Goal: Task Accomplishment & Management: Complete application form

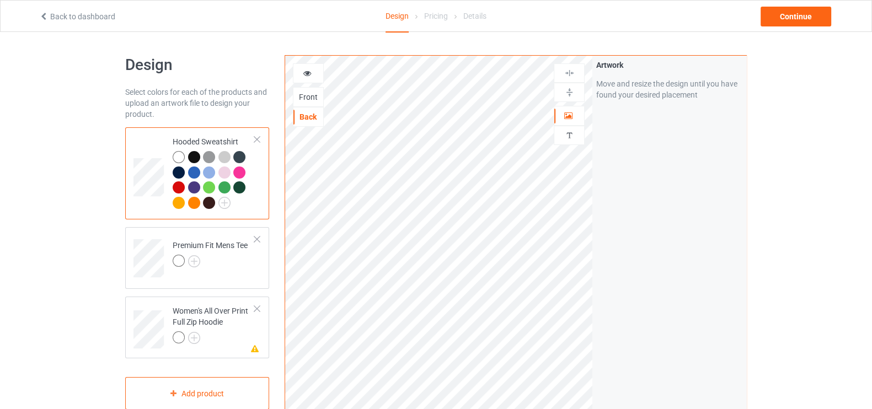
click at [205, 169] on div at bounding box center [209, 173] width 12 height 12
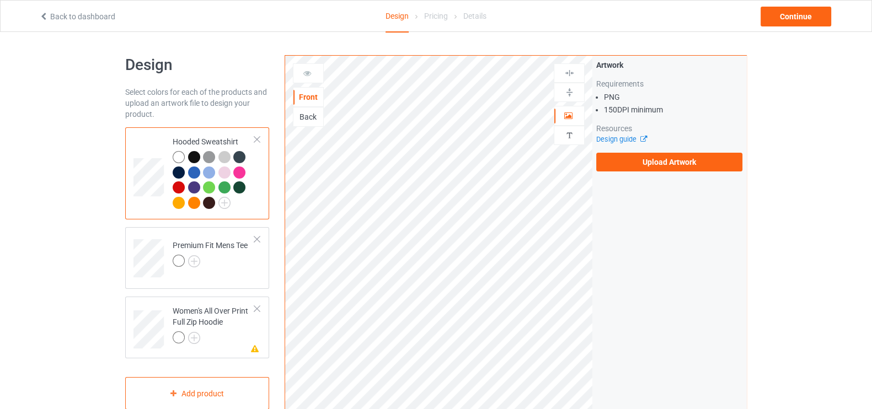
click at [709, 331] on div "Artwork Requirements PNG 150 DPI minimum Resources Design guide Upload Artwork" at bounding box center [669, 265] width 154 height 419
click at [190, 154] on div at bounding box center [194, 157] width 12 height 12
click at [308, 111] on div "Back" at bounding box center [308, 116] width 30 height 11
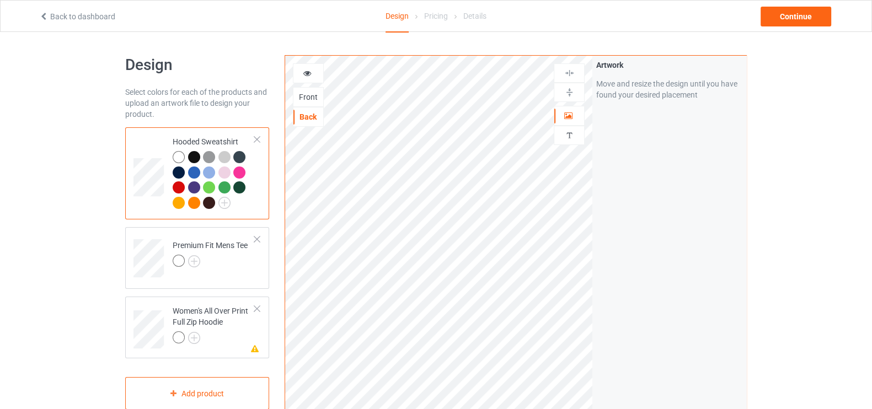
click at [225, 157] on div at bounding box center [224, 157] width 12 height 12
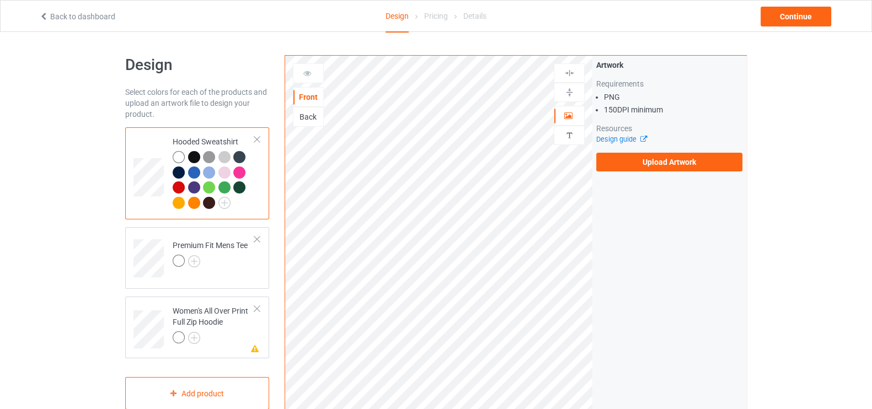
click at [244, 173] on div at bounding box center [239, 173] width 12 height 12
click at [256, 242] on div at bounding box center [257, 239] width 8 height 8
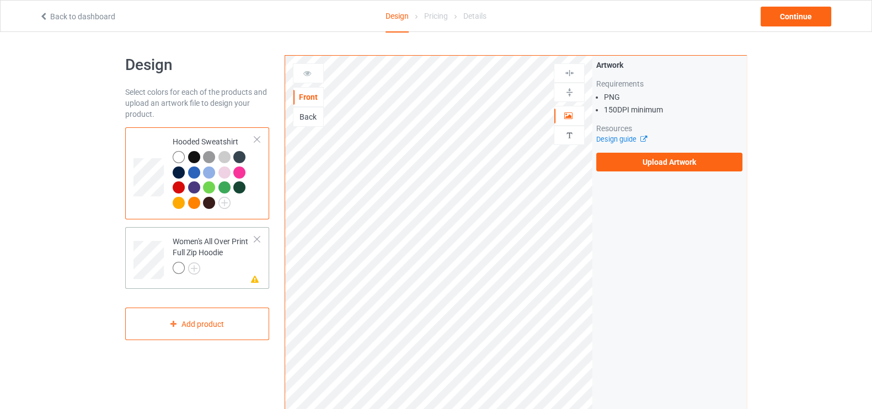
click at [256, 238] on div at bounding box center [257, 239] width 8 height 8
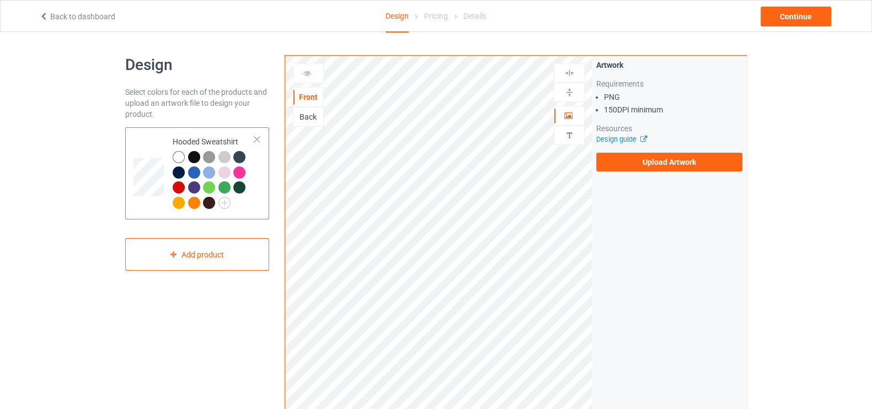
click at [254, 136] on div at bounding box center [257, 140] width 8 height 8
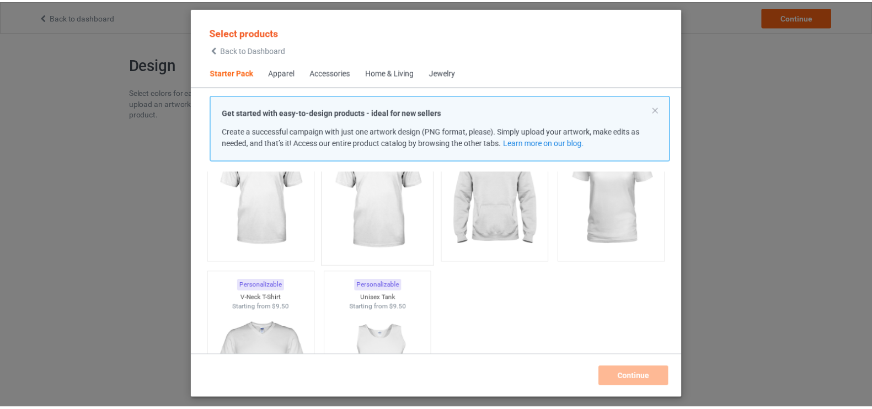
scroll to position [72, 0]
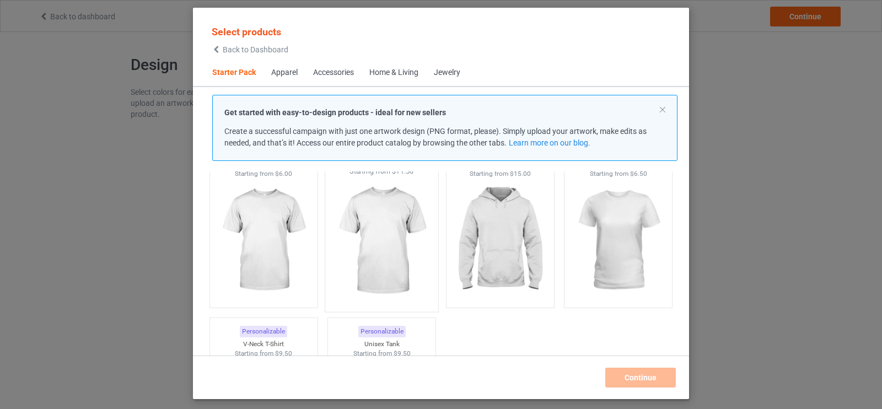
click at [390, 242] on img at bounding box center [382, 241] width 104 height 130
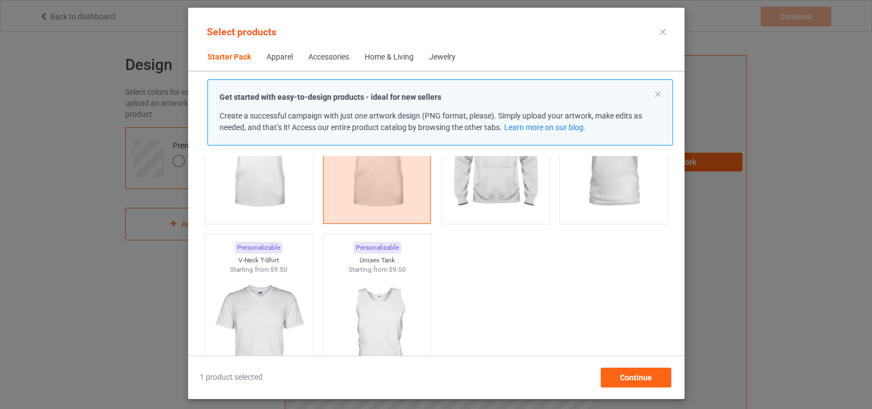
scroll to position [25, 0]
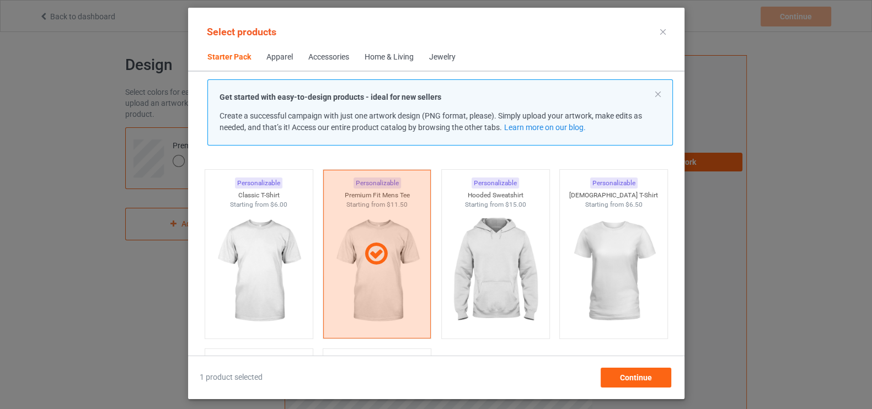
click at [513, 303] on img at bounding box center [495, 272] width 99 height 124
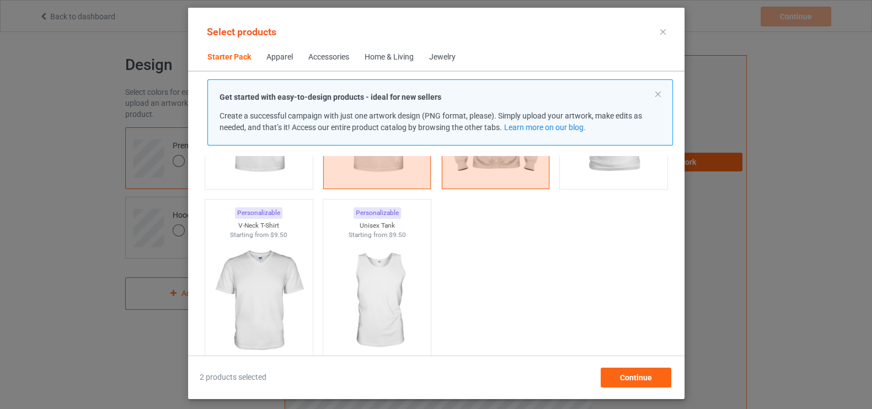
scroll to position [244, 0]
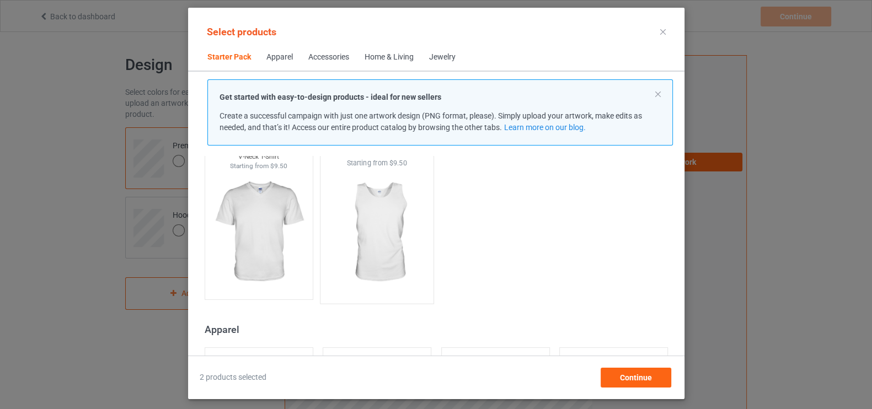
click at [384, 243] on img at bounding box center [377, 233] width 104 height 130
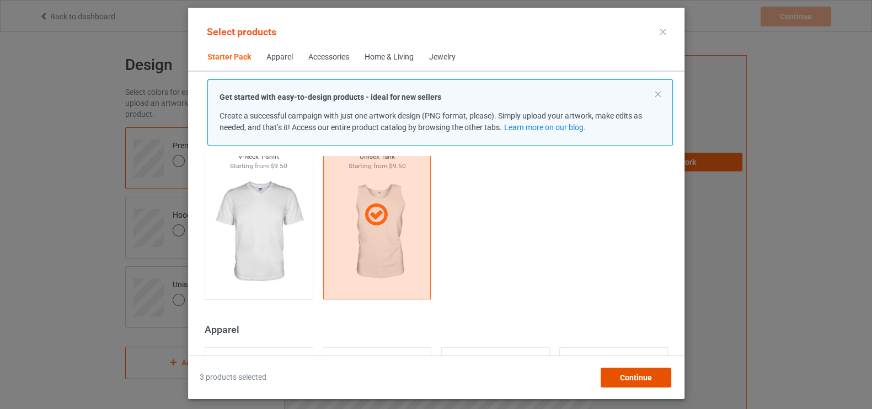
click at [643, 376] on span "Continue" at bounding box center [635, 377] width 32 height 9
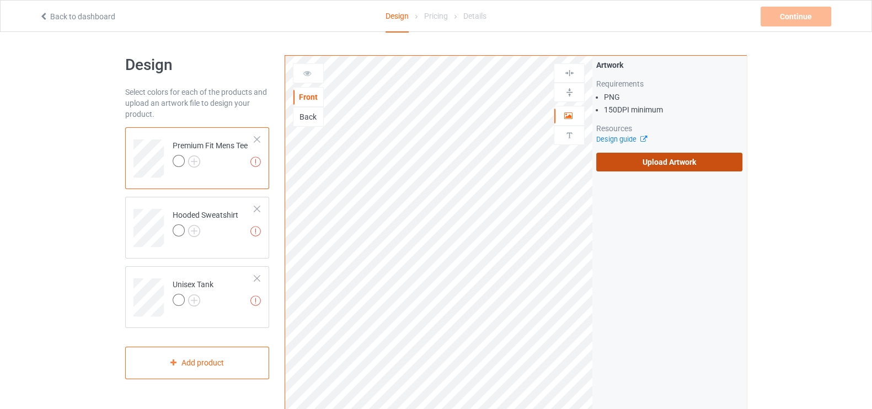
click at [692, 159] on label "Upload Artwork" at bounding box center [669, 162] width 146 height 19
click at [0, 0] on input "Upload Artwork" at bounding box center [0, 0] width 0 height 0
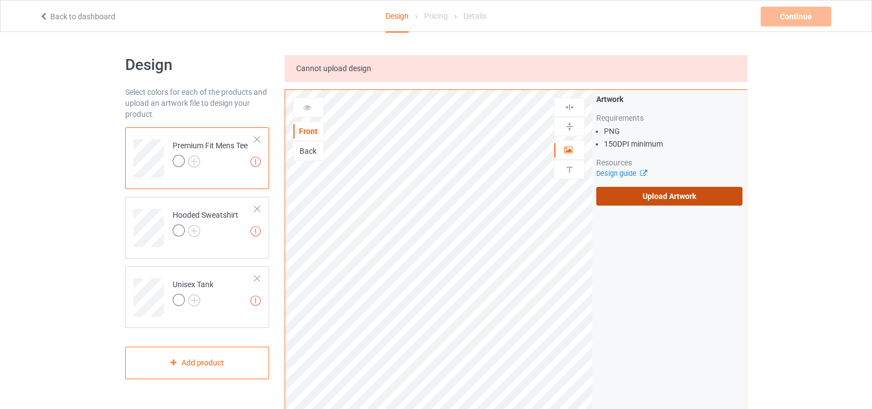
click at [628, 192] on label "Upload Artwork" at bounding box center [669, 196] width 146 height 19
click at [0, 0] on input "Upload Artwork" at bounding box center [0, 0] width 0 height 0
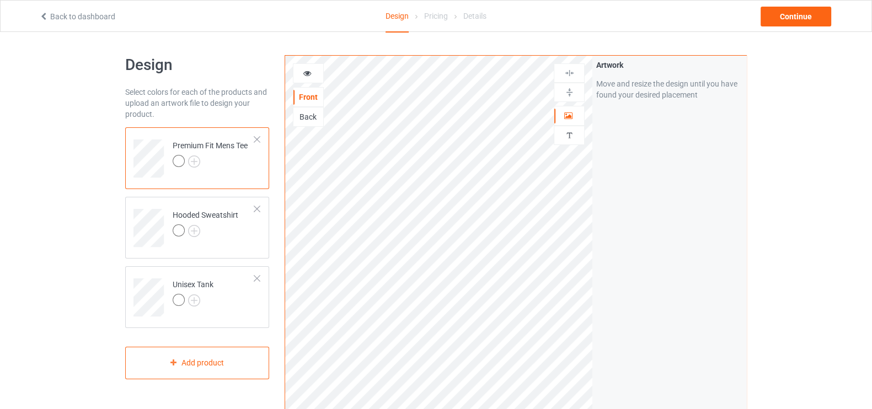
click at [306, 116] on div "Back" at bounding box center [308, 116] width 30 height 11
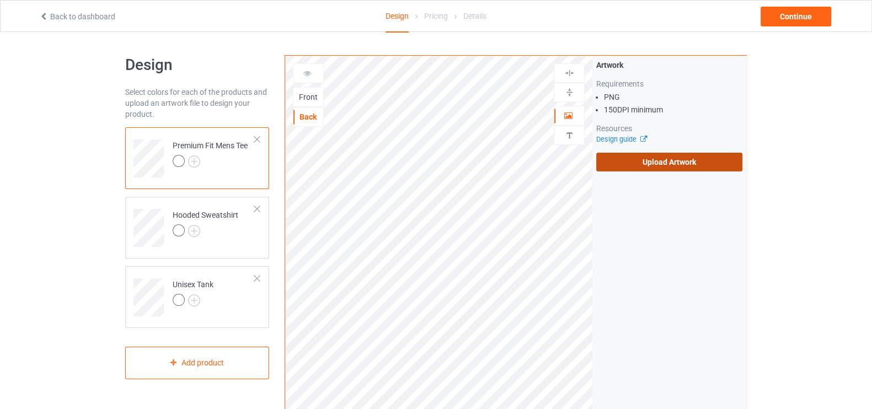
click at [626, 158] on label "Upload Artwork" at bounding box center [669, 162] width 146 height 19
click at [0, 0] on input "Upload Artwork" at bounding box center [0, 0] width 0 height 0
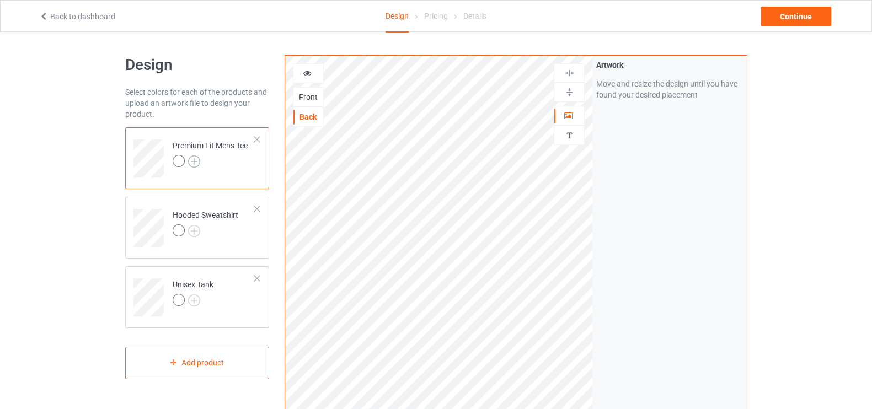
click at [196, 162] on img at bounding box center [194, 162] width 12 height 12
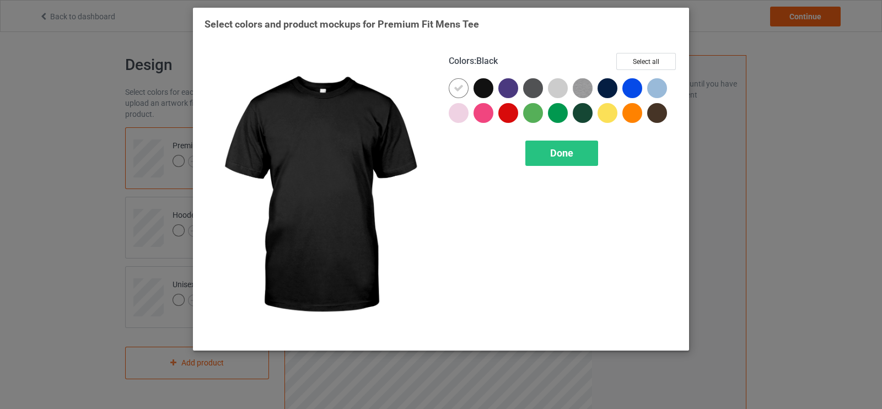
click at [479, 88] on div at bounding box center [484, 88] width 20 height 20
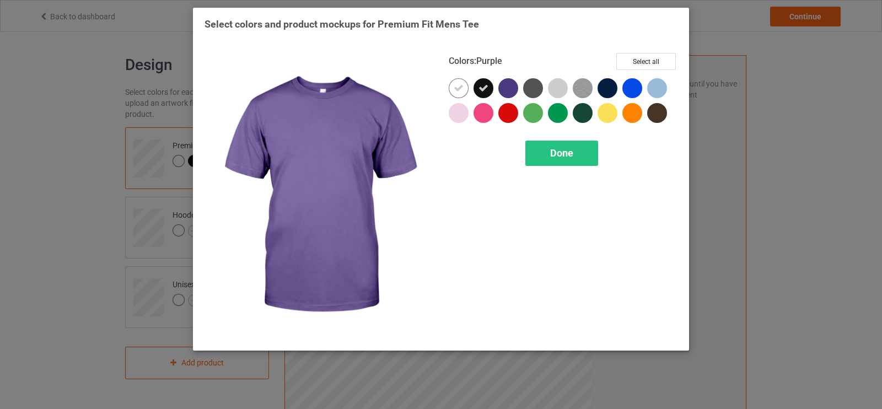
click at [511, 81] on div at bounding box center [509, 88] width 20 height 20
click at [503, 87] on icon at bounding box center [508, 88] width 10 height 10
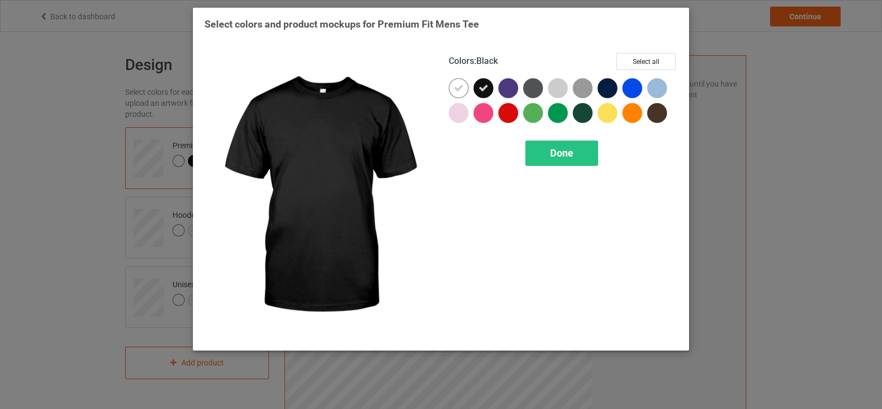
click at [486, 91] on icon at bounding box center [484, 88] width 10 height 10
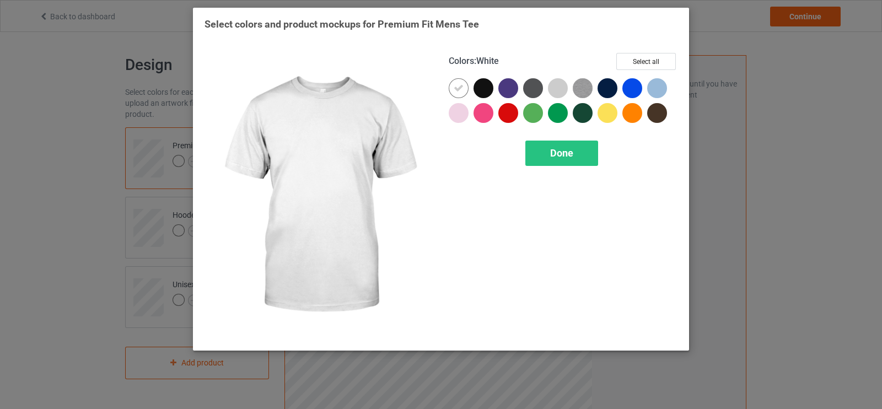
click at [455, 90] on icon at bounding box center [459, 88] width 10 height 10
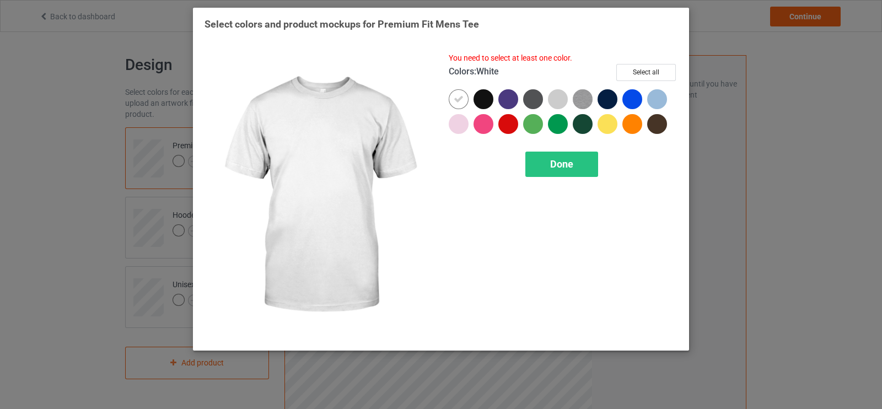
click at [460, 95] on icon at bounding box center [459, 99] width 10 height 10
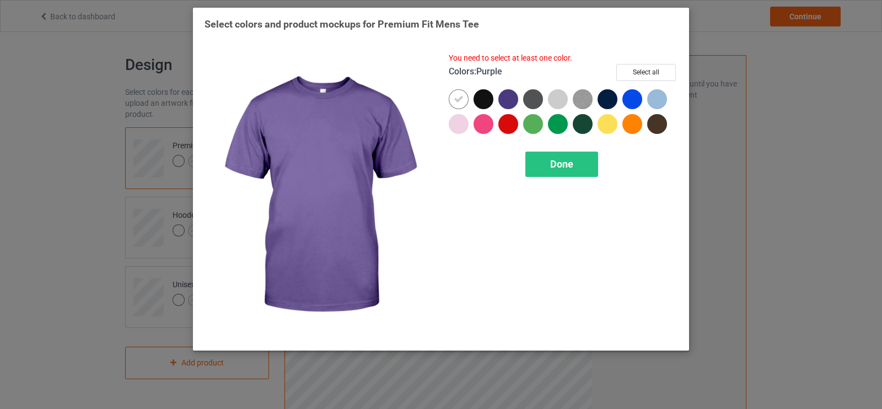
click at [499, 95] on div at bounding box center [511, 101] width 25 height 25
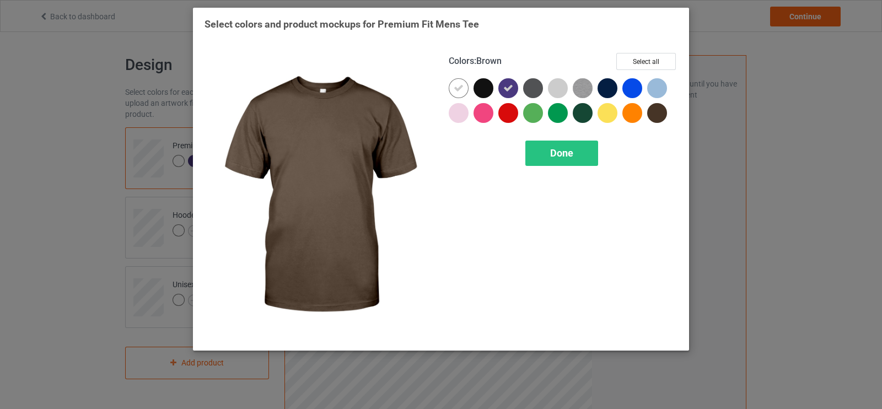
click at [660, 111] on div at bounding box center [657, 113] width 20 height 20
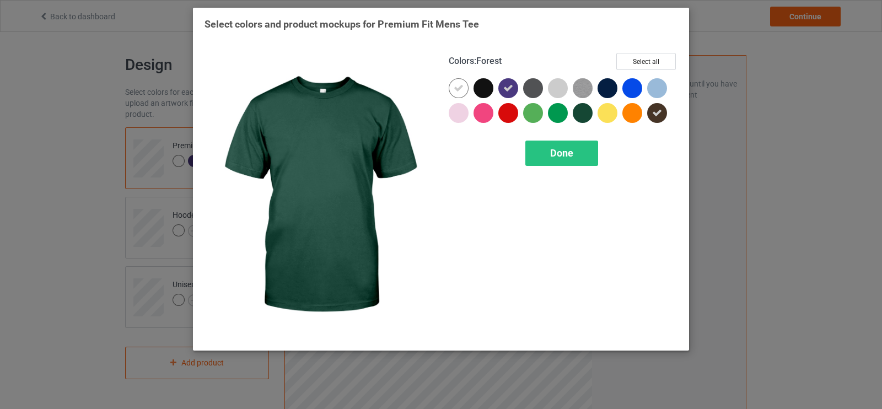
click at [581, 106] on div at bounding box center [583, 113] width 20 height 20
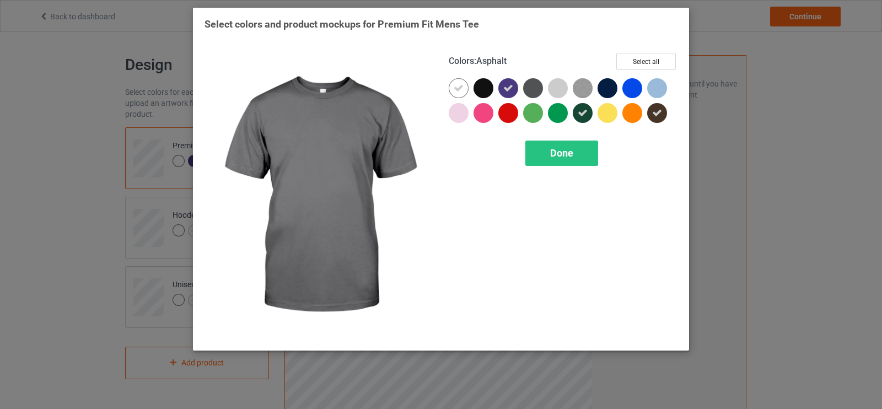
click at [537, 88] on div at bounding box center [533, 88] width 20 height 20
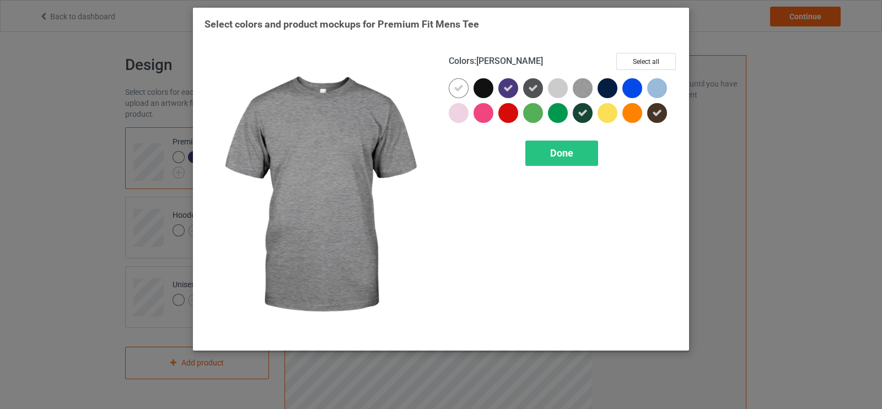
click at [588, 88] on img at bounding box center [583, 88] width 20 height 20
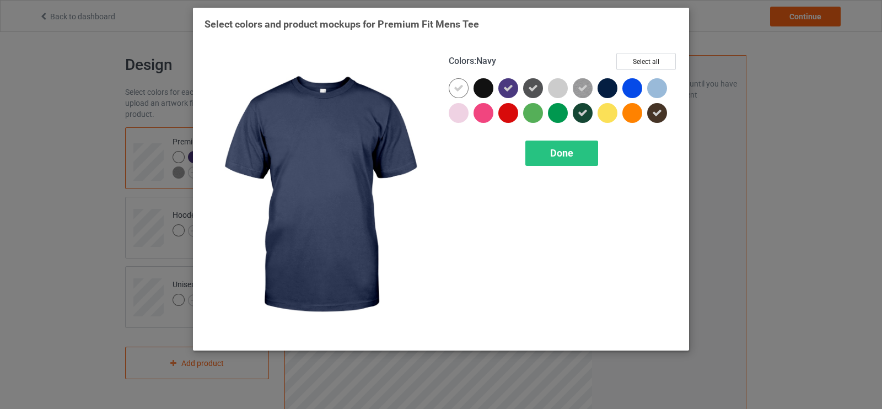
click at [608, 88] on div at bounding box center [608, 88] width 20 height 20
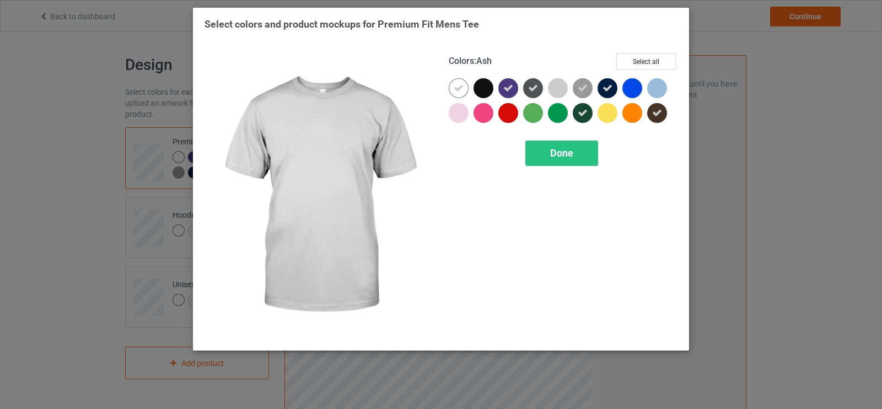
click at [561, 86] on div at bounding box center [558, 88] width 20 height 20
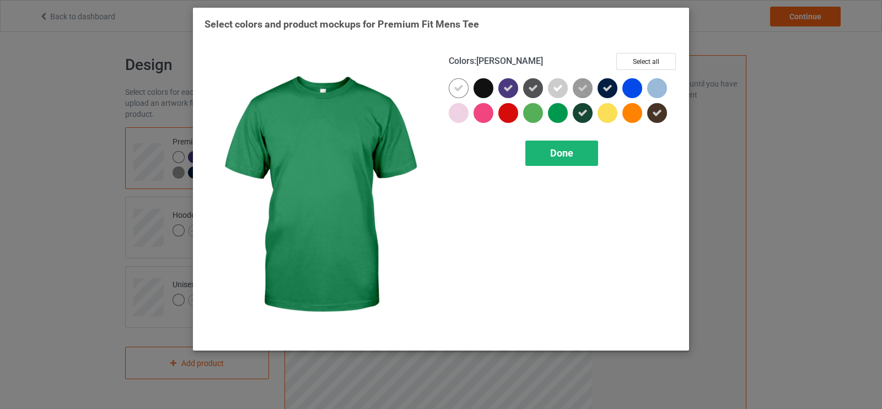
click at [545, 153] on div "Done" at bounding box center [562, 153] width 73 height 25
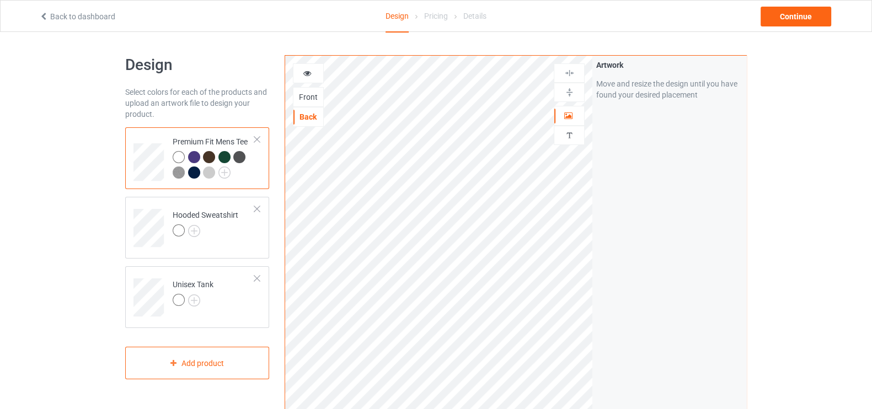
click at [305, 64] on div at bounding box center [308, 73] width 31 height 20
click at [303, 73] on icon at bounding box center [307, 72] width 9 height 8
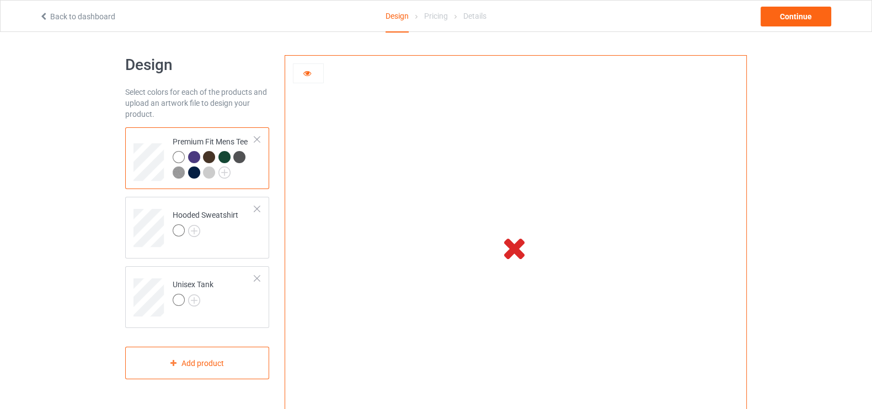
click at [463, 240] on td at bounding box center [515, 248] width 307 height 384
click at [307, 76] on icon at bounding box center [307, 72] width 9 height 8
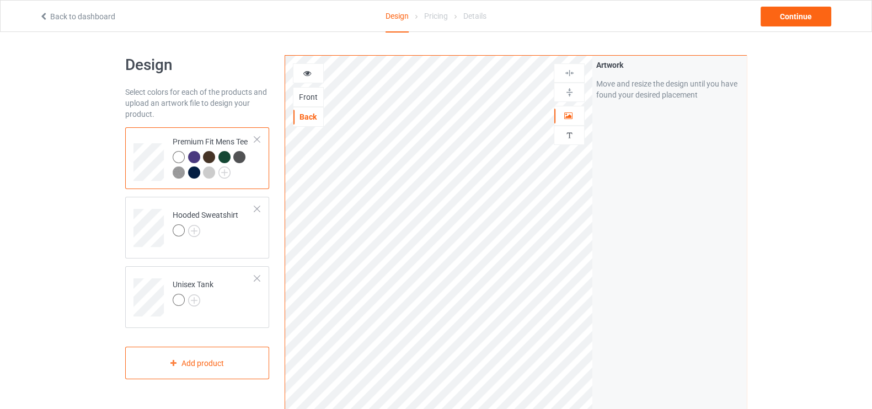
click at [314, 102] on div "Front" at bounding box center [308, 97] width 31 height 20
click at [307, 87] on div "Front" at bounding box center [308, 97] width 31 height 20
click at [306, 95] on div "Front" at bounding box center [308, 97] width 30 height 11
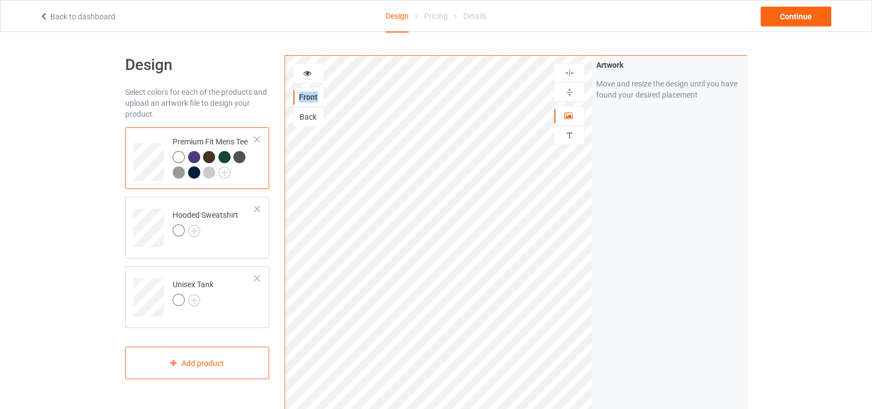
click at [306, 95] on div "Front" at bounding box center [308, 97] width 30 height 11
click at [308, 101] on div "Front" at bounding box center [308, 97] width 30 height 11
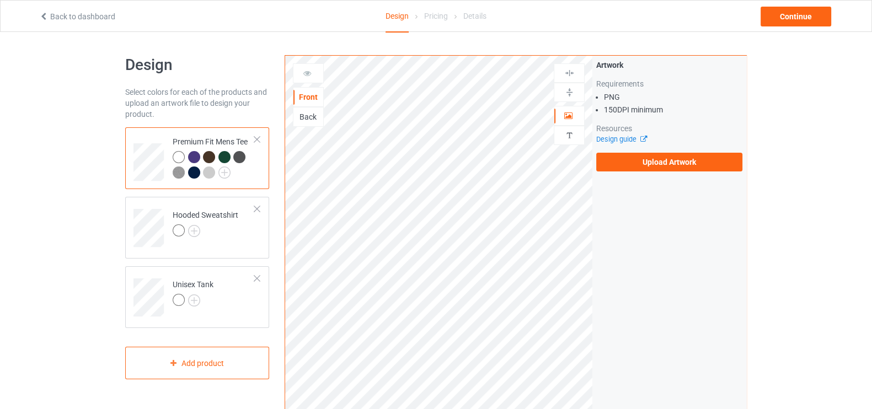
click at [303, 109] on div "Back" at bounding box center [308, 117] width 31 height 20
click at [303, 112] on div "Back" at bounding box center [308, 116] width 30 height 11
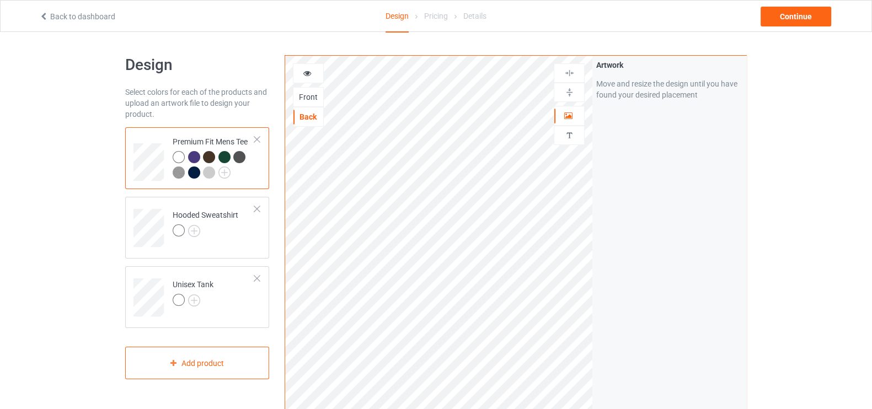
click at [312, 96] on div "Front" at bounding box center [308, 97] width 30 height 11
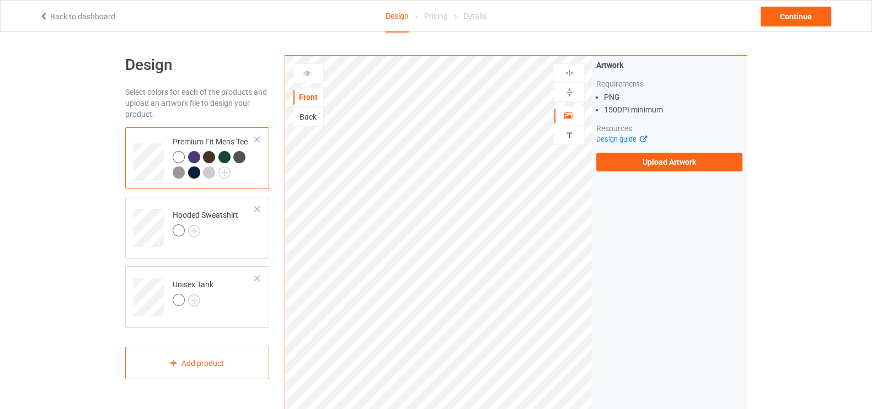
click at [308, 117] on div "Back" at bounding box center [308, 116] width 30 height 11
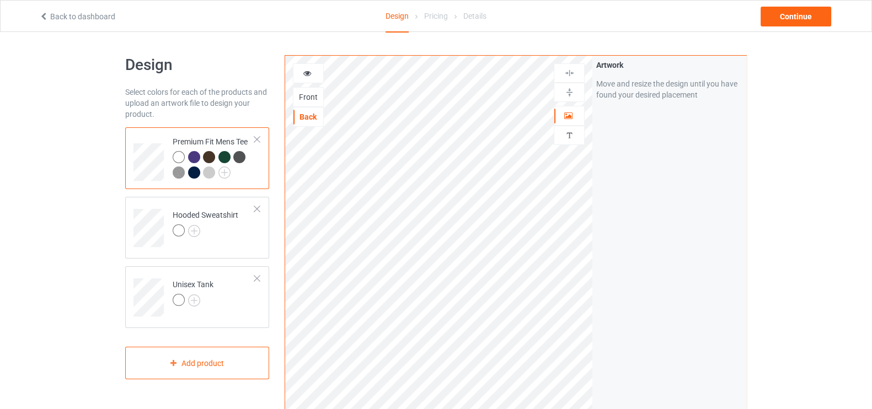
click at [302, 68] on div at bounding box center [308, 73] width 30 height 11
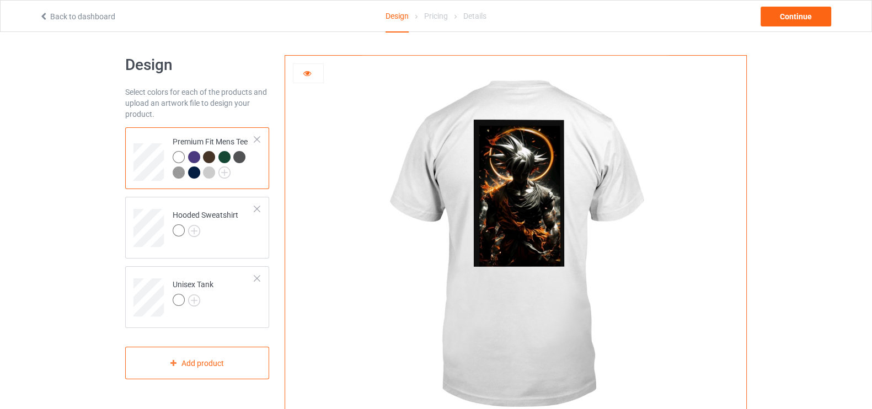
click at [191, 155] on div at bounding box center [194, 157] width 12 height 12
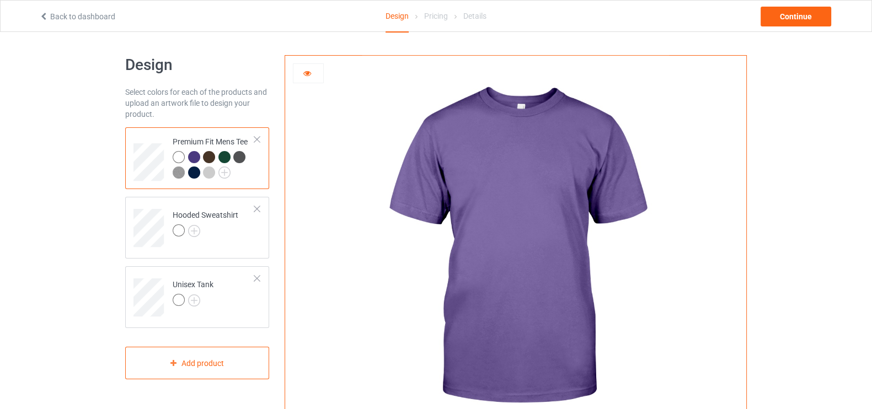
click at [311, 73] on icon at bounding box center [307, 72] width 9 height 8
click at [192, 171] on div at bounding box center [194, 173] width 12 height 12
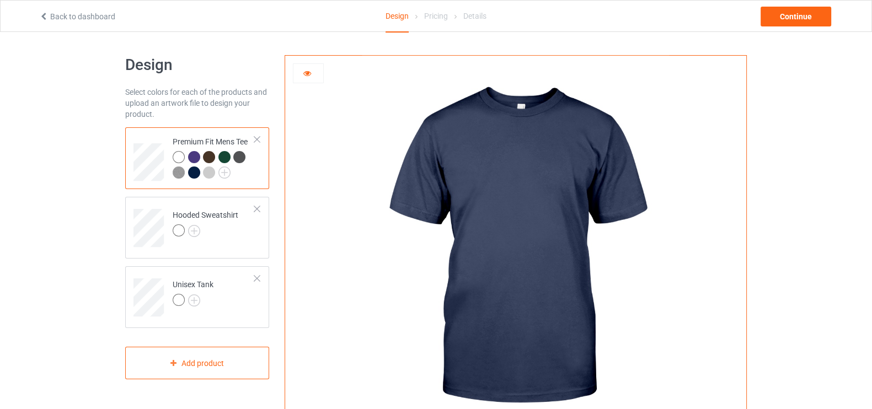
click at [317, 72] on div at bounding box center [308, 73] width 30 height 11
click at [303, 70] on icon at bounding box center [307, 72] width 9 height 8
drag, startPoint x: 313, startPoint y: 83, endPoint x: 312, endPoint y: 73, distance: 10.0
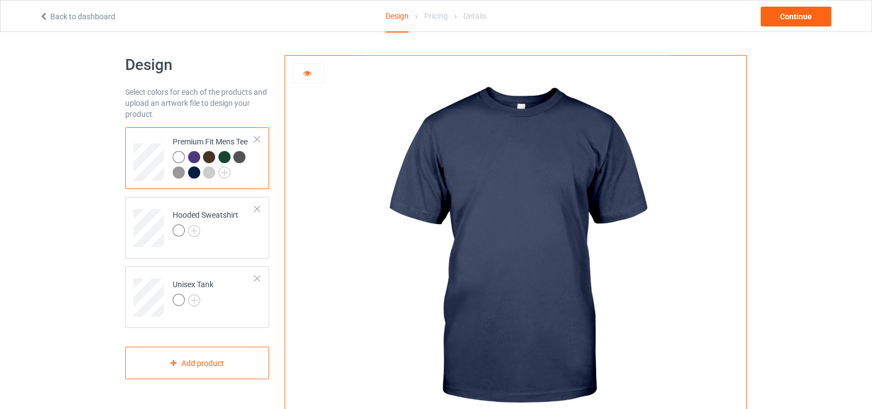
click at [312, 73] on div at bounding box center [308, 73] width 31 height 20
click at [312, 73] on div at bounding box center [308, 73] width 30 height 11
click at [309, 76] on icon at bounding box center [307, 72] width 9 height 8
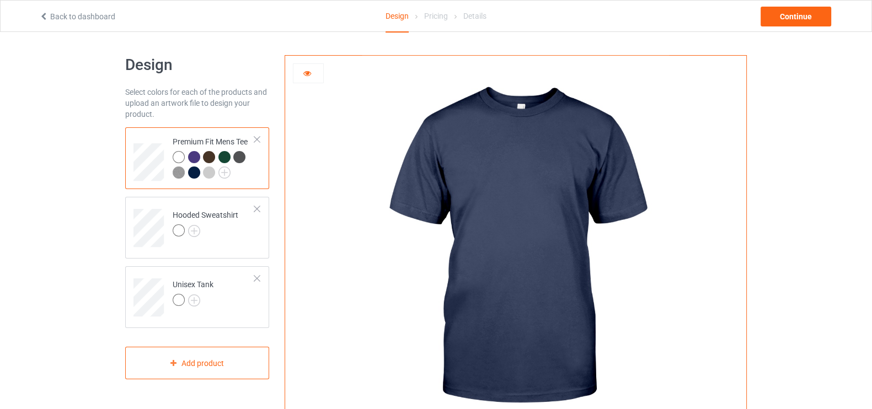
click at [211, 157] on div at bounding box center [209, 157] width 12 height 12
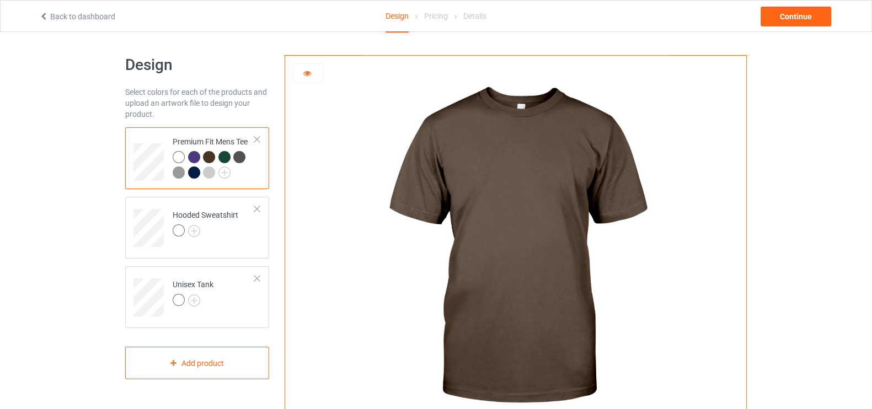
click at [313, 72] on div at bounding box center [308, 73] width 30 height 11
click at [178, 172] on img at bounding box center [179, 173] width 12 height 12
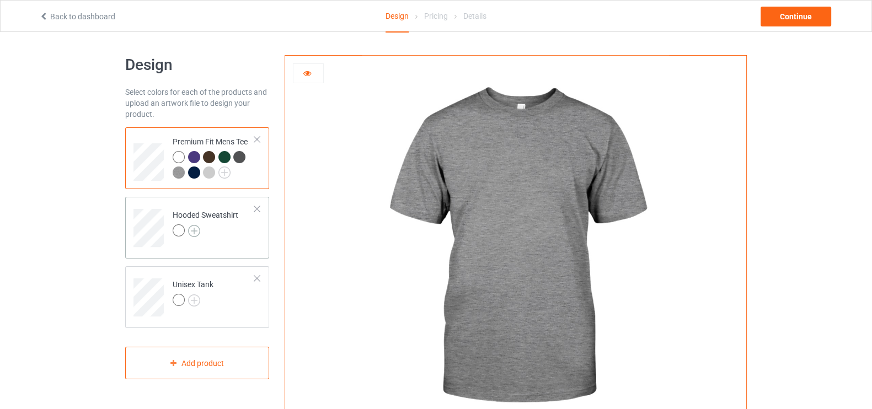
click at [196, 231] on img at bounding box center [194, 231] width 12 height 12
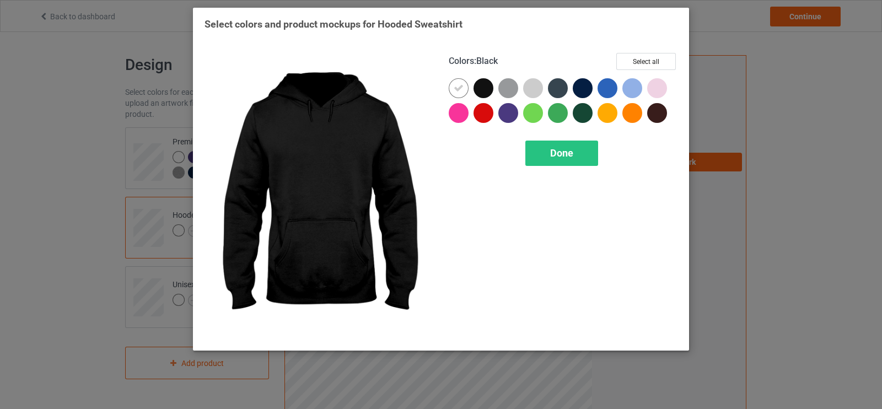
click at [484, 87] on div at bounding box center [484, 88] width 20 height 20
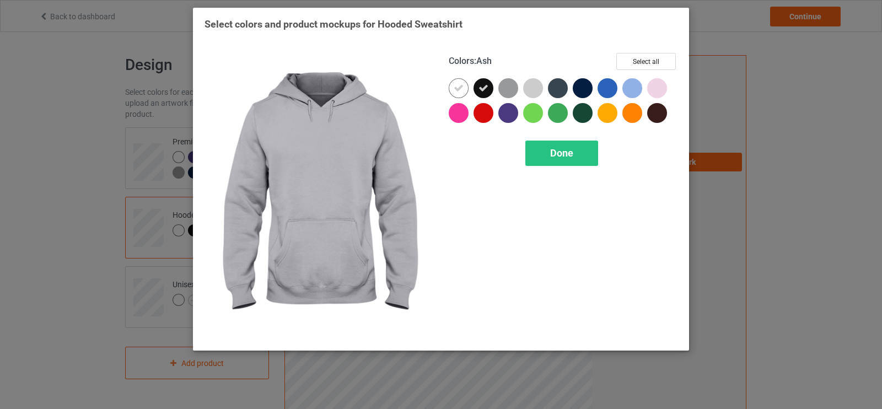
click at [532, 88] on div at bounding box center [533, 88] width 20 height 20
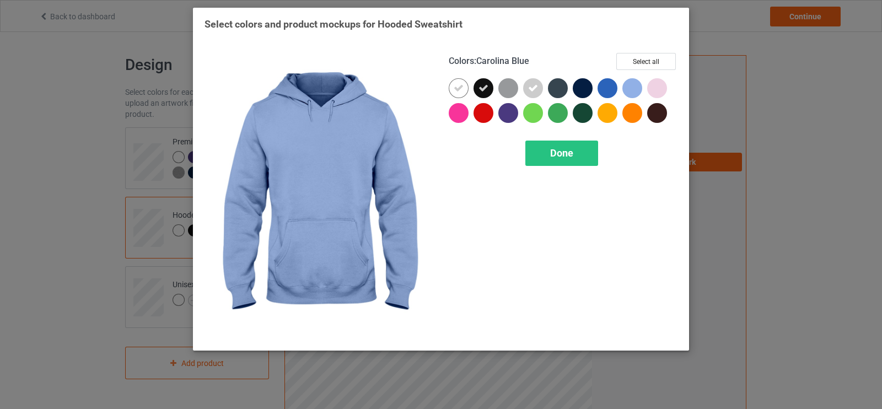
click at [630, 82] on div at bounding box center [633, 88] width 20 height 20
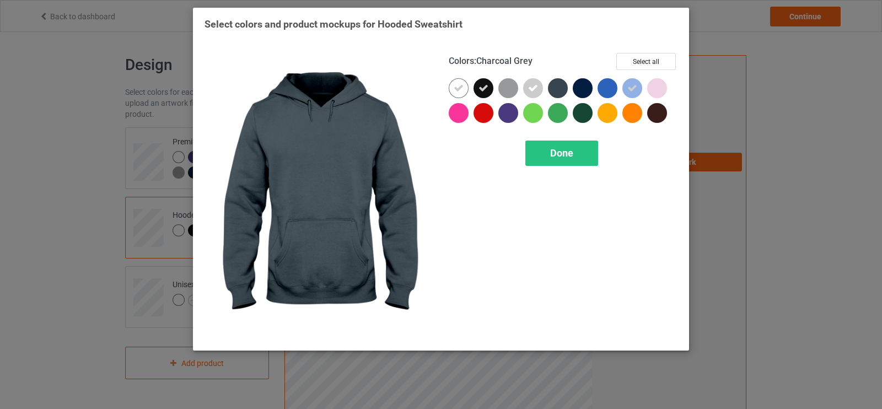
click at [556, 87] on div at bounding box center [558, 88] width 20 height 20
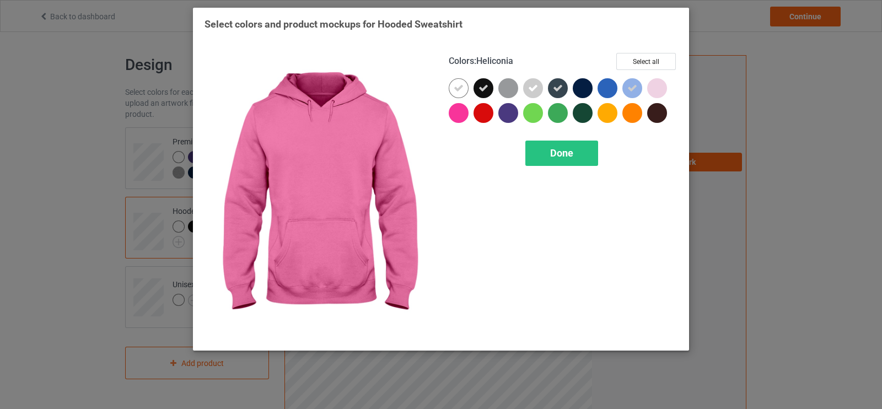
click at [448, 117] on div "Colors : Heliconia Select all Done" at bounding box center [563, 196] width 244 height 302
click at [548, 154] on div "Done" at bounding box center [562, 153] width 73 height 25
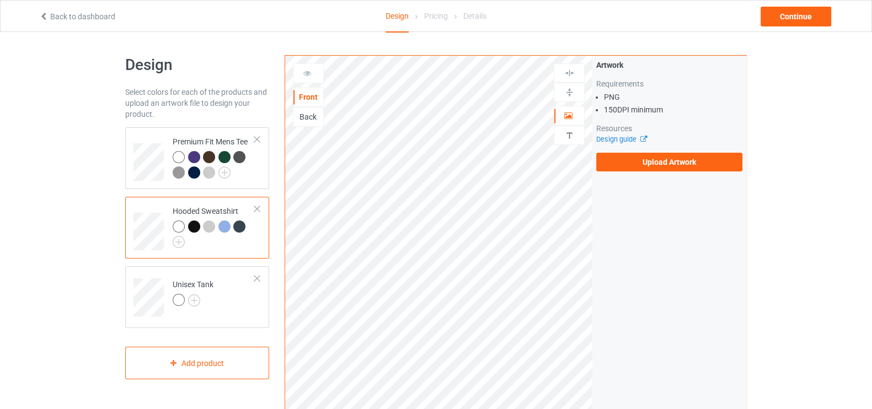
click at [225, 243] on div at bounding box center [214, 235] width 82 height 28
click at [180, 240] on img at bounding box center [179, 242] width 12 height 12
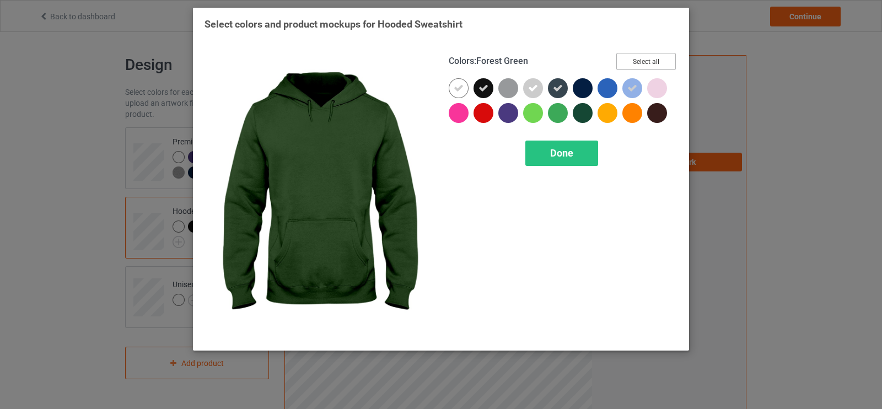
click at [652, 62] on button "Select all" at bounding box center [647, 61] width 60 height 17
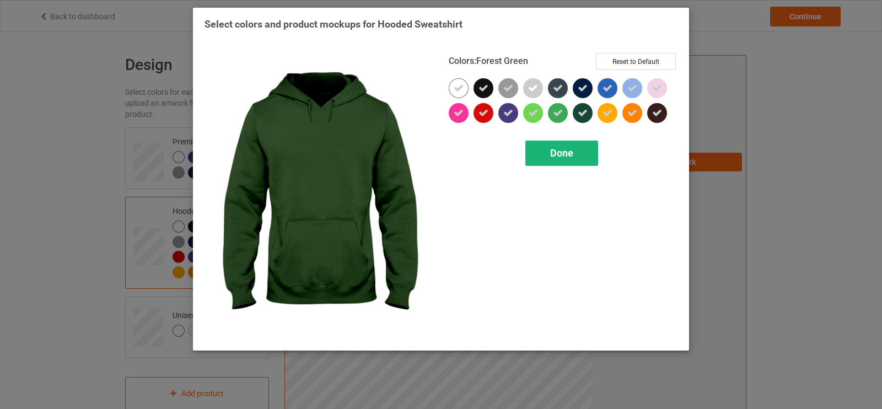
click at [561, 155] on span "Done" at bounding box center [561, 153] width 23 height 12
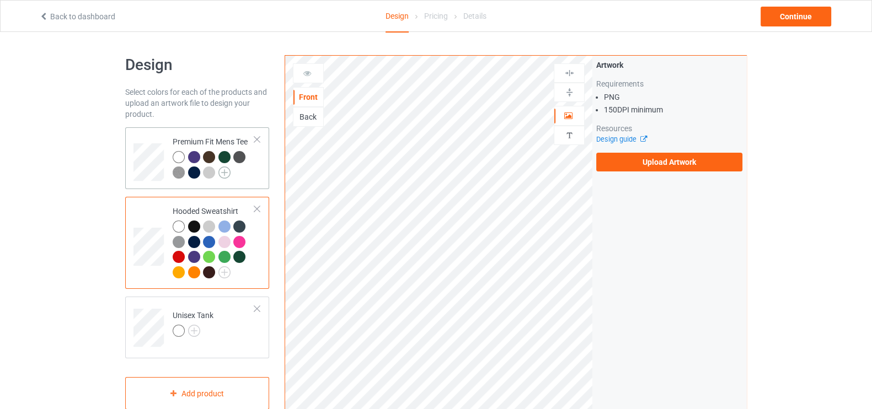
click at [227, 167] on img at bounding box center [224, 173] width 12 height 12
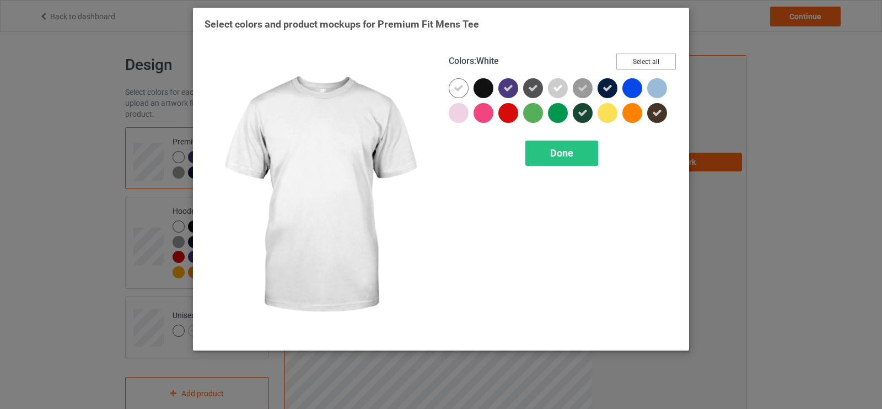
click at [649, 59] on button "Select all" at bounding box center [647, 61] width 60 height 17
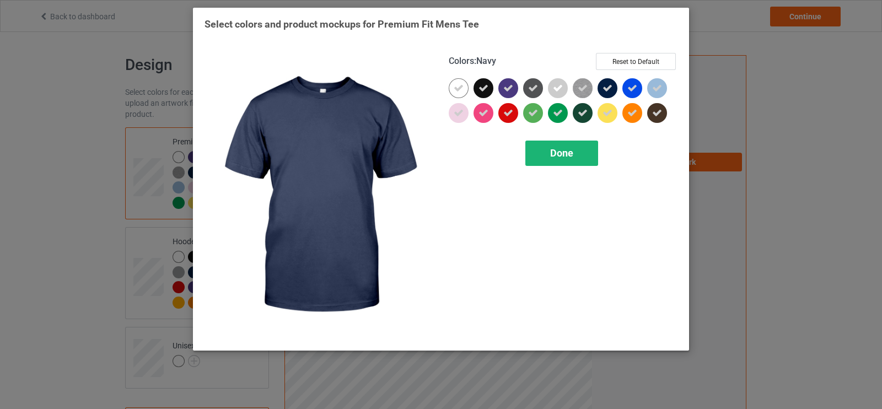
click at [582, 144] on div "Done" at bounding box center [562, 153] width 73 height 25
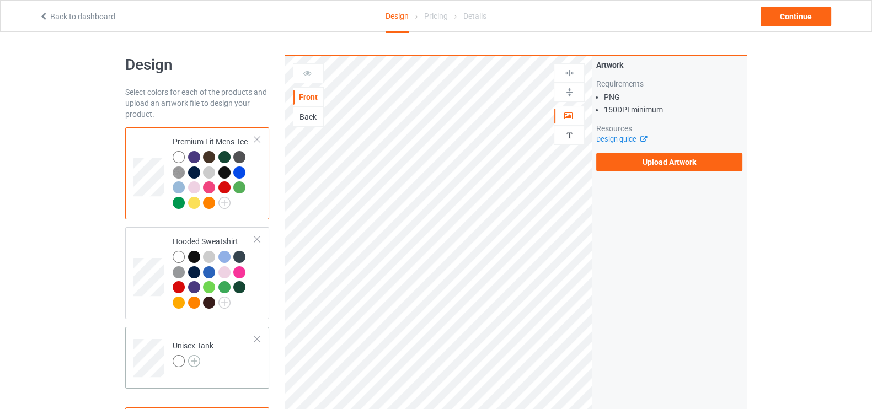
click at [196, 364] on img at bounding box center [194, 361] width 12 height 12
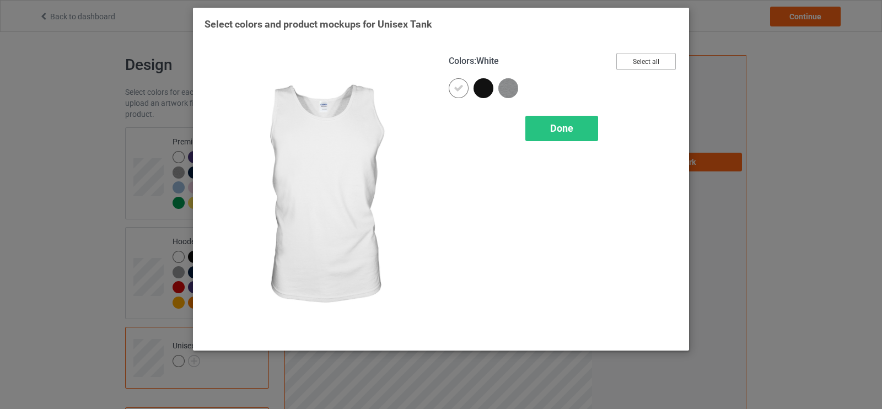
click at [634, 56] on button "Select all" at bounding box center [647, 61] width 60 height 17
click at [559, 132] on span "Done" at bounding box center [561, 128] width 23 height 12
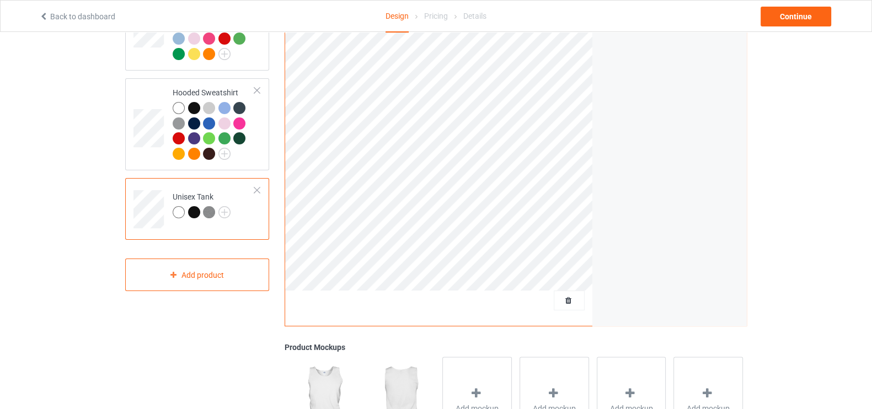
scroll to position [80, 0]
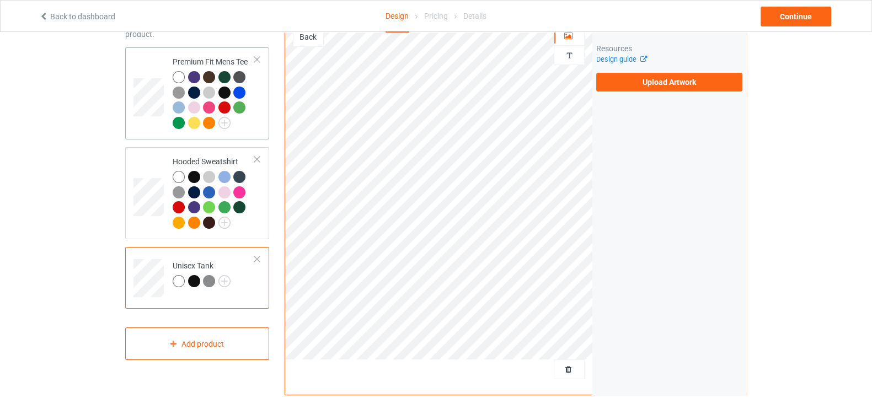
click at [158, 62] on td at bounding box center [149, 93] width 33 height 83
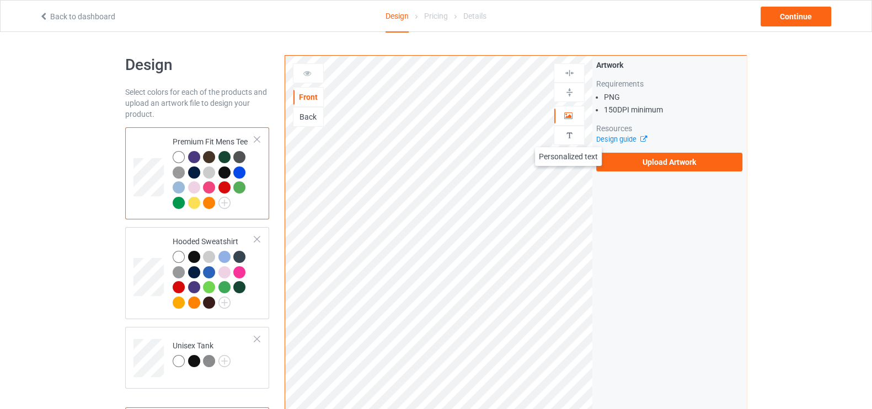
click at [569, 136] on img at bounding box center [569, 135] width 10 height 10
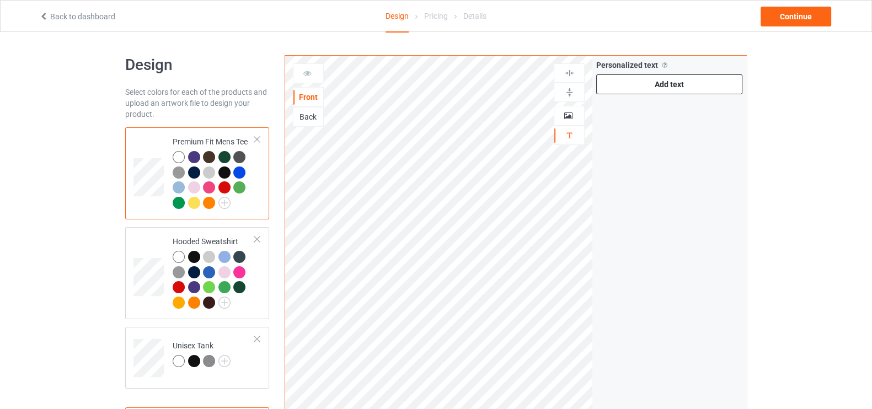
click at [639, 85] on div "Add text" at bounding box center [669, 84] width 146 height 20
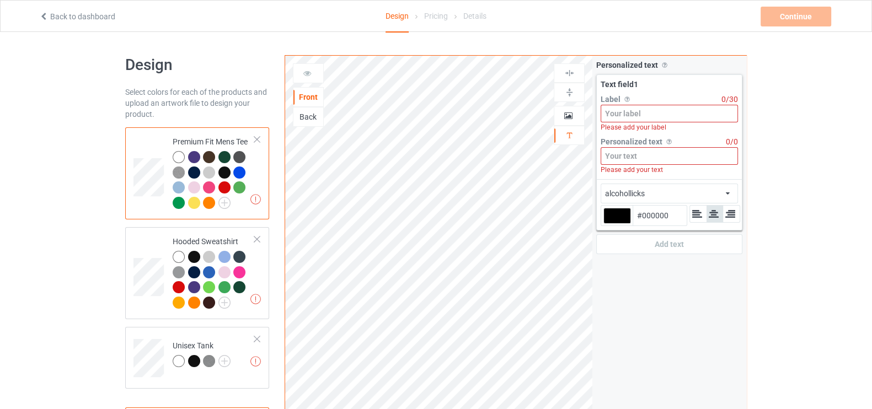
click at [626, 106] on input at bounding box center [669, 114] width 137 height 18
paste input "Unleash Your Power"
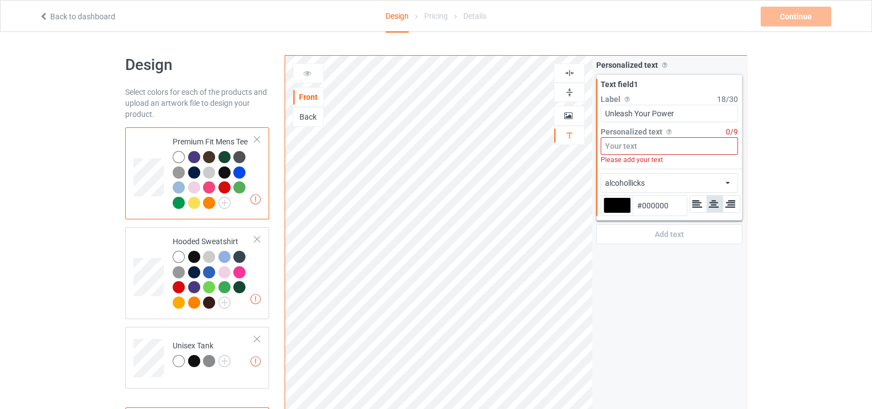
type input "Unleash Your Power"
click at [640, 152] on input at bounding box center [669, 146] width 137 height 18
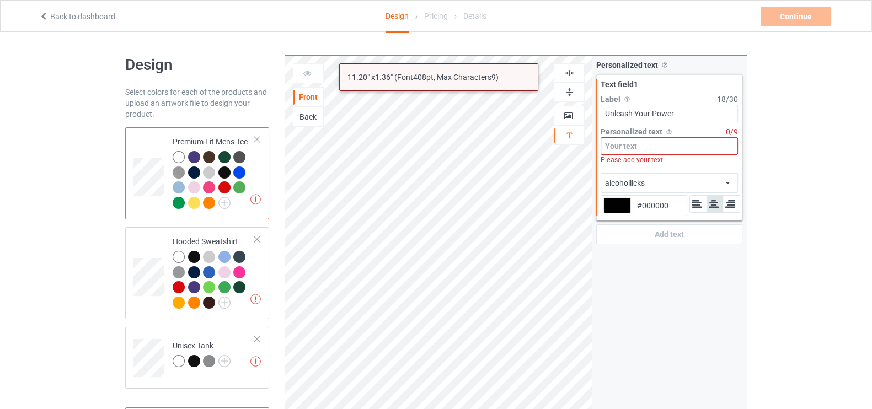
paste input "Unleash Your Power"
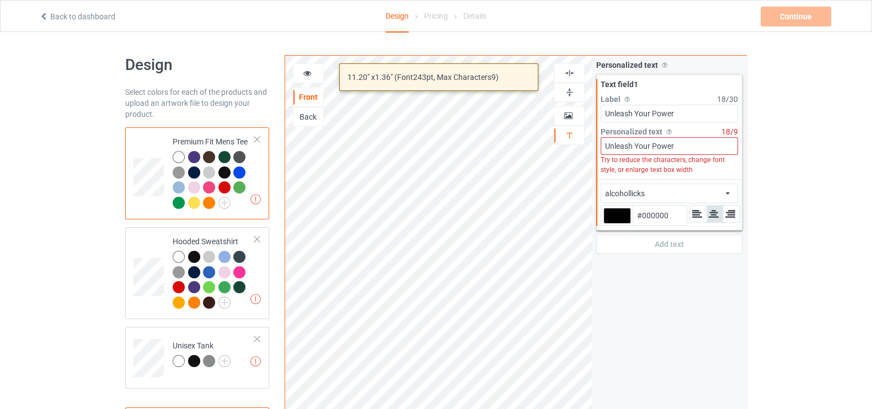
drag, startPoint x: 684, startPoint y: 144, endPoint x: 635, endPoint y: 149, distance: 49.4
click at [635, 149] on input "Unleash Your Power" at bounding box center [669, 146] width 137 height 18
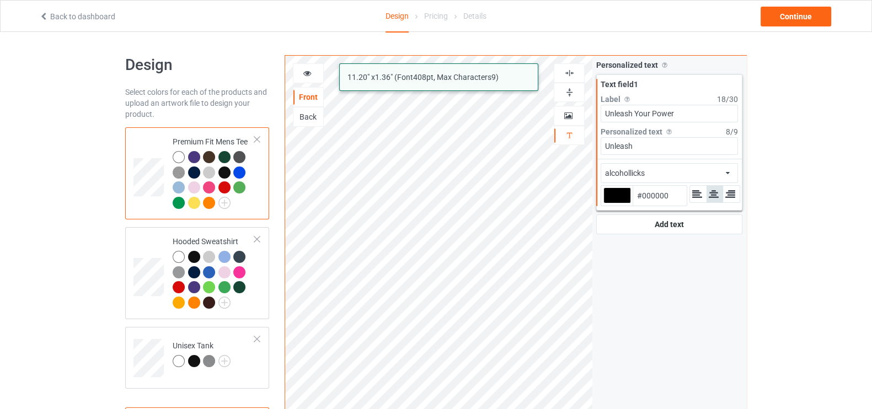
type input "Unleash"
click at [639, 170] on div "alcohollicks" at bounding box center [625, 173] width 40 height 11
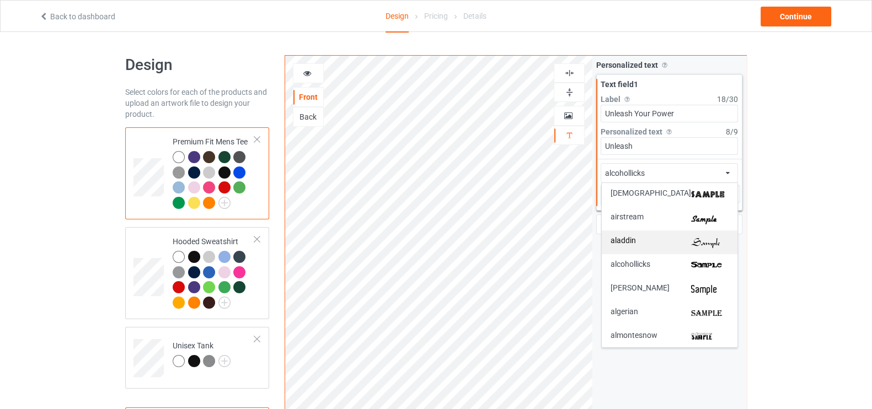
click at [647, 241] on div "aladdin" at bounding box center [669, 243] width 118 height 12
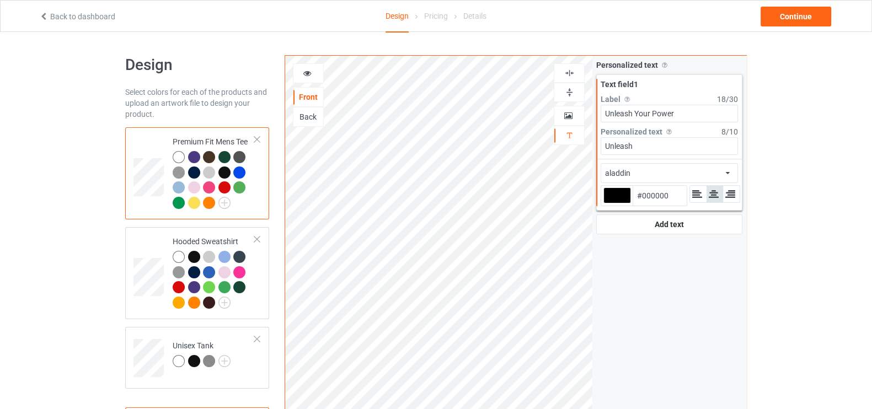
click at [306, 113] on div "Back" at bounding box center [308, 116] width 30 height 11
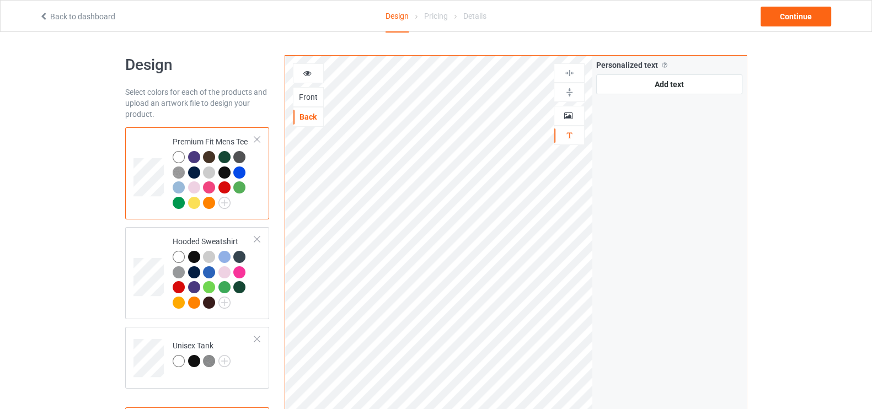
click at [314, 95] on div "Front" at bounding box center [308, 97] width 30 height 11
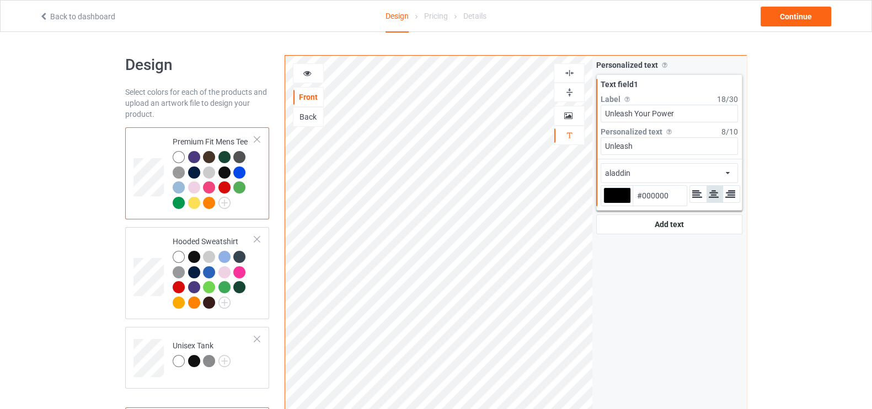
click at [308, 113] on div "Back" at bounding box center [308, 116] width 30 height 11
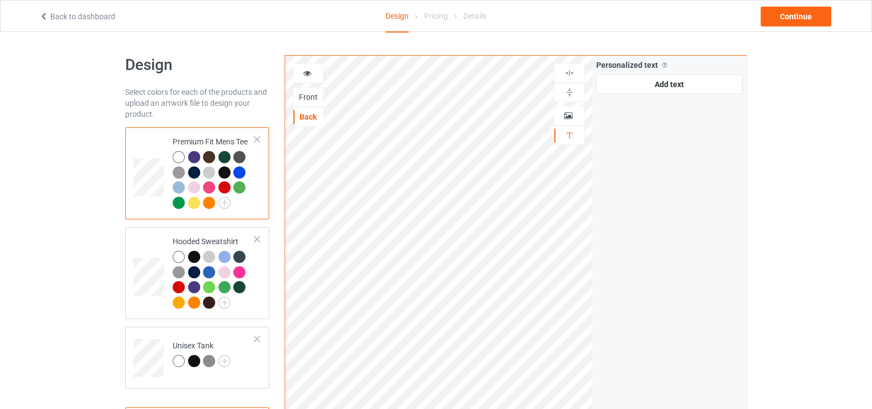
click at [300, 96] on div "Front" at bounding box center [308, 97] width 30 height 11
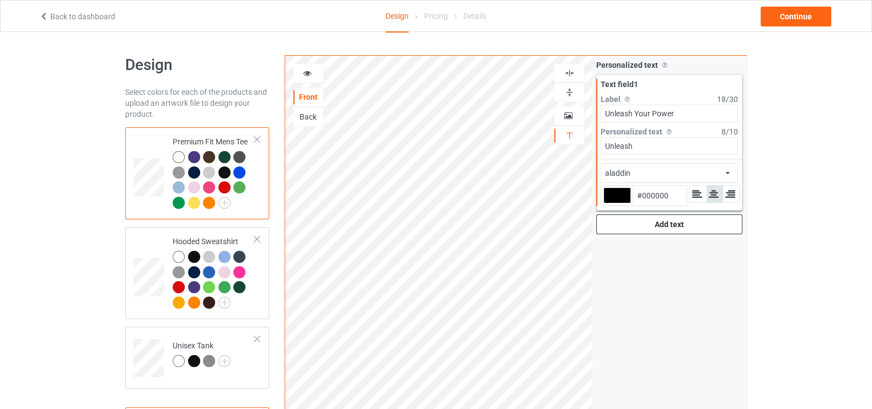
click at [665, 223] on div "Add text" at bounding box center [669, 225] width 146 height 20
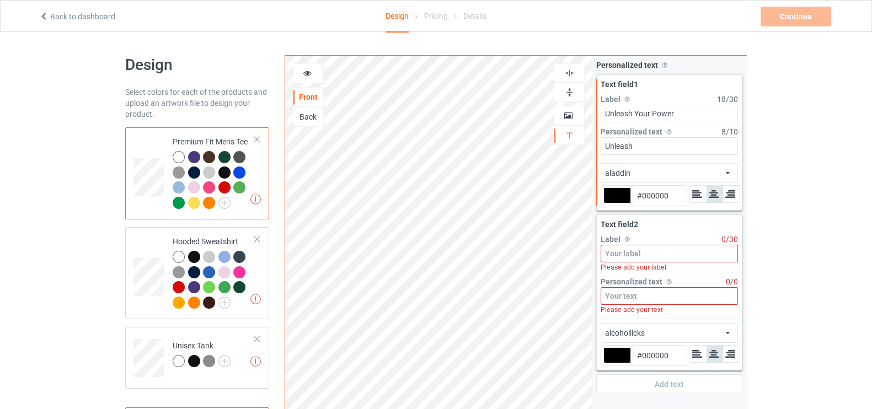
click at [630, 250] on input at bounding box center [669, 254] width 137 height 18
paste input "Your Power"
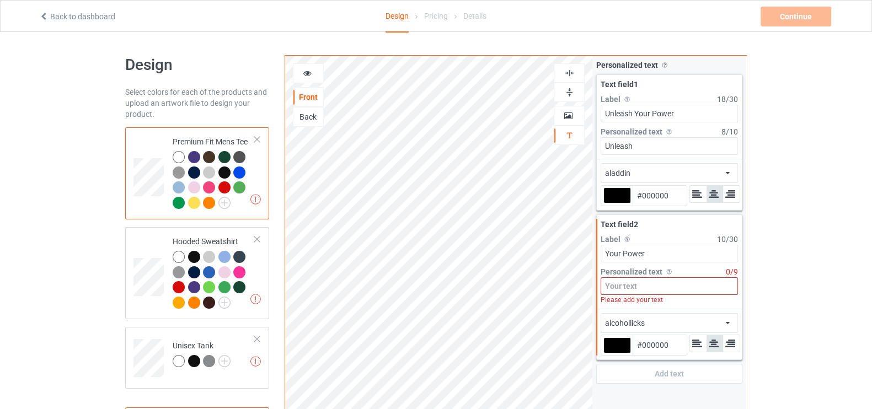
type input "Your Power"
click at [626, 290] on input at bounding box center [669, 286] width 137 height 18
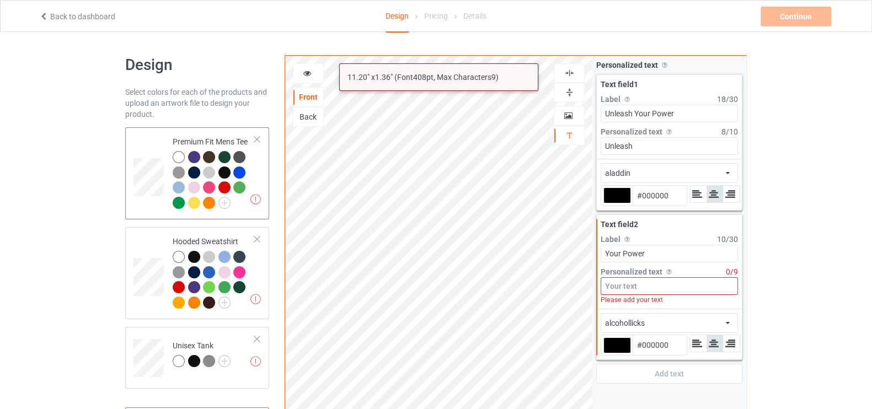
paste input "Your Power"
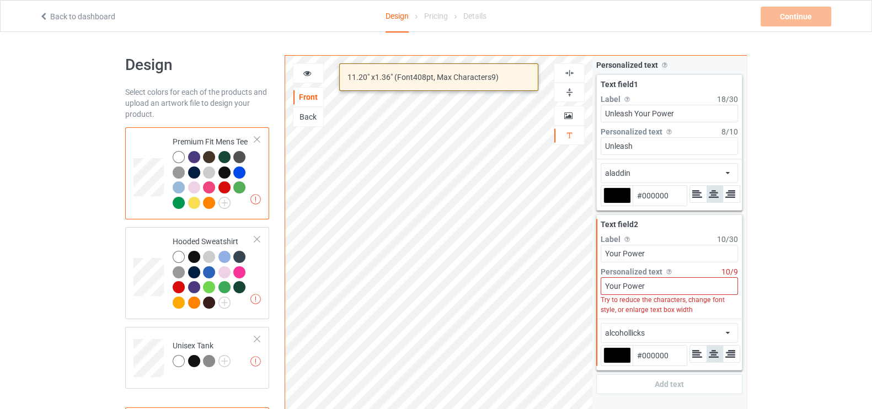
type input "Your Power"
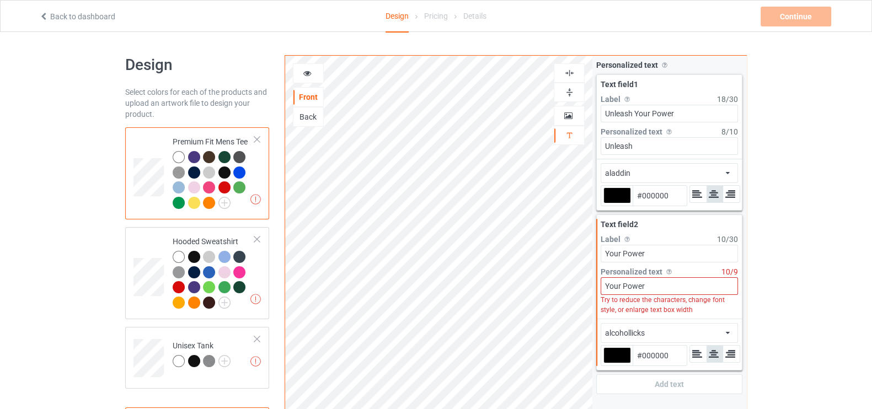
click at [644, 335] on div "alcohollicks" at bounding box center [625, 333] width 40 height 11
click at [661, 355] on div "aladdin" at bounding box center [669, 357] width 118 height 12
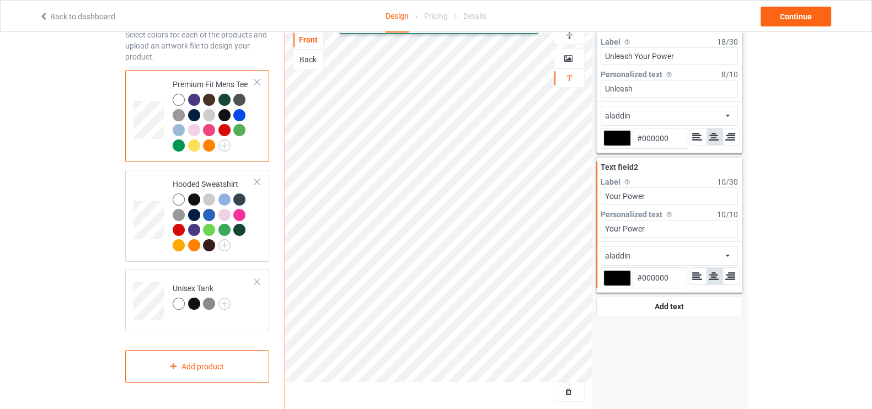
scroll to position [23, 0]
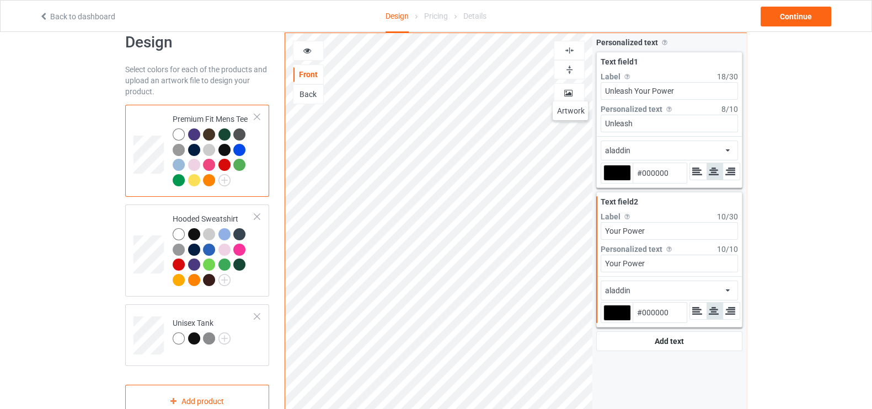
click at [570, 90] on icon at bounding box center [568, 92] width 9 height 8
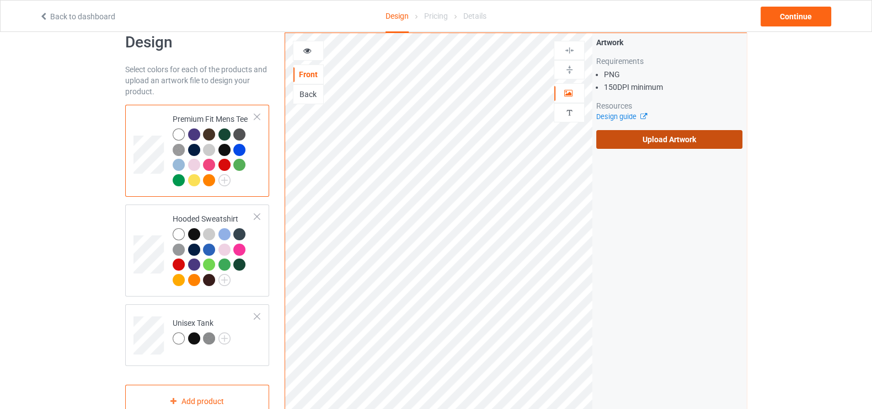
click at [673, 143] on label "Upload Artwork" at bounding box center [669, 139] width 146 height 19
click at [0, 0] on input "Upload Artwork" at bounding box center [0, 0] width 0 height 0
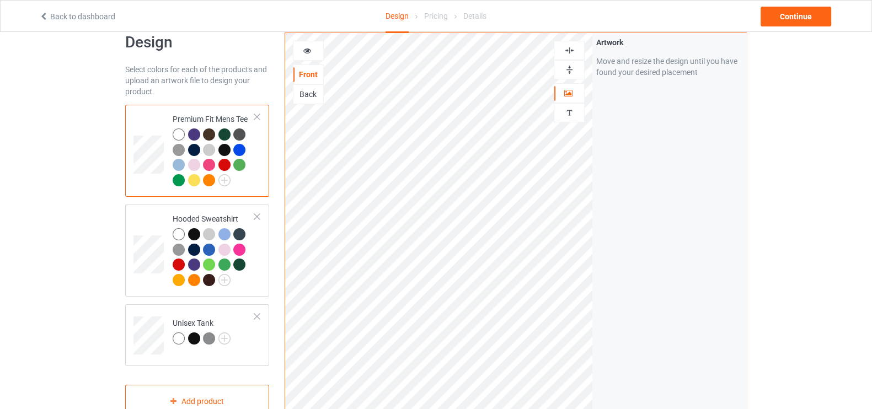
click at [304, 92] on div "Back" at bounding box center [308, 94] width 30 height 11
click at [304, 67] on div "Front" at bounding box center [308, 75] width 31 height 20
click at [306, 74] on div "Front" at bounding box center [308, 74] width 30 height 11
click at [304, 92] on div "Back" at bounding box center [308, 94] width 30 height 11
click at [224, 146] on div at bounding box center [224, 150] width 12 height 12
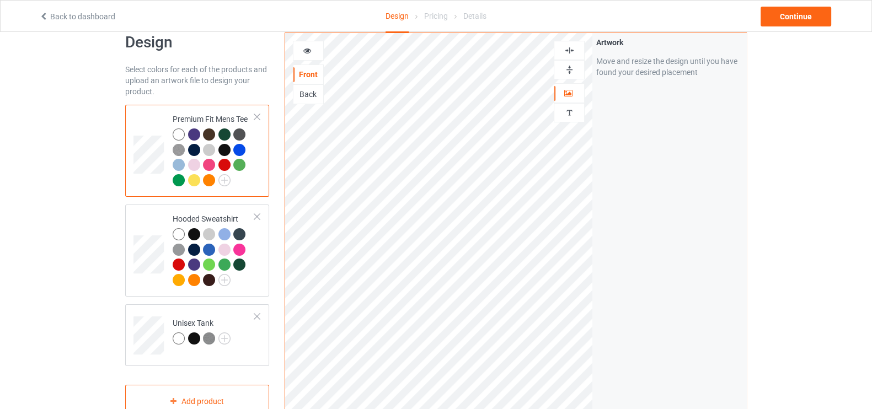
click at [302, 94] on div "Back" at bounding box center [308, 94] width 30 height 11
click at [309, 50] on icon at bounding box center [307, 49] width 9 height 8
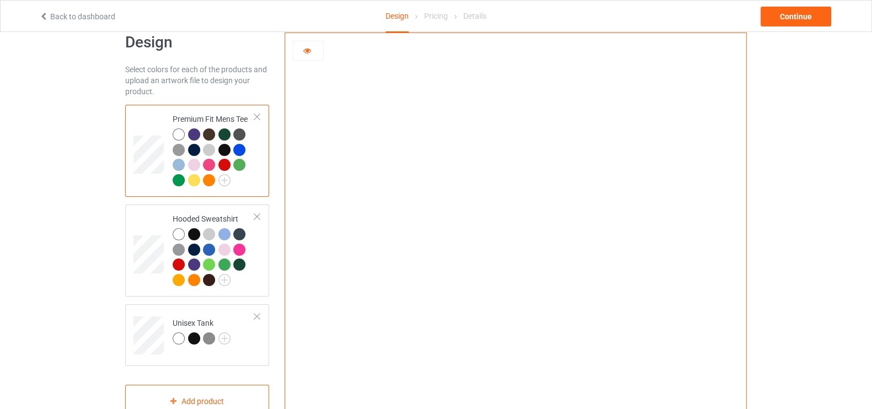
click at [310, 45] on icon at bounding box center [307, 49] width 9 height 8
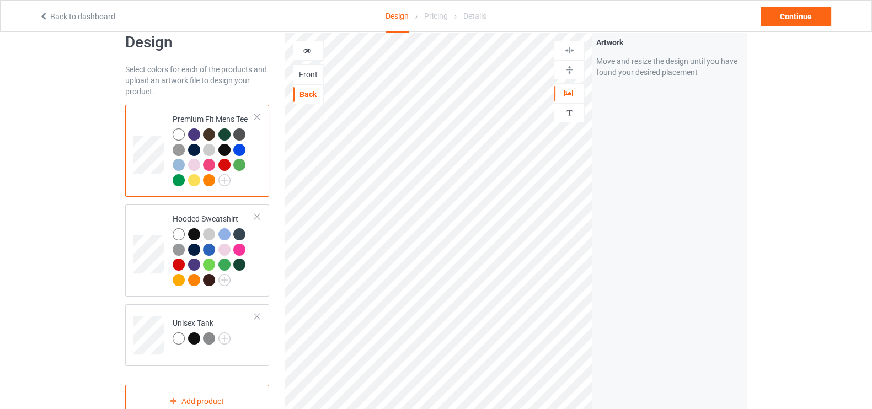
click at [192, 151] on div at bounding box center [194, 150] width 12 height 12
click at [149, 274] on td at bounding box center [149, 250] width 33 height 83
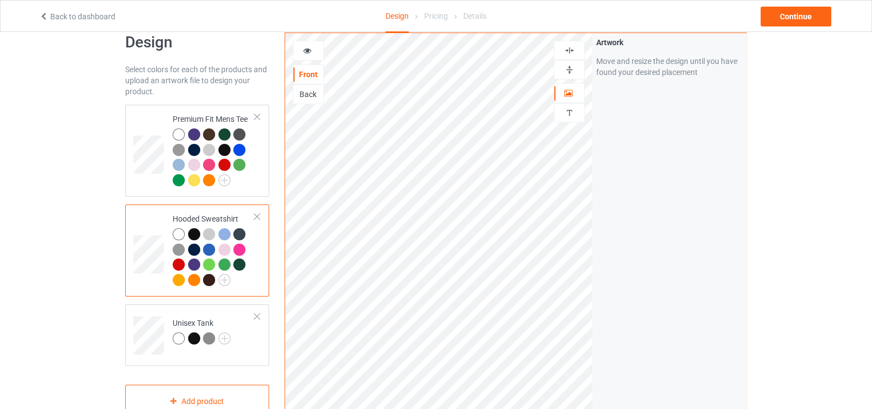
click at [306, 89] on div "Back" at bounding box center [308, 94] width 30 height 11
click at [192, 232] on div at bounding box center [194, 234] width 12 height 12
click at [207, 277] on div at bounding box center [209, 280] width 12 height 12
click at [237, 260] on div at bounding box center [239, 265] width 12 height 12
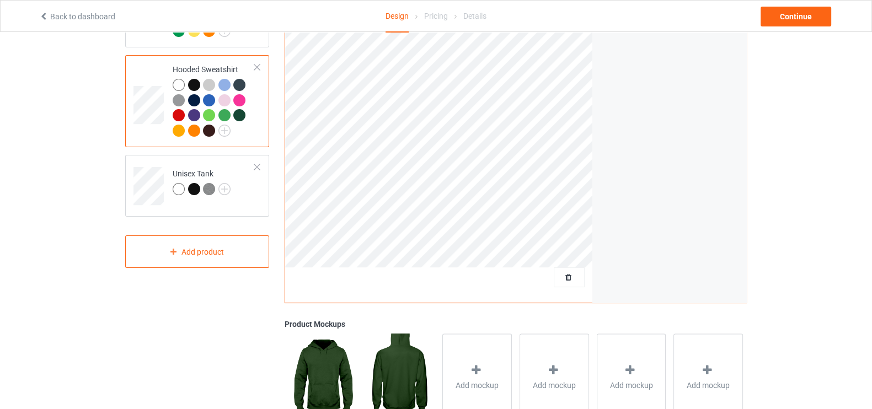
scroll to position [184, 0]
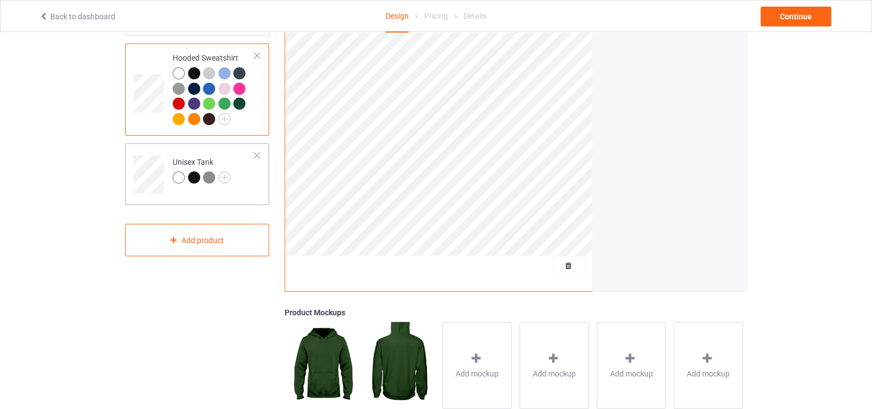
click at [194, 175] on div at bounding box center [194, 178] width 12 height 12
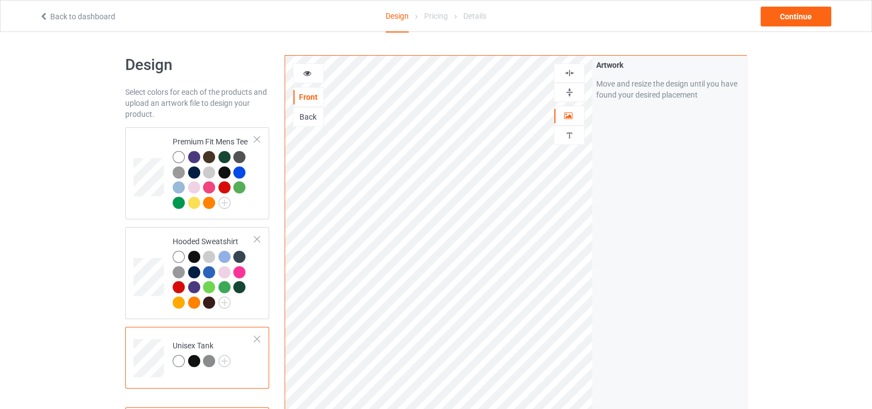
click at [318, 108] on div "Back" at bounding box center [308, 117] width 31 height 20
click at [311, 116] on div "Back" at bounding box center [308, 116] width 30 height 11
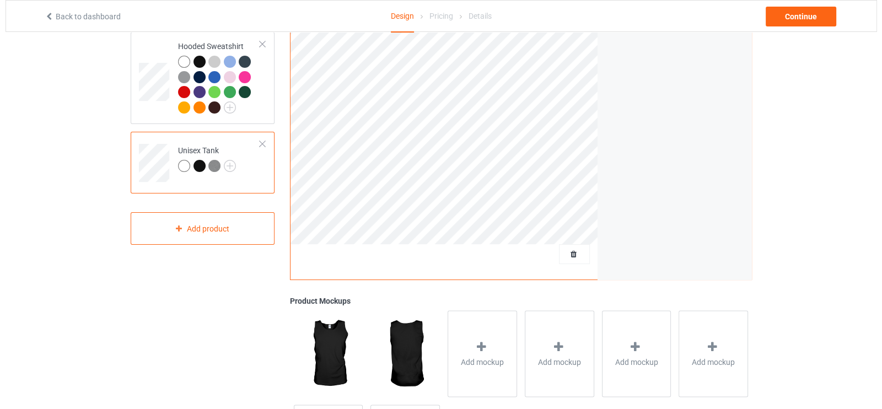
scroll to position [275, 0]
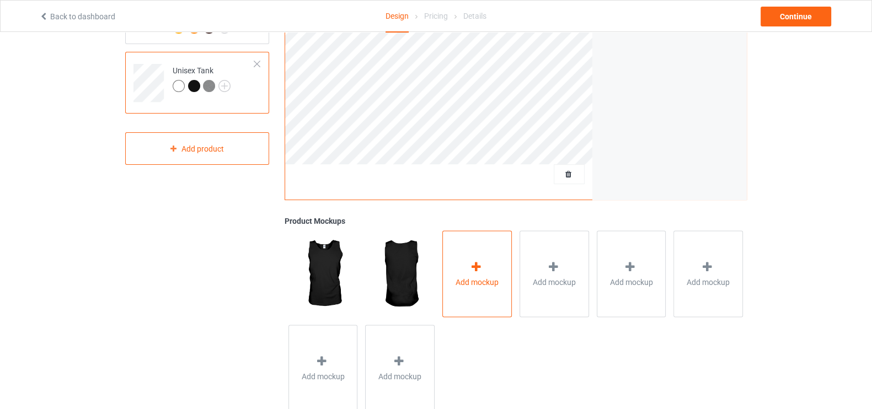
click at [446, 275] on div "Add mockup" at bounding box center [476, 274] width 69 height 87
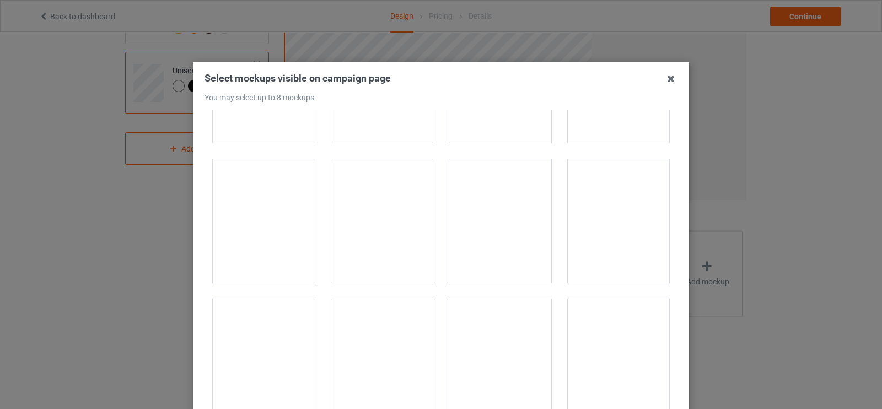
scroll to position [1137, 0]
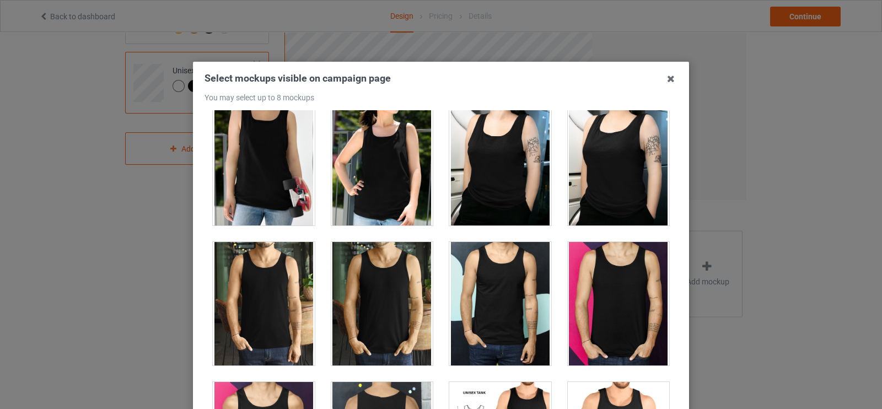
click at [256, 183] on div at bounding box center [264, 164] width 102 height 124
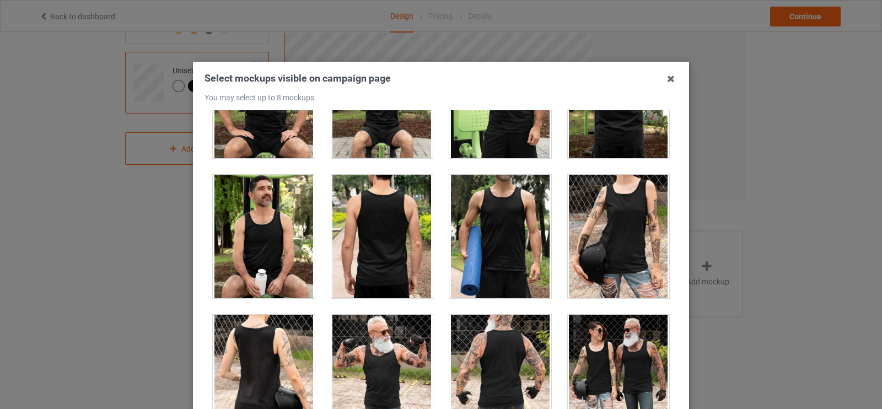
scroll to position [2091, 0]
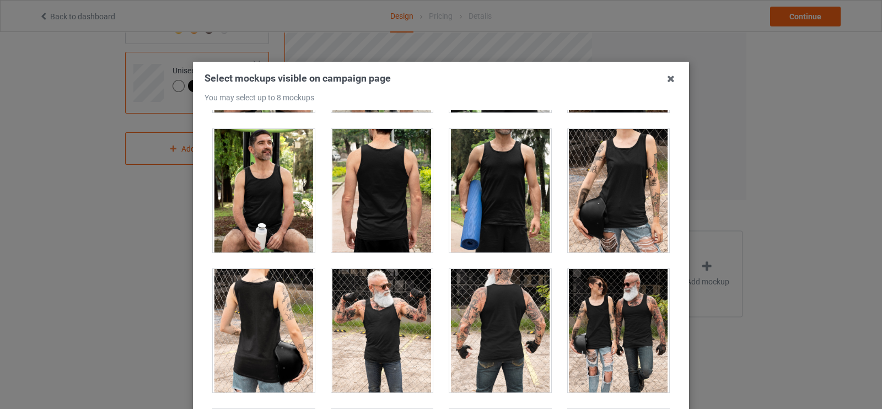
click at [480, 326] on div at bounding box center [500, 331] width 102 height 124
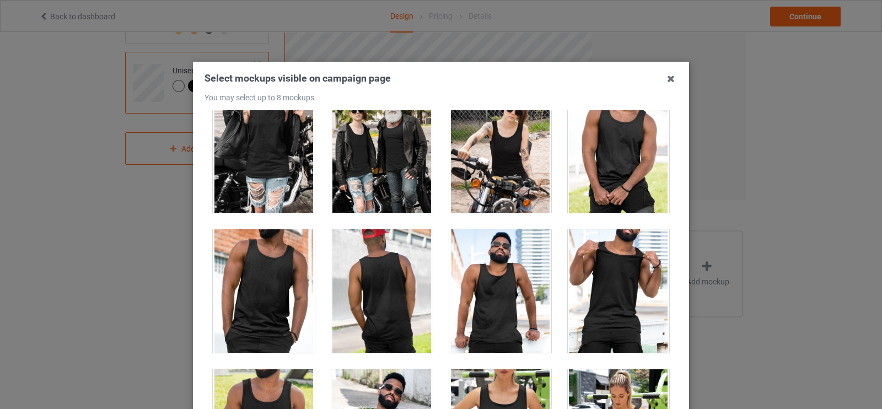
scroll to position [2539, 0]
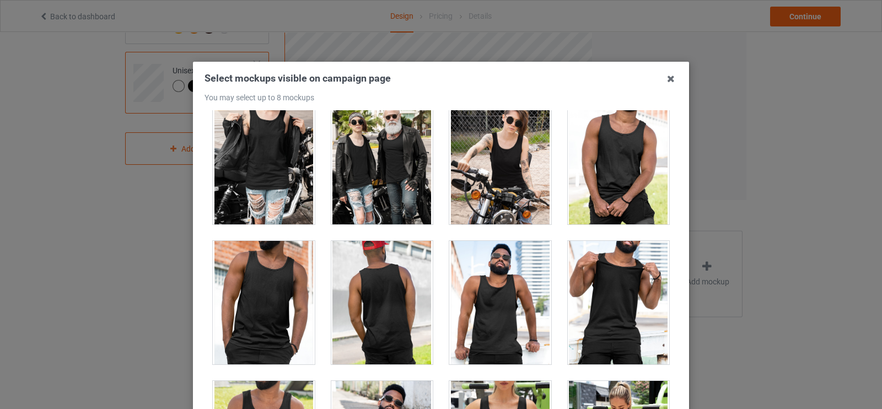
click at [388, 324] on div at bounding box center [382, 303] width 102 height 124
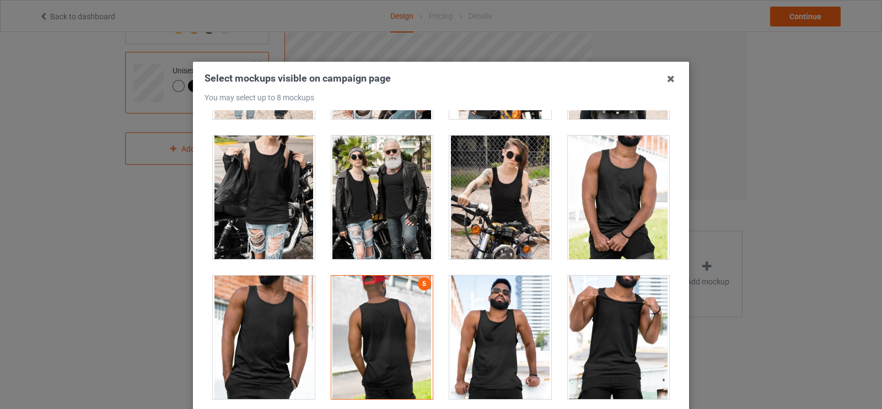
scroll to position [2516, 0]
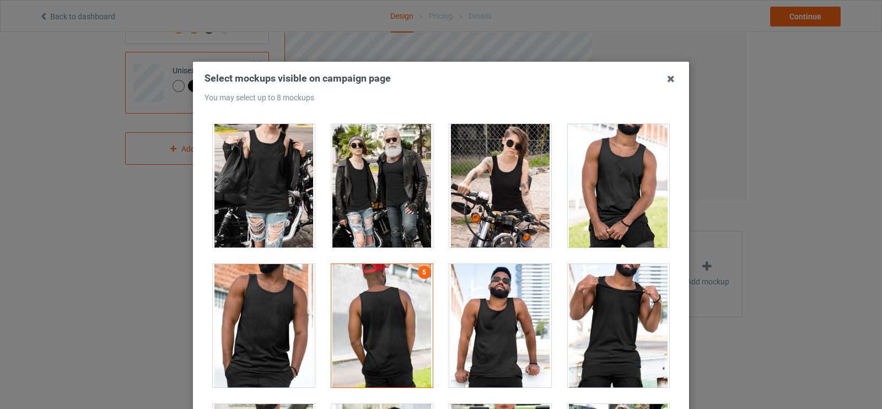
click at [379, 326] on div at bounding box center [382, 326] width 102 height 124
click at [388, 314] on div at bounding box center [382, 326] width 102 height 124
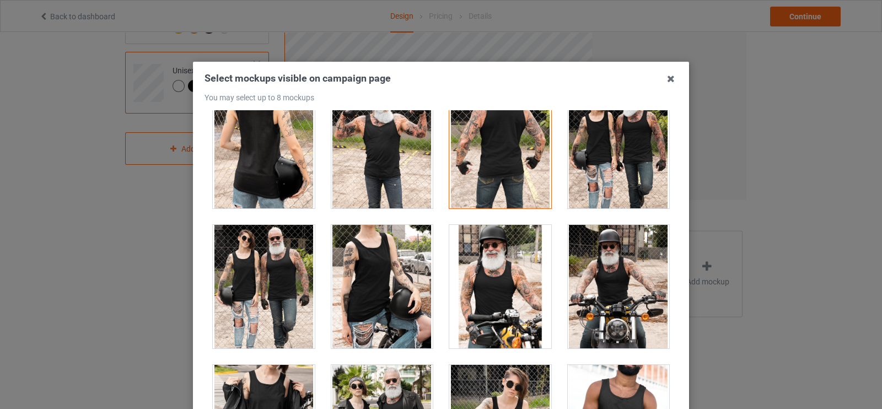
scroll to position [2470, 0]
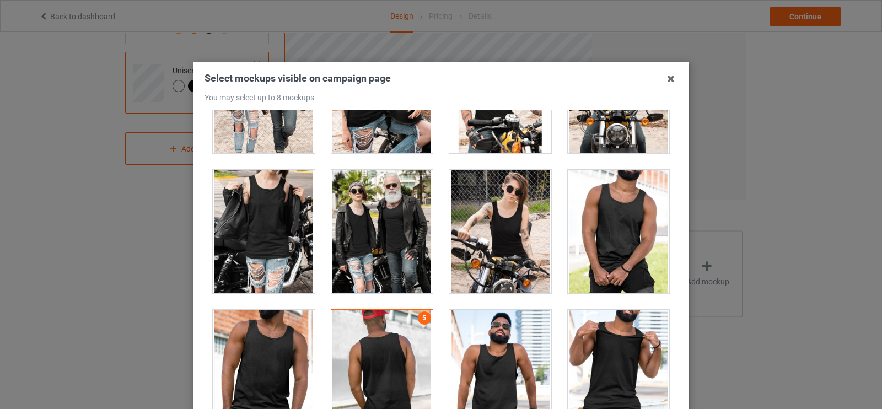
click at [397, 368] on div at bounding box center [382, 372] width 102 height 124
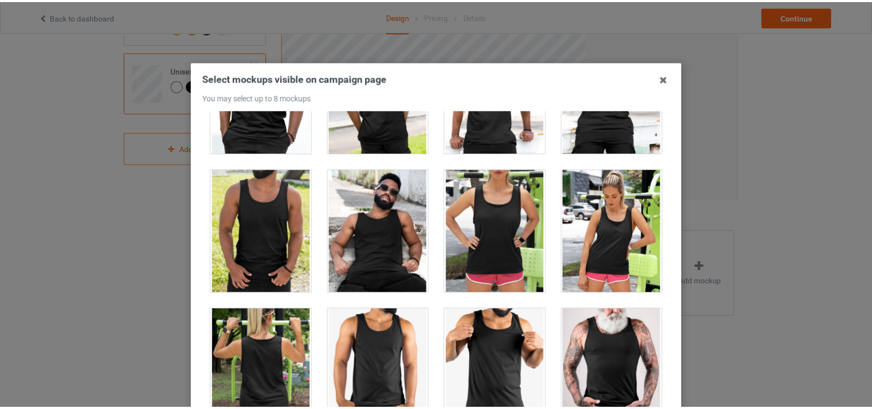
scroll to position [140, 0]
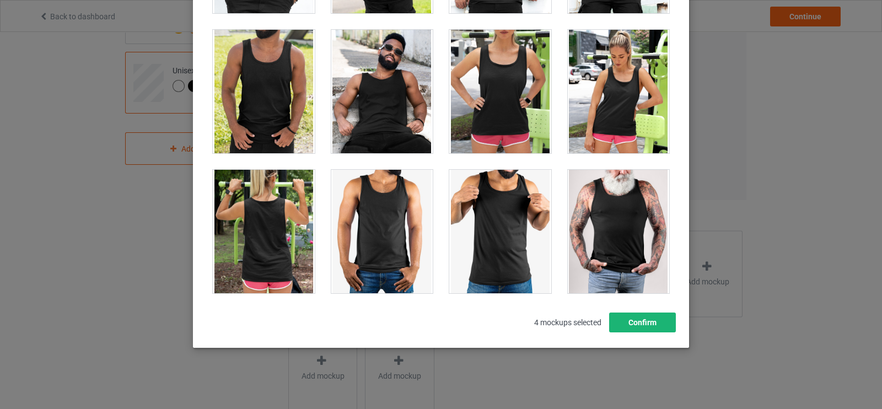
click at [634, 317] on button "Confirm" at bounding box center [642, 323] width 67 height 20
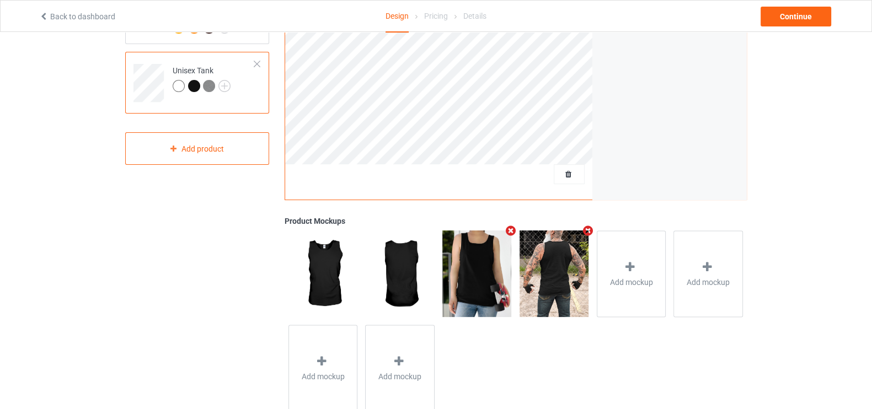
scroll to position [0, 0]
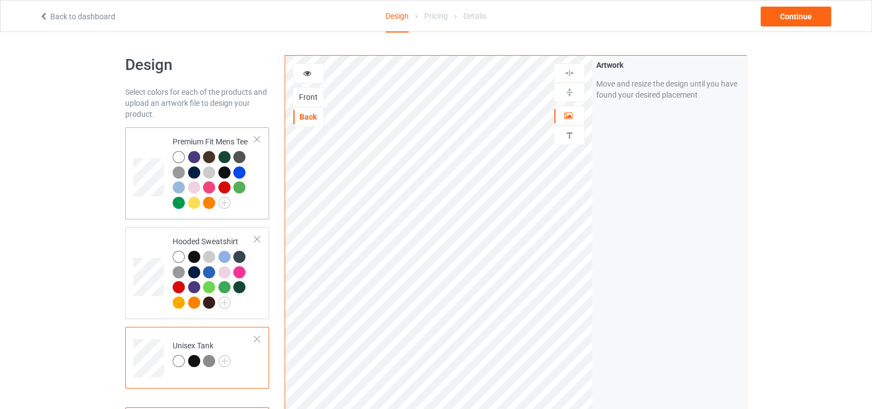
click at [218, 172] on div at bounding box center [224, 173] width 12 height 12
click at [176, 154] on div at bounding box center [179, 157] width 12 height 12
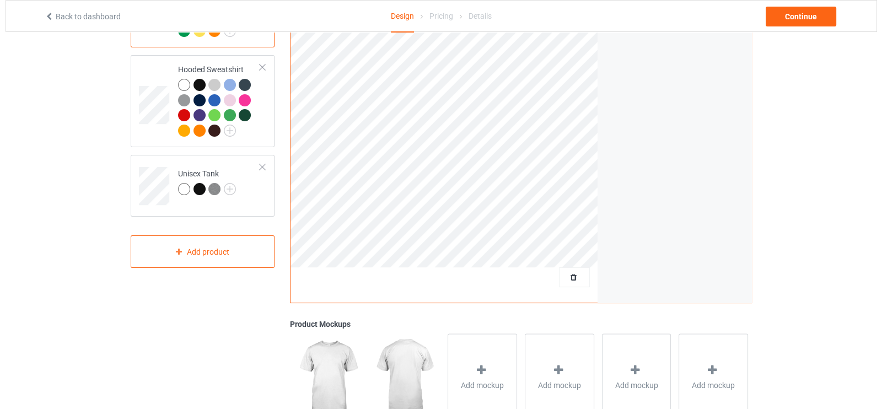
scroll to position [304, 0]
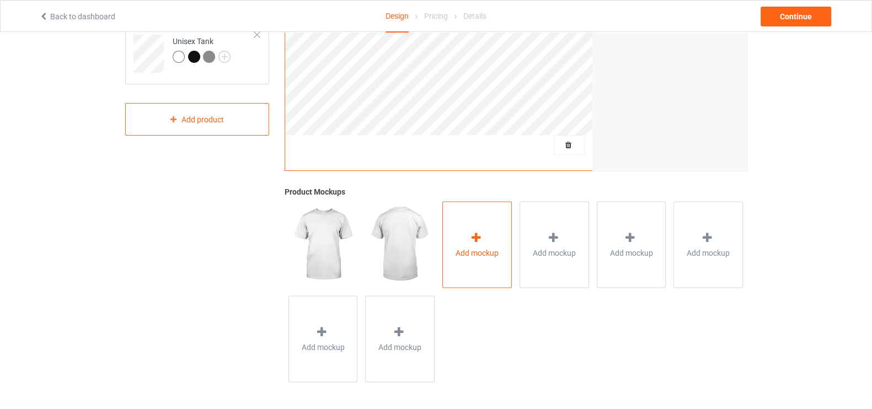
click at [484, 238] on div at bounding box center [476, 239] width 15 height 16
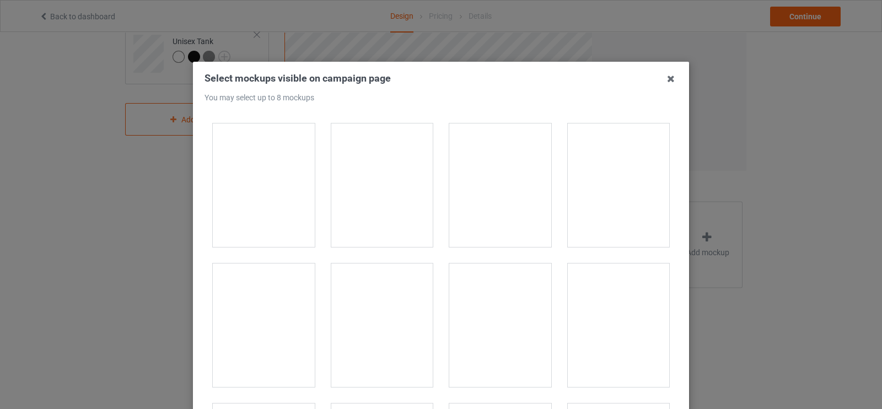
scroll to position [356, 0]
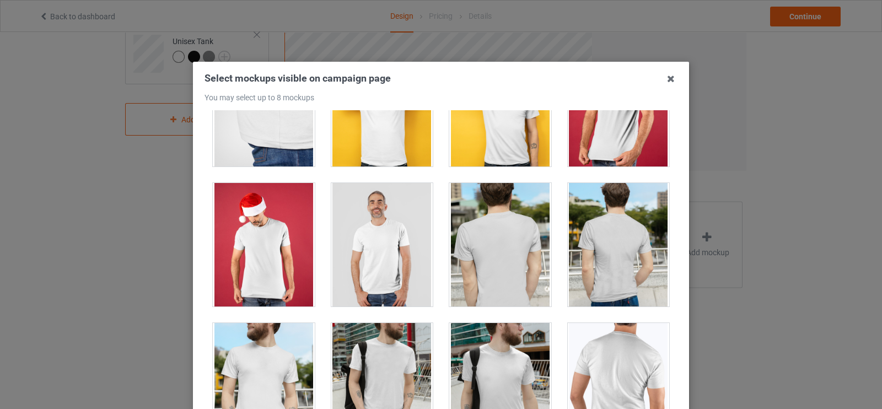
click at [488, 254] on div at bounding box center [500, 245] width 102 height 124
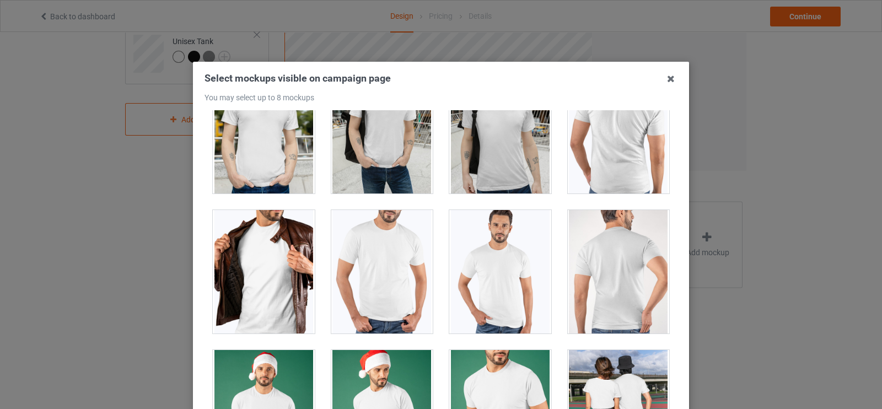
scroll to position [620, 0]
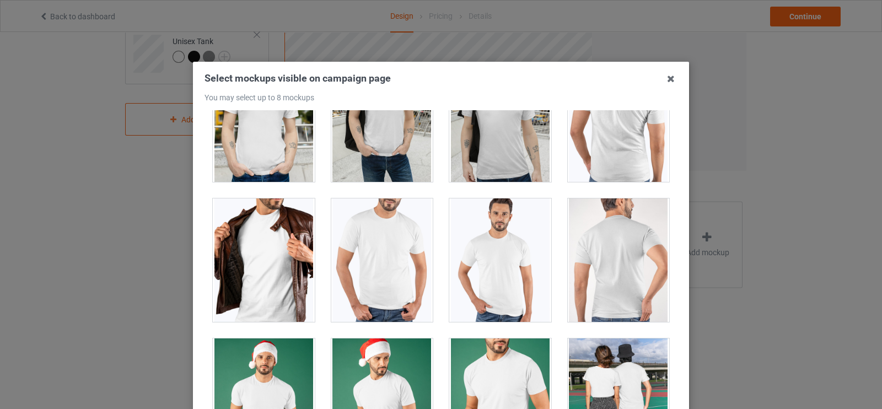
click at [281, 271] on div at bounding box center [264, 261] width 102 height 124
click at [278, 240] on div at bounding box center [264, 261] width 102 height 124
click at [404, 222] on div at bounding box center [382, 261] width 102 height 124
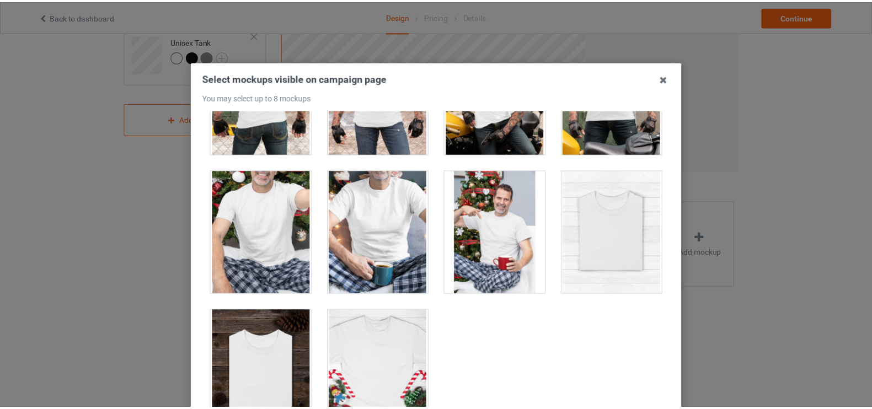
scroll to position [140, 0]
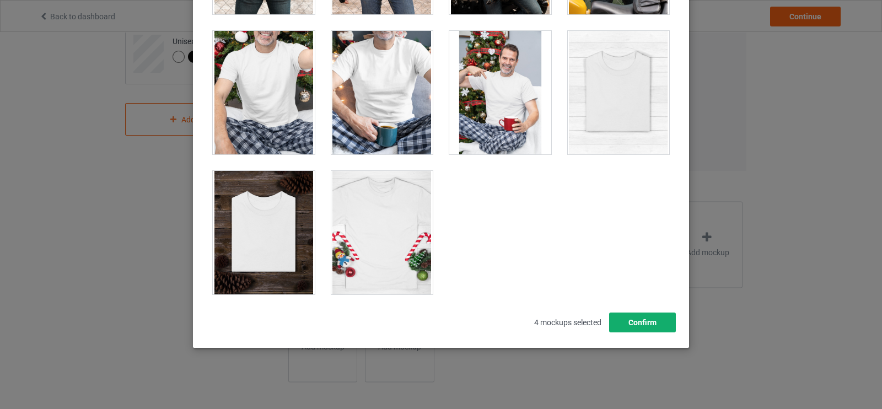
click at [628, 322] on button "Confirm" at bounding box center [642, 323] width 67 height 20
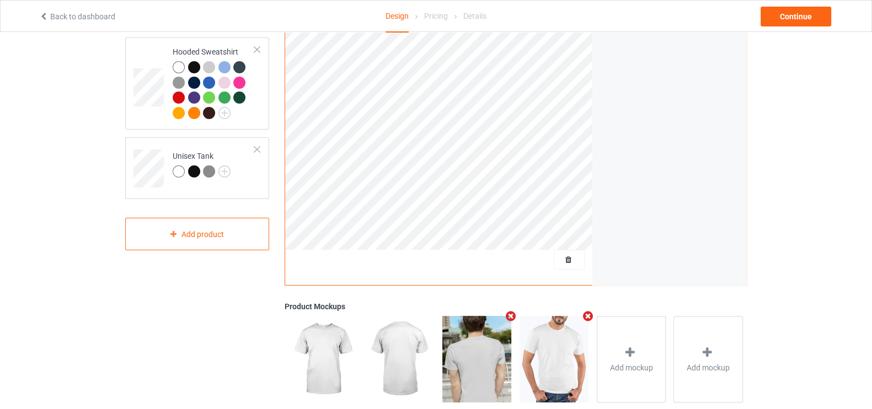
scroll to position [132, 0]
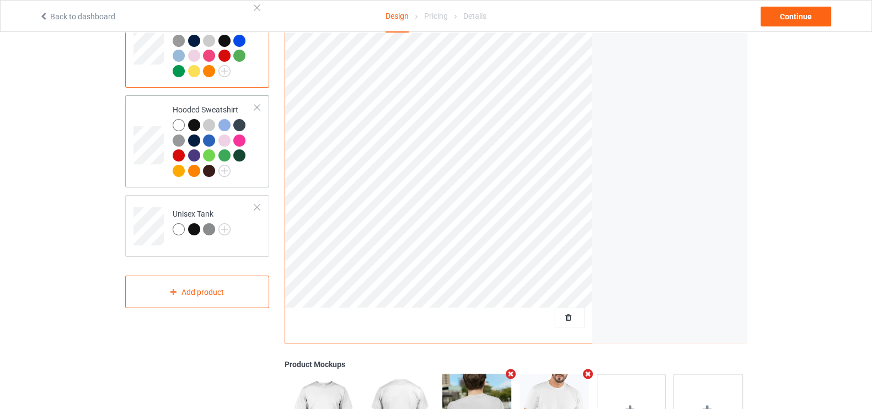
click at [156, 121] on td at bounding box center [149, 141] width 33 height 83
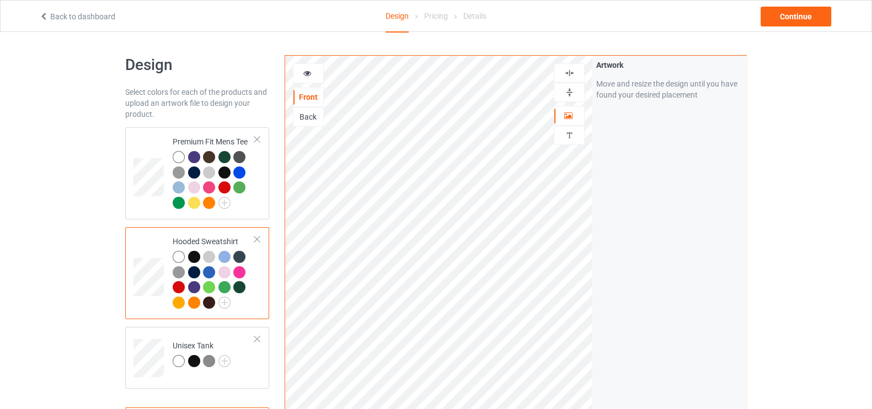
click at [304, 112] on div "Back" at bounding box center [308, 116] width 30 height 11
click at [307, 92] on div "Front" at bounding box center [308, 97] width 30 height 11
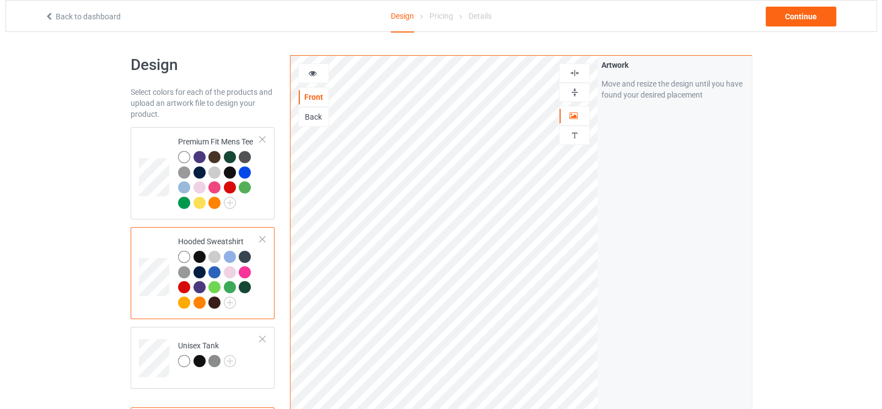
scroll to position [304, 0]
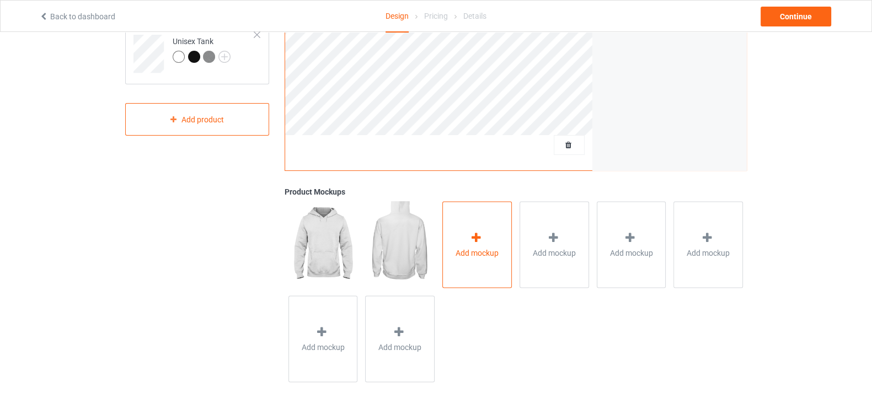
click at [477, 236] on icon at bounding box center [476, 238] width 14 height 12
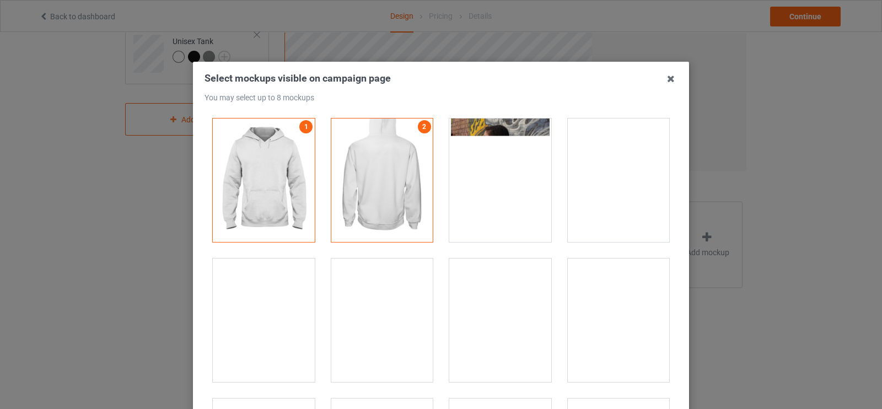
click at [488, 199] on div at bounding box center [500, 181] width 102 height 124
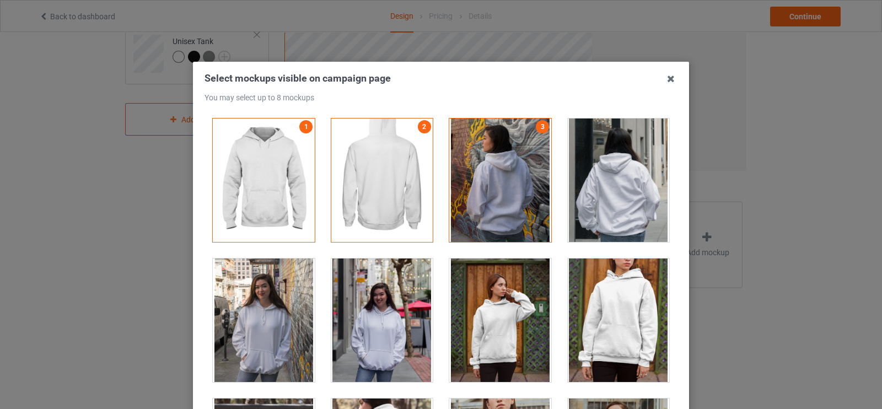
click at [488, 199] on div at bounding box center [500, 181] width 102 height 124
click at [574, 188] on div at bounding box center [619, 181] width 102 height 124
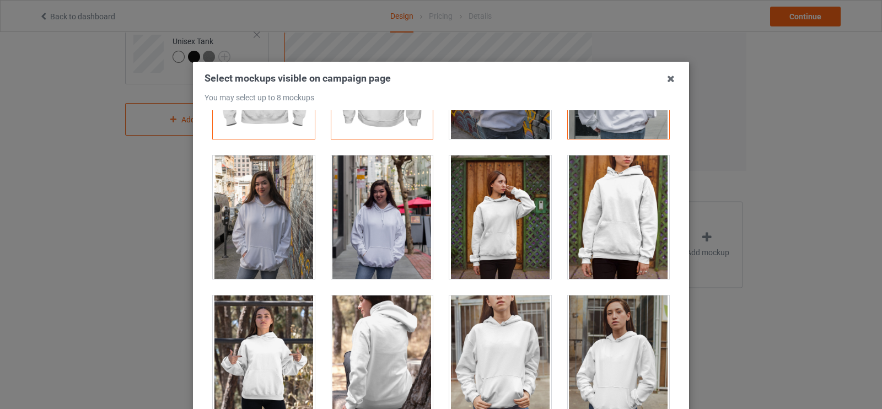
scroll to position [149, 0]
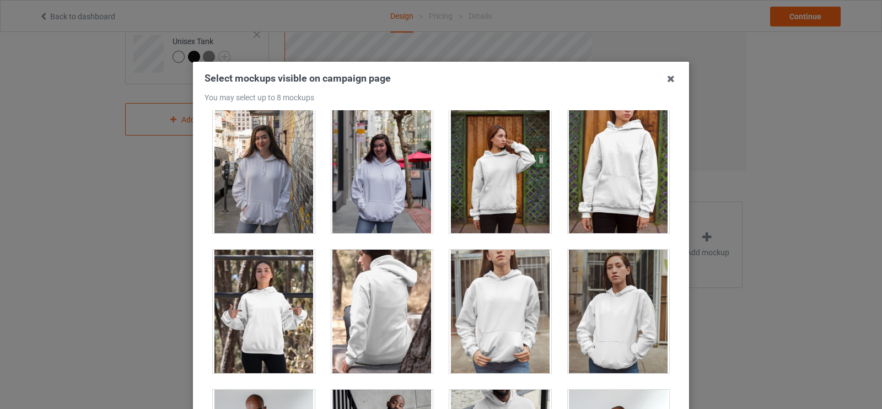
click at [505, 310] on div at bounding box center [500, 312] width 102 height 124
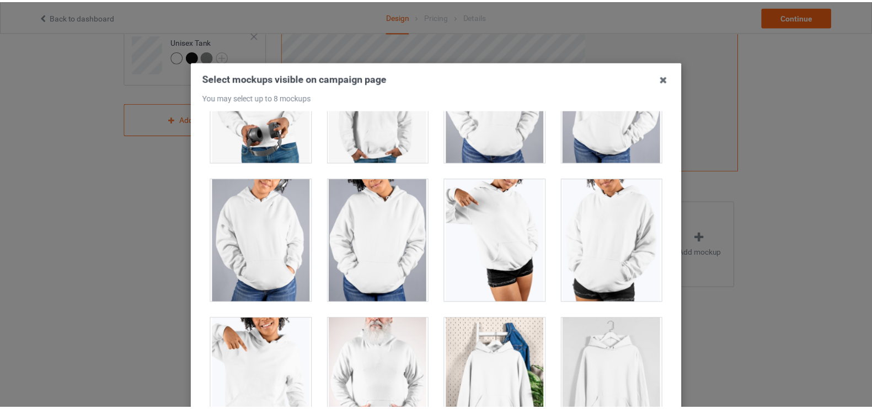
scroll to position [140, 0]
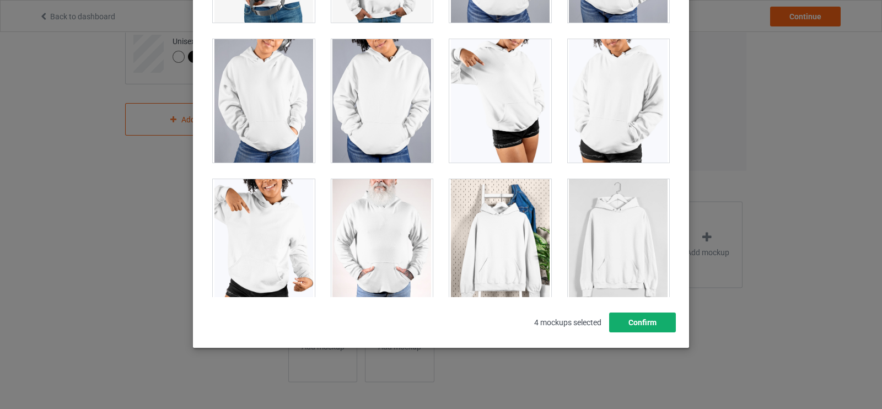
click at [626, 323] on button "Confirm" at bounding box center [642, 323] width 67 height 20
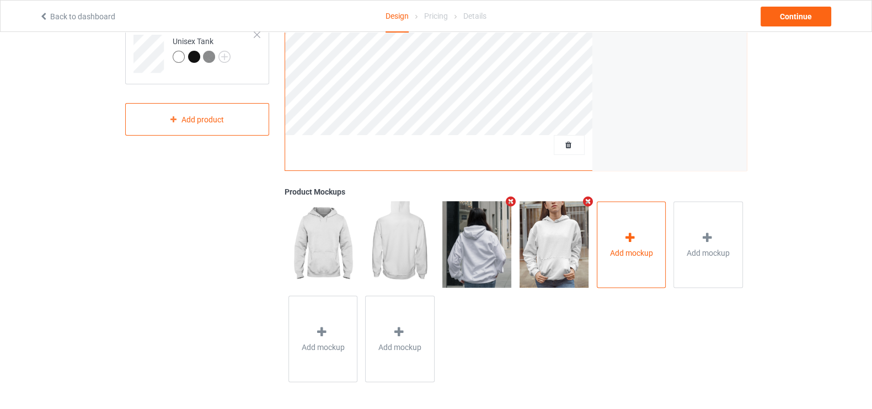
scroll to position [0, 0]
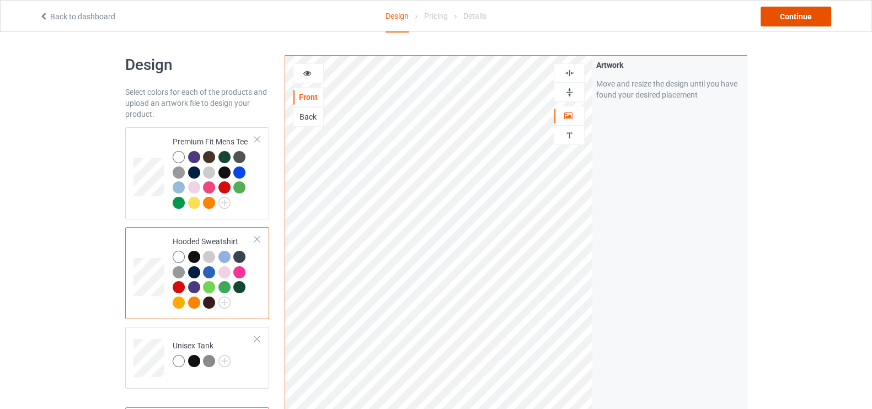
click at [801, 16] on div "Continue" at bounding box center [795, 17] width 71 height 20
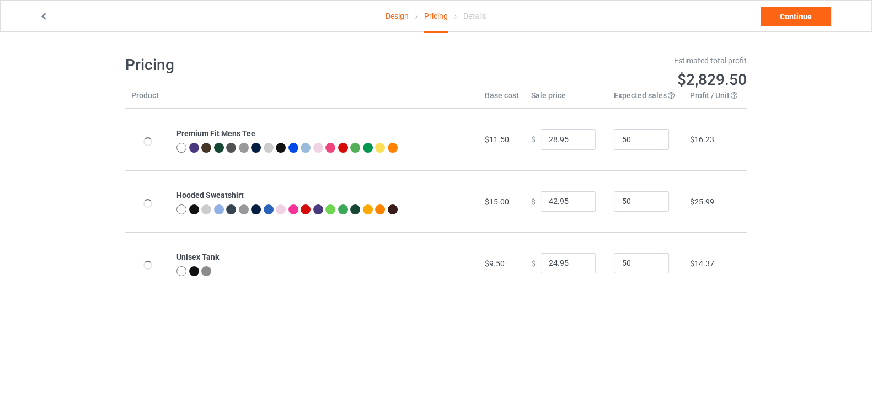
type input "32.95"
type input "46.95"
type input "28.95"
click at [791, 18] on link "Continue" at bounding box center [795, 17] width 71 height 20
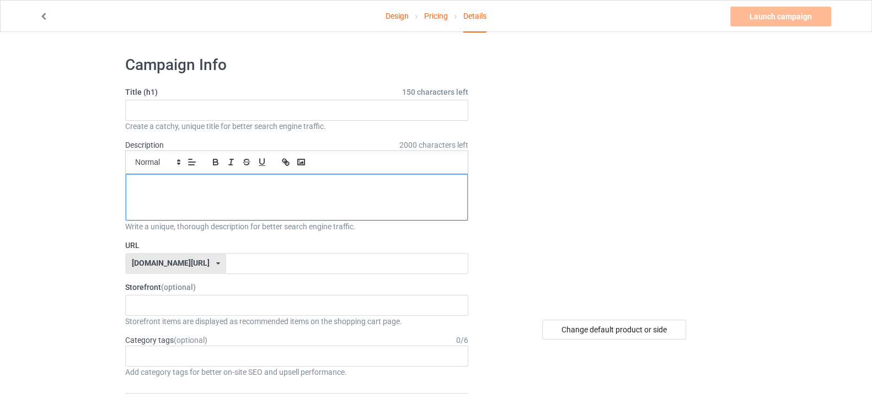
click at [300, 194] on div at bounding box center [297, 197] width 342 height 46
click at [314, 187] on p "dra" at bounding box center [297, 186] width 324 height 10
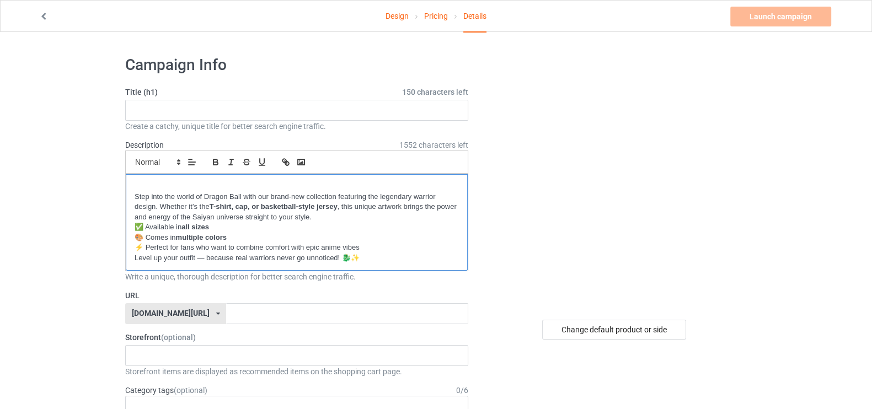
click at [135, 196] on p "Step into the world of Dragon Ball with our brand-new collection featuring the …" at bounding box center [297, 207] width 324 height 31
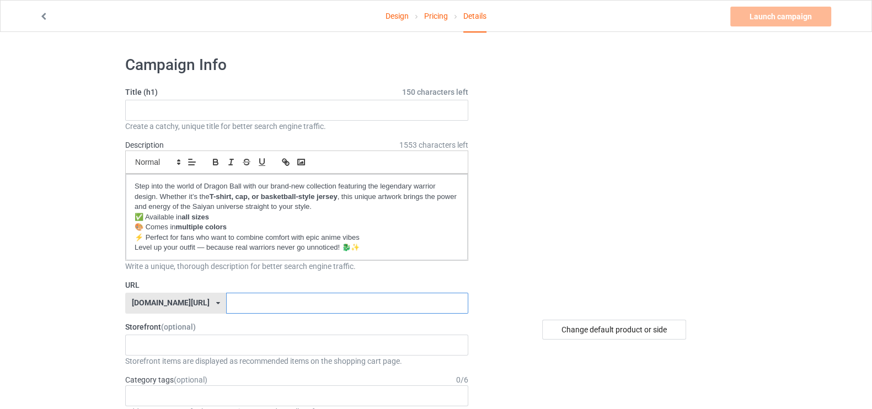
click at [260, 299] on input "text" at bounding box center [347, 303] width 242 height 21
drag, startPoint x: 204, startPoint y: 185, endPoint x: 239, endPoint y: 184, distance: 34.7
click at [239, 184] on p "Step into the world of Dragon Ball with our brand-new collection featuring the …" at bounding box center [297, 196] width 324 height 31
copy p "Dragon Bal"
click at [226, 306] on input "text" at bounding box center [347, 303] width 242 height 21
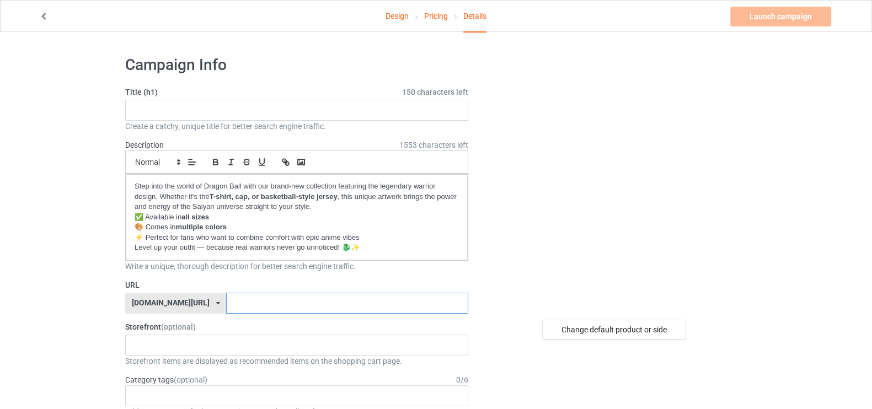
paste input "Dragon Bal"
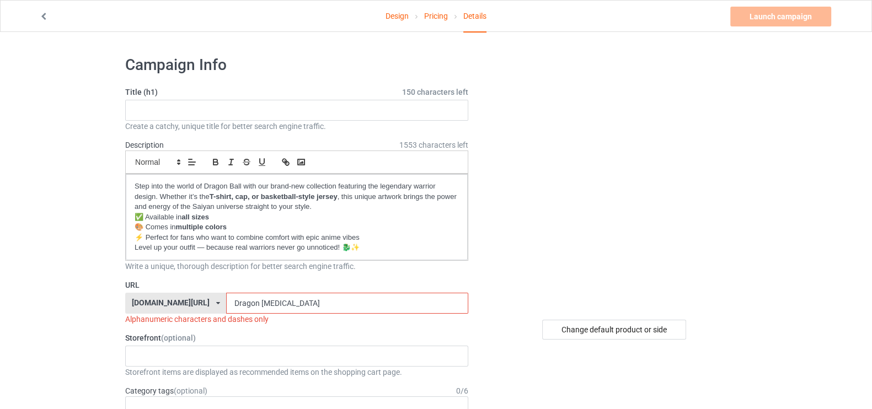
click at [231, 302] on input "Dragon Bal" at bounding box center [347, 303] width 242 height 21
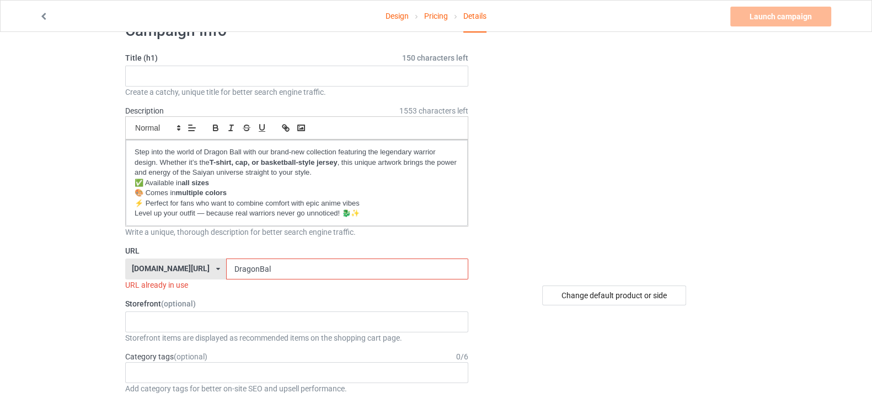
click at [258, 269] on input "DragonBal" at bounding box center [347, 269] width 242 height 21
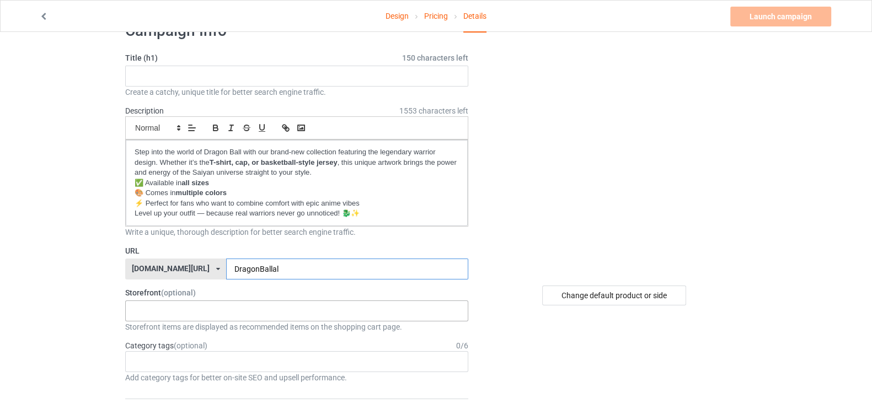
type input "DragonBallal"
click at [212, 312] on div "No result found" at bounding box center [296, 311] width 343 height 21
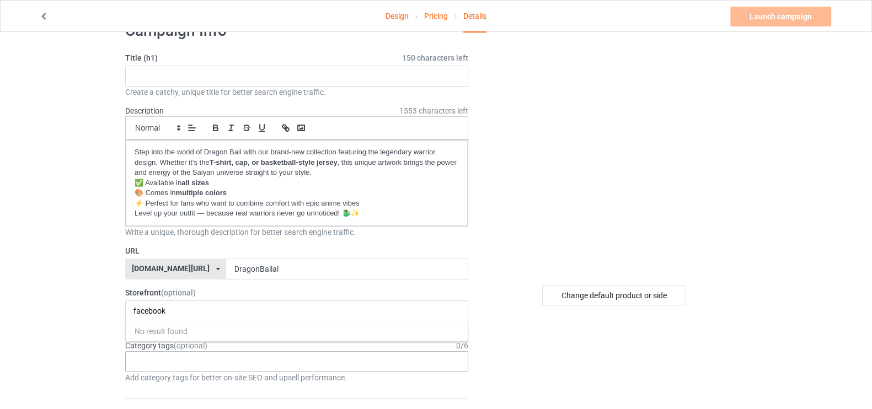
scroll to position [126, 0]
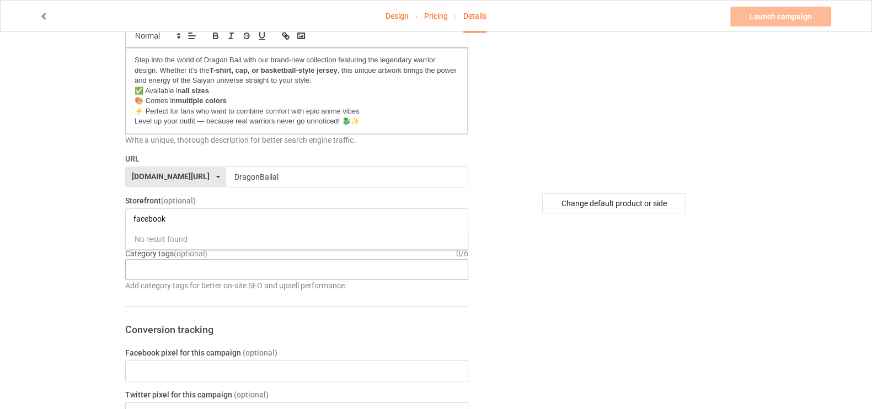
type input "facebook"
click at [256, 266] on div "Age > 1-19 > 1 Age > 1-12 Months > 1 Month Age > 1-12 Months Age > 1-19 Age > 1…" at bounding box center [296, 269] width 343 height 21
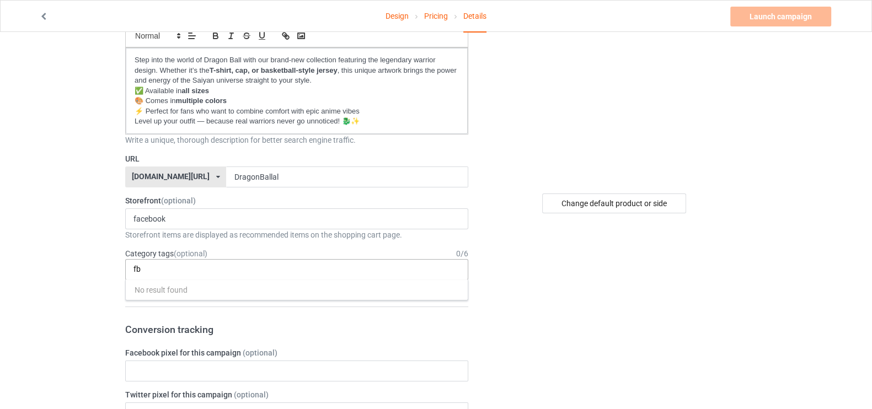
type input "f"
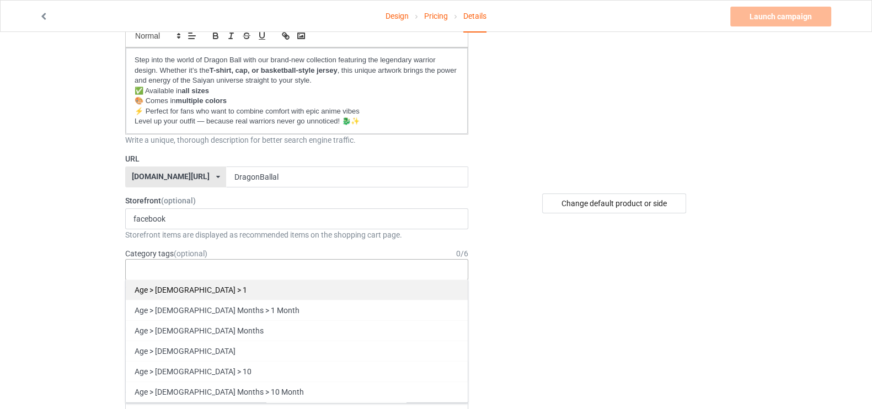
click at [225, 283] on div "Age > [DEMOGRAPHIC_DATA] > 1" at bounding box center [297, 290] width 342 height 20
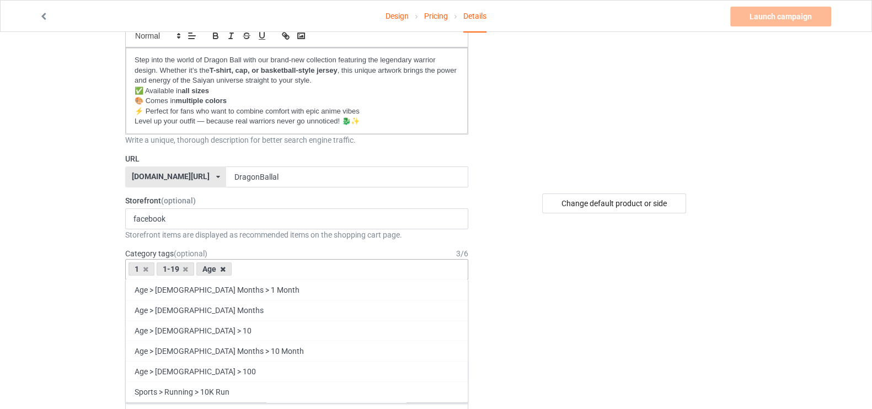
click at [221, 269] on icon at bounding box center [223, 269] width 6 height 7
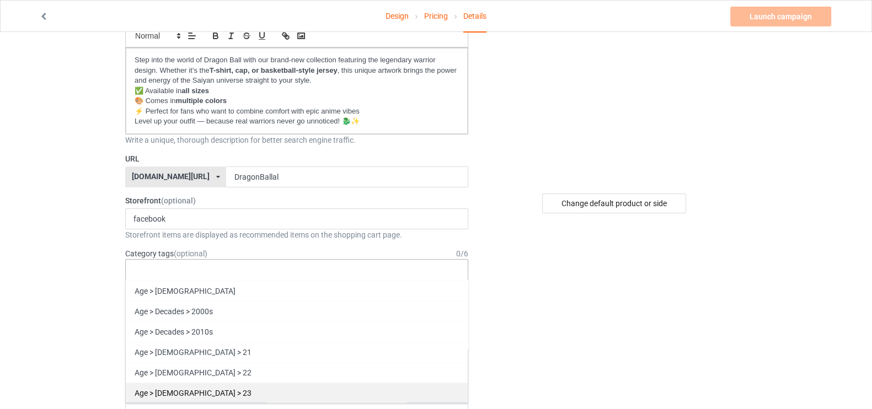
scroll to position [586, 0]
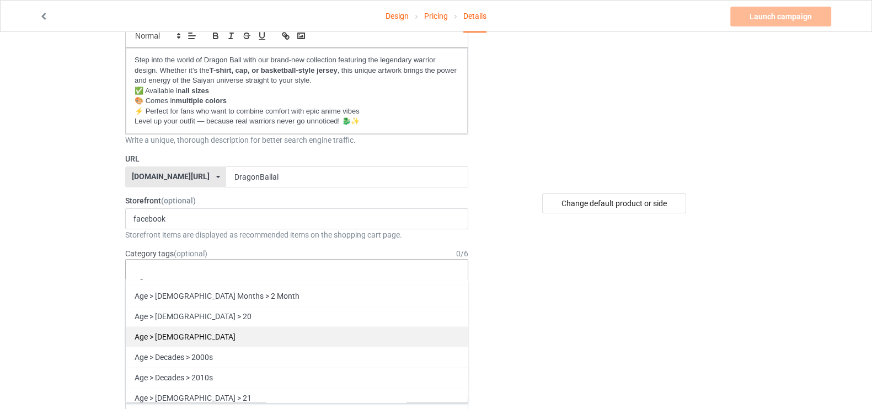
click at [176, 326] on div "Age > [DEMOGRAPHIC_DATA]" at bounding box center [297, 336] width 342 height 20
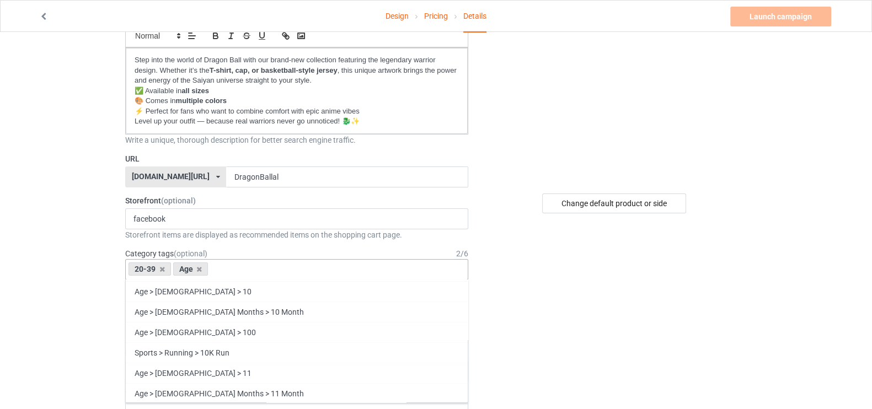
scroll to position [0, 0]
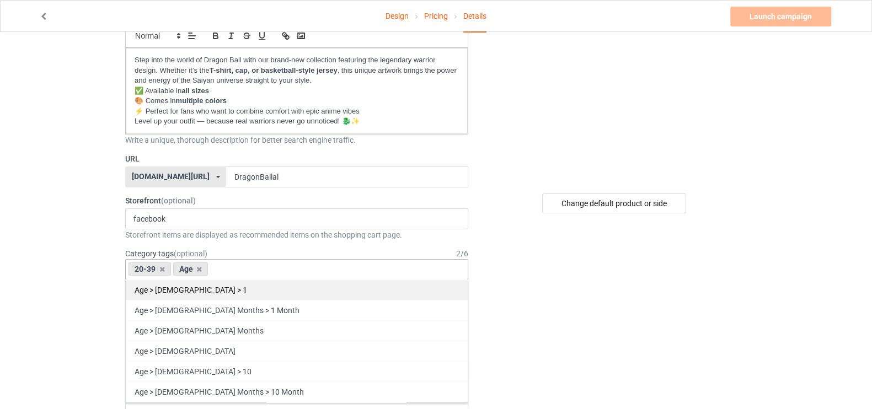
click at [170, 281] on div "Age > [DEMOGRAPHIC_DATA] > 1" at bounding box center [297, 290] width 342 height 20
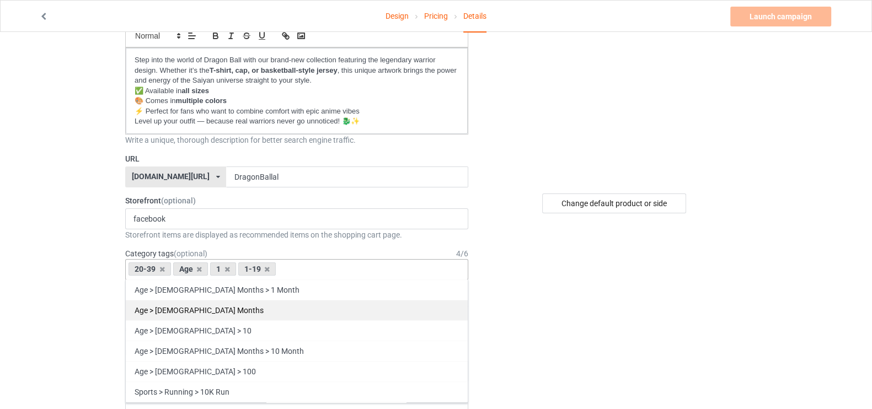
click at [165, 318] on div "Age > [DEMOGRAPHIC_DATA] Months" at bounding box center [297, 310] width 342 height 20
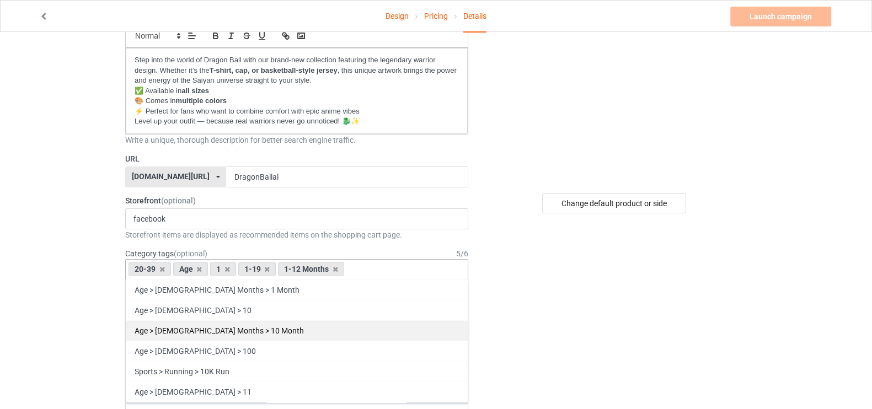
click at [163, 331] on div "Age > [DEMOGRAPHIC_DATA] Months > 10 Month" at bounding box center [297, 330] width 342 height 20
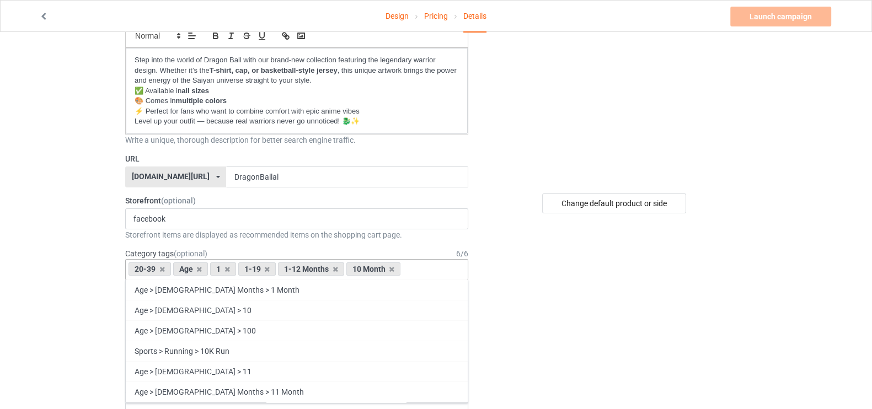
click at [163, 331] on div "Age > [DEMOGRAPHIC_DATA] > 100" at bounding box center [297, 330] width 342 height 20
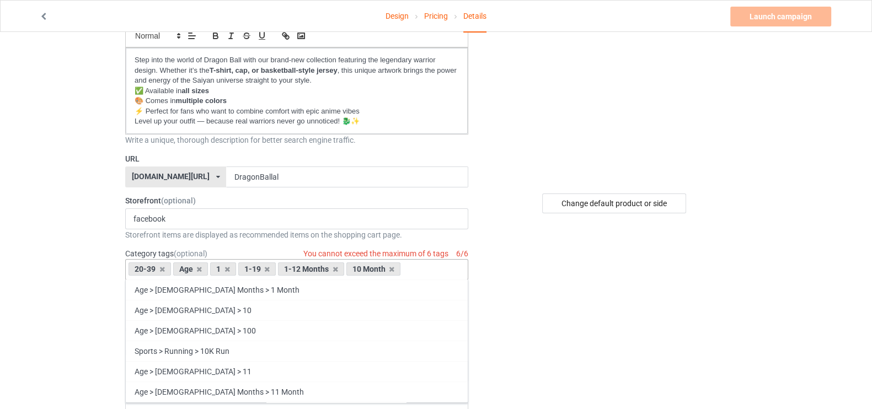
click at [163, 331] on div "Age > [DEMOGRAPHIC_DATA] > 100" at bounding box center [297, 330] width 342 height 20
click at [393, 266] on icon at bounding box center [392, 269] width 6 height 7
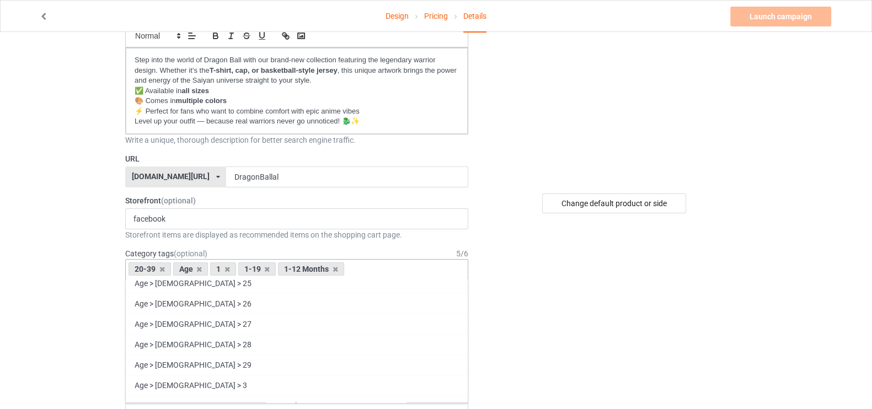
scroll to position [1080, 0]
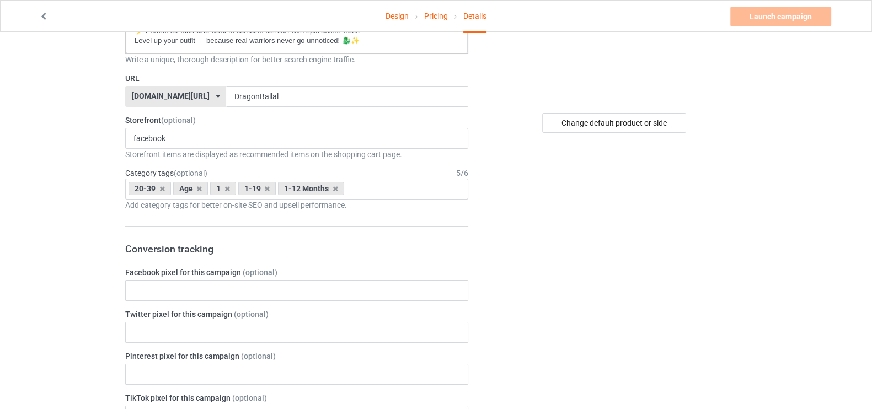
scroll to position [103, 0]
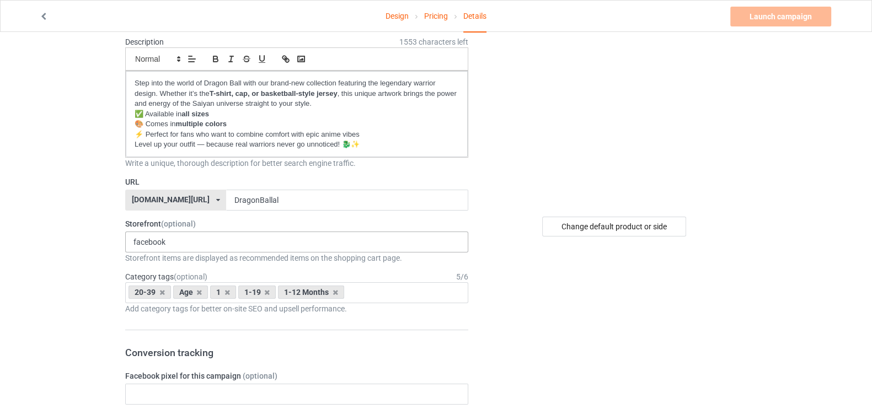
click at [251, 233] on div "facebook No result found" at bounding box center [296, 242] width 343 height 21
type input "f"
click at [267, 200] on input "DragonBallal" at bounding box center [347, 200] width 242 height 21
click at [226, 199] on input "DragonBallal" at bounding box center [347, 200] width 242 height 21
paste input "keepfly"
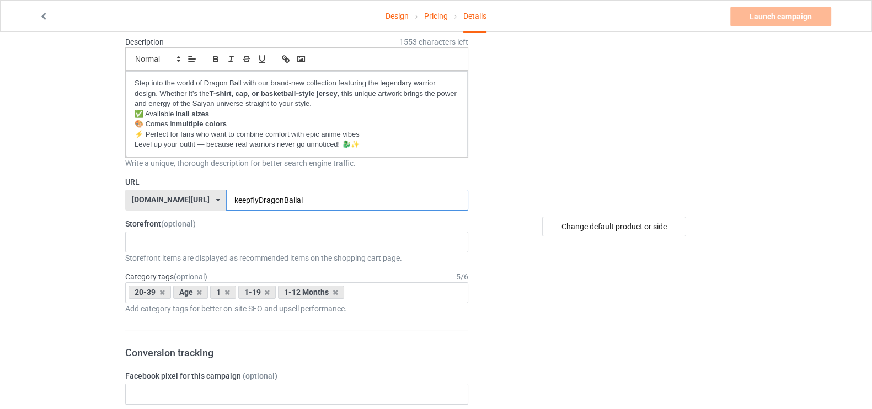
click at [319, 203] on input "keepflyDragonBallal" at bounding box center [347, 200] width 242 height 21
type input "keepflyDragonBallal"
click at [317, 237] on div "No result found" at bounding box center [296, 242] width 343 height 21
click at [258, 244] on div "No result found" at bounding box center [296, 242] width 343 height 21
paste input "Fearless, Eagle, Bold Style, Streetwear, Minimalist"
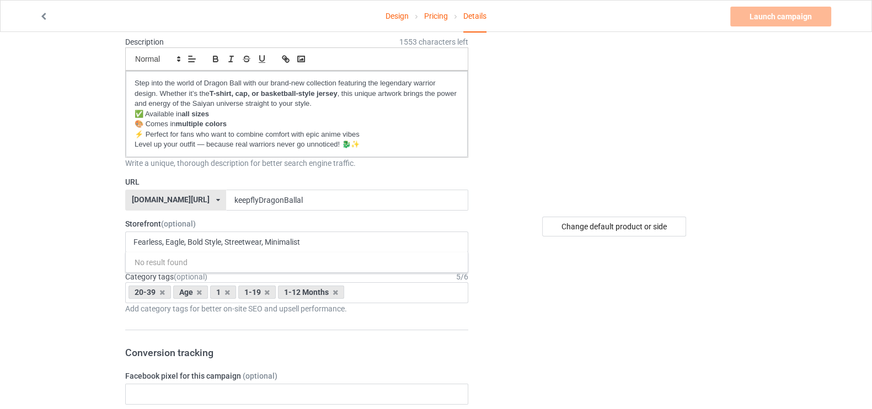
click at [381, 300] on div "20-39 Age 1 1-19 1-12 Months Age > 1-12 Months > 1 Month Age > 1-19 > 10 Age > …" at bounding box center [296, 292] width 343 height 21
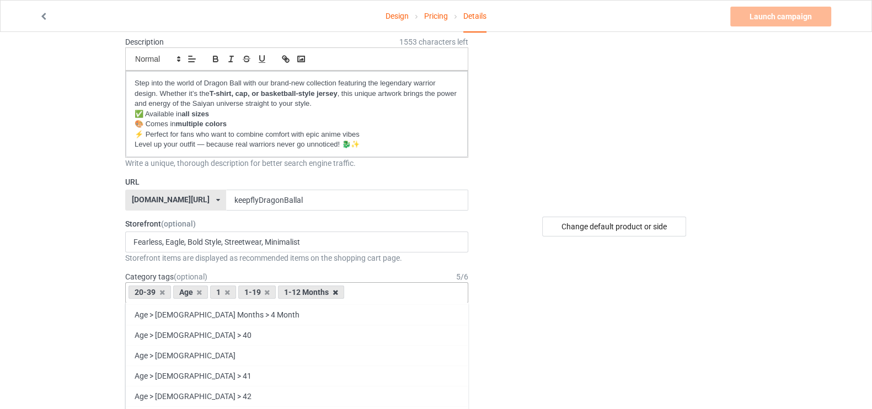
click at [334, 290] on icon at bounding box center [336, 292] width 6 height 7
click at [334, 290] on div "20-39 Age 1 1-19 1-12 Months Age > 1-12 Months > 1 Month Age > 1-19 > 10 Age > …" at bounding box center [296, 292] width 343 height 21
drag, startPoint x: 334, startPoint y: 290, endPoint x: 254, endPoint y: 288, distance: 80.0
click at [254, 288] on div "20-39 Age 1 1-19 Age > 1-12 Months > 1 Month Age > 1-12 Months Age > 1-19 > 10 …" at bounding box center [296, 292] width 343 height 21
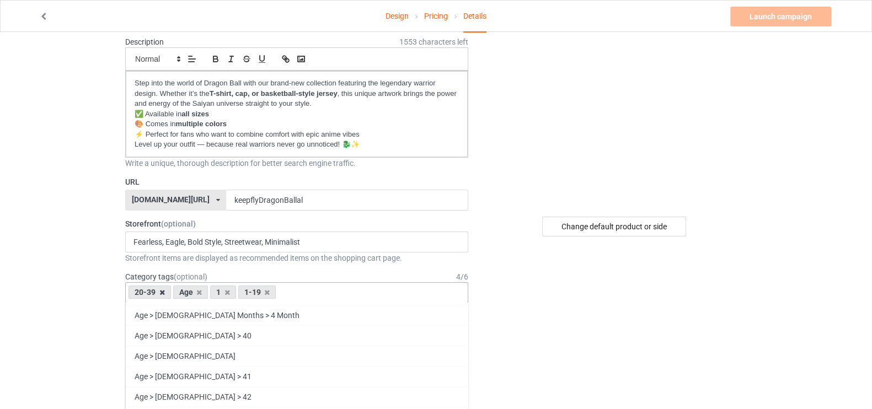
click at [163, 293] on icon at bounding box center [162, 292] width 6 height 7
click at [223, 291] on icon at bounding box center [223, 292] width 6 height 7
click at [157, 290] on icon at bounding box center [155, 292] width 6 height 7
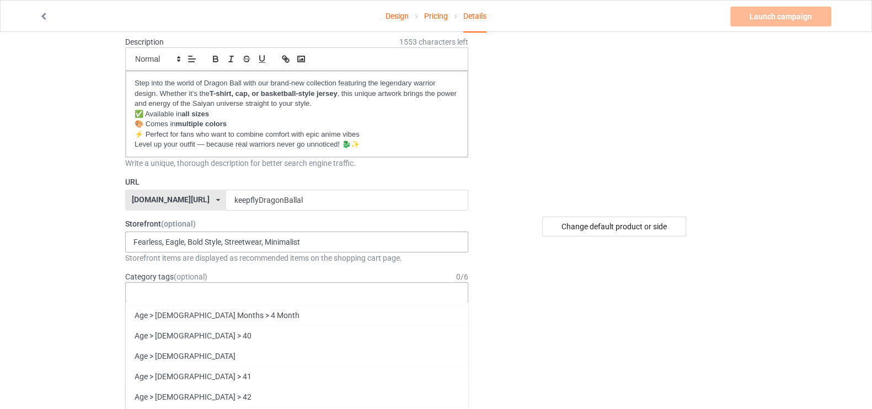
click at [332, 234] on div "Fearless, Eagle, Bold Style, Streetwear, Minimalist No result found" at bounding box center [296, 242] width 343 height 21
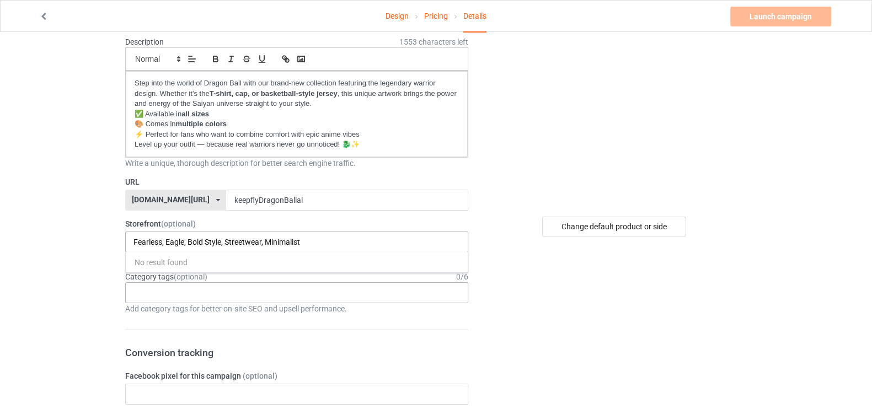
paste input "#DragonBall #DragonBallZ #DragonBallSuper #Goku #Vegeta #Saiyan #UltraInstinct …"
click at [361, 243] on input "#DragonBall #DragonBallZ #DragonBallSuper #Goku #Vegeta #Saiyan #UltraInstinct …" at bounding box center [444, 242] width 622 height 9
type input "#DragonBall #DragonBallZ #DragonBallSuper #Goku #Vegeta #Saiyan #UltraInstinct …"
click at [430, 274] on div "Category tags (optional) 0 / 6" at bounding box center [296, 276] width 343 height 11
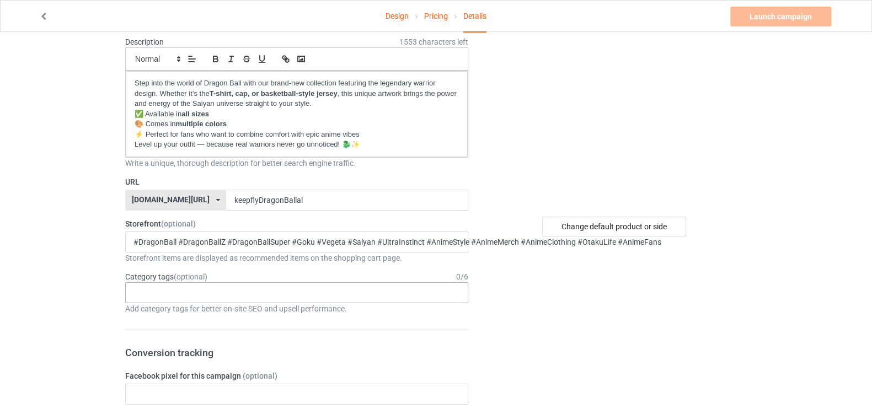
click at [378, 295] on div "Age > 1-19 > 1 Age > 1-12 Months > 1 Month Age > 1-12 Months Age > 1-19 Age > 1…" at bounding box center [296, 292] width 343 height 21
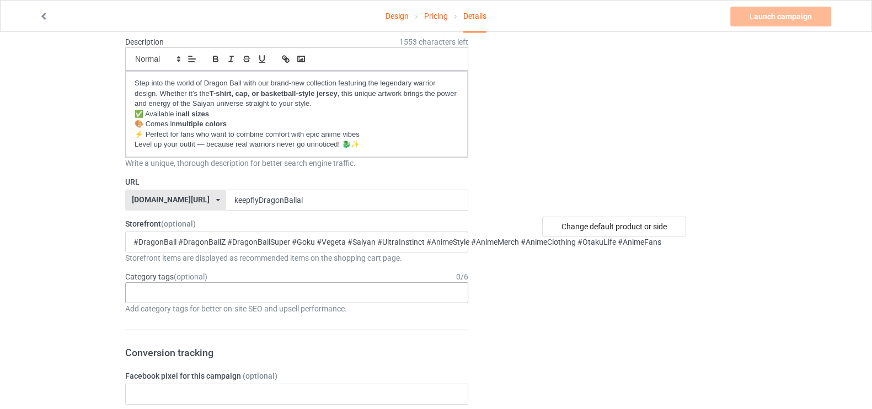
click at [287, 287] on div "Age > 1-19 > 1 Age > 1-12 Months > 1 Month Age > 1-12 Months Age > 1-19 Age > 1…" at bounding box center [296, 292] width 343 height 21
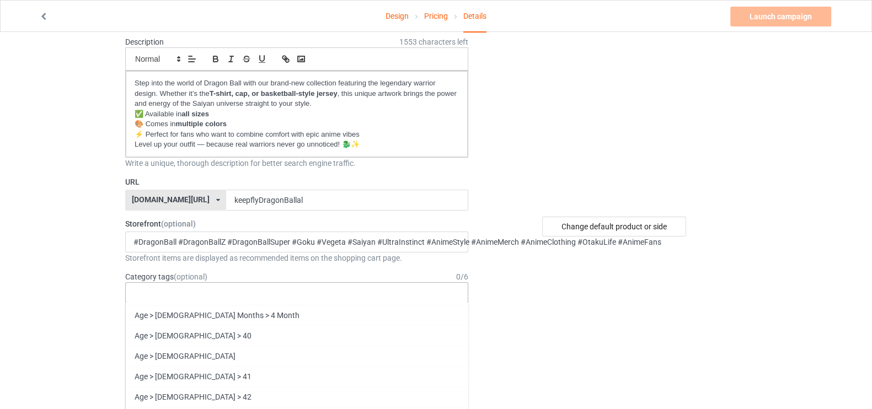
paste input "#DragonBall #DragonBallZ #DragonBallSuper #Goku #Vegeta #Saiyan #Kamehameha #Ul…"
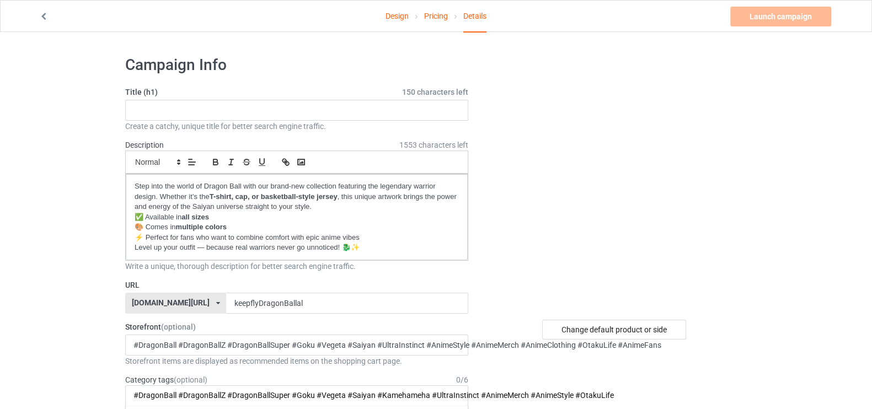
type input "#DragonBall #DragonBallZ #DragonBallSuper #Goku #Vegeta #Saiyan #Kamehameha #Ul…"
drag, startPoint x: 143, startPoint y: 217, endPoint x: 132, endPoint y: 216, distance: 10.5
click at [132, 216] on div "Step into the world of Dragon Ball with our brand-new collection featuring the …" at bounding box center [297, 217] width 342 height 86
click at [148, 227] on p "🎨 Comes in multiple colors" at bounding box center [297, 227] width 324 height 10
click at [148, 239] on p "⚡ Perfect for fans who want to combine comfort with epic anime vibes" at bounding box center [297, 238] width 324 height 10
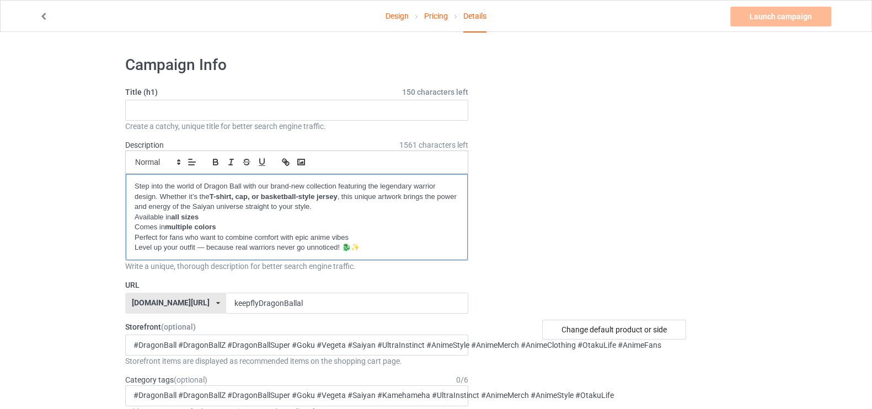
click at [368, 255] on div "Step into the world of Dragon Ball with our brand-new collection featuring the …" at bounding box center [297, 217] width 342 height 86
click at [811, 11] on div "Launch campaign Please enter campaign title" at bounding box center [781, 17] width 103 height 20
click at [334, 109] on input "text" at bounding box center [296, 110] width 343 height 21
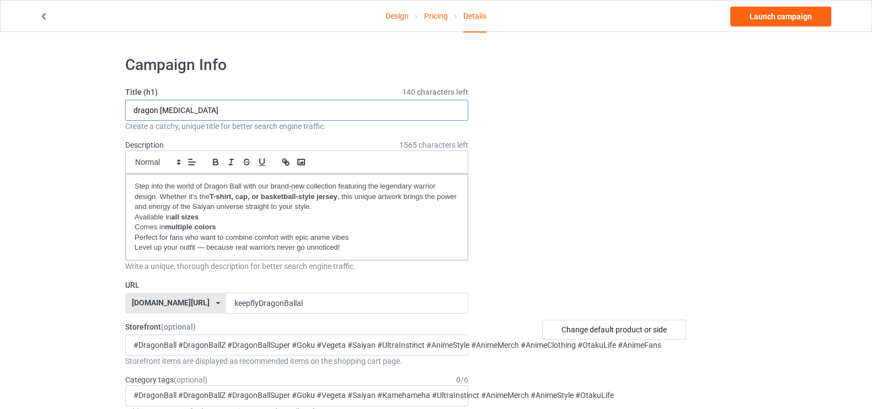
type input "dragon ball"
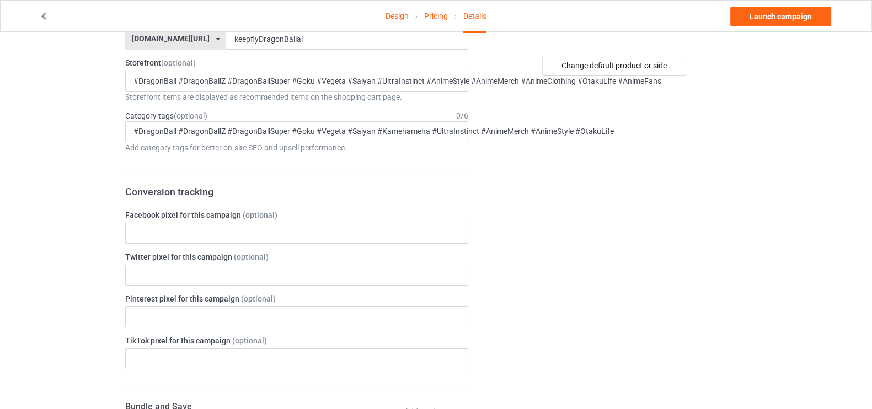
scroll to position [195, 0]
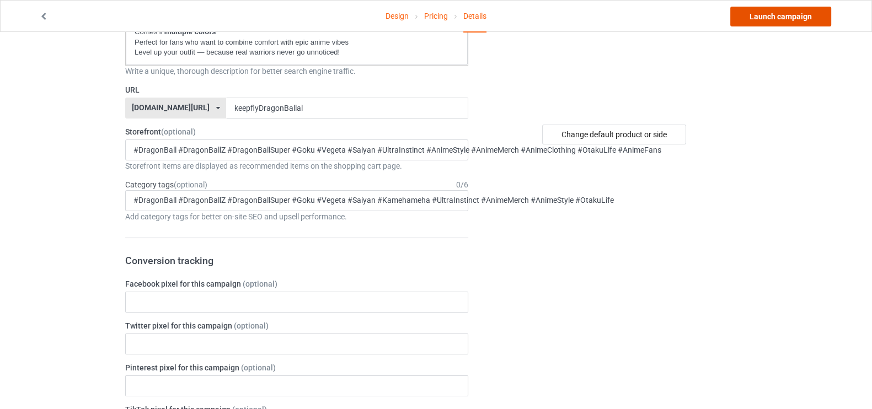
click at [775, 18] on link "Launch campaign" at bounding box center [780, 17] width 101 height 20
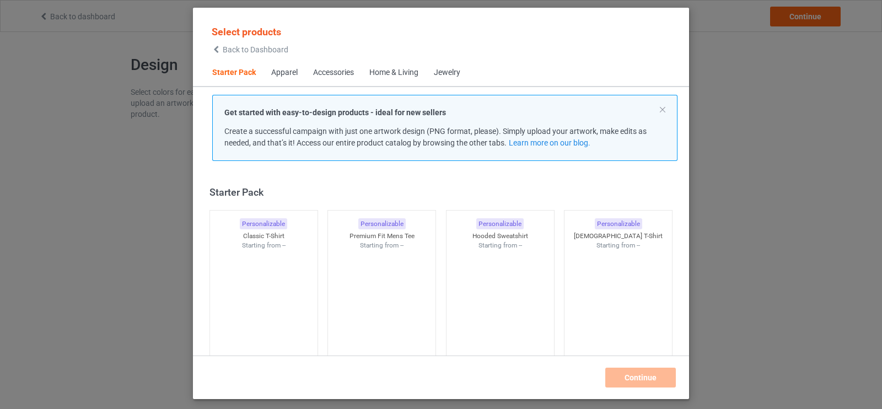
scroll to position [14, 0]
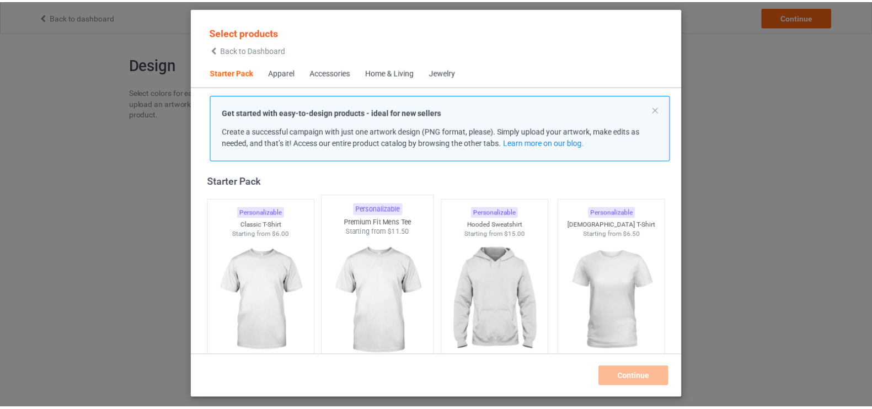
scroll to position [23, 0]
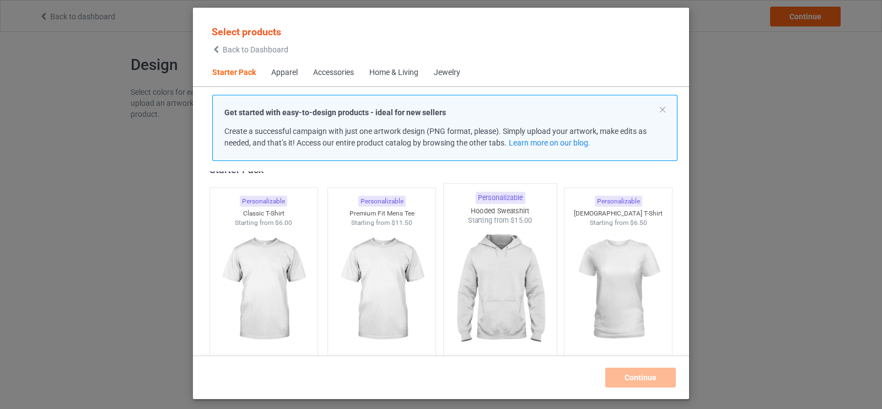
click at [544, 275] on img at bounding box center [500, 291] width 104 height 130
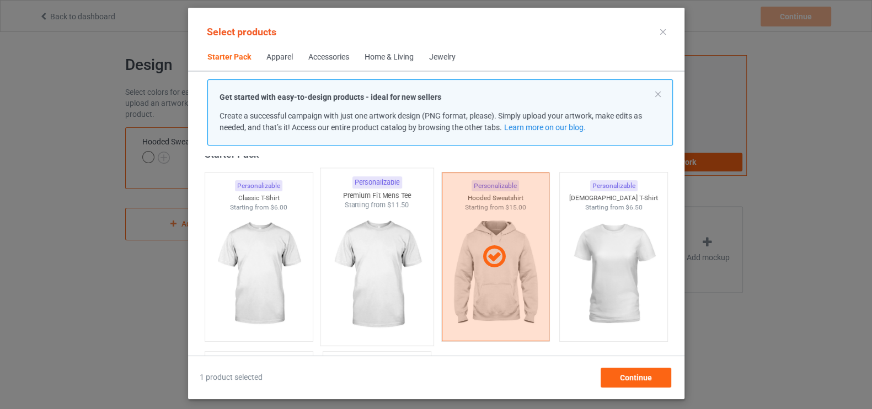
click at [409, 282] on img at bounding box center [377, 275] width 104 height 130
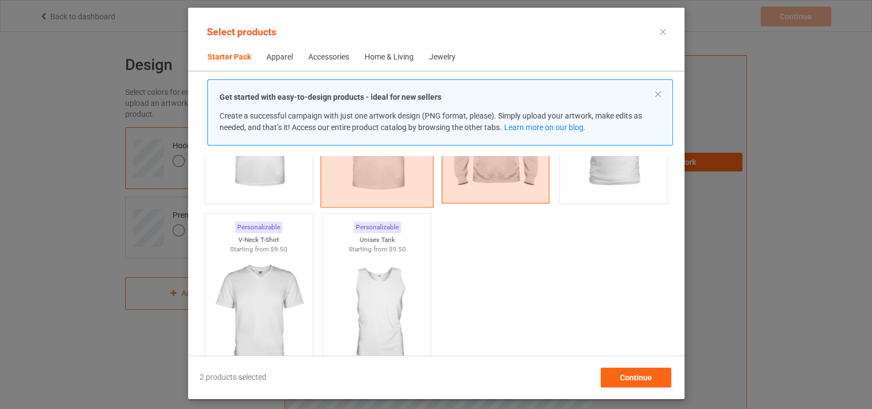
scroll to position [184, 0]
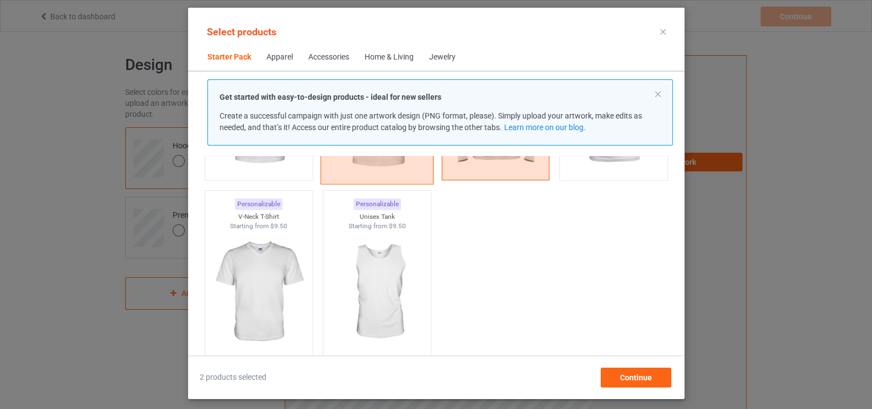
click at [409, 282] on img at bounding box center [377, 293] width 99 height 124
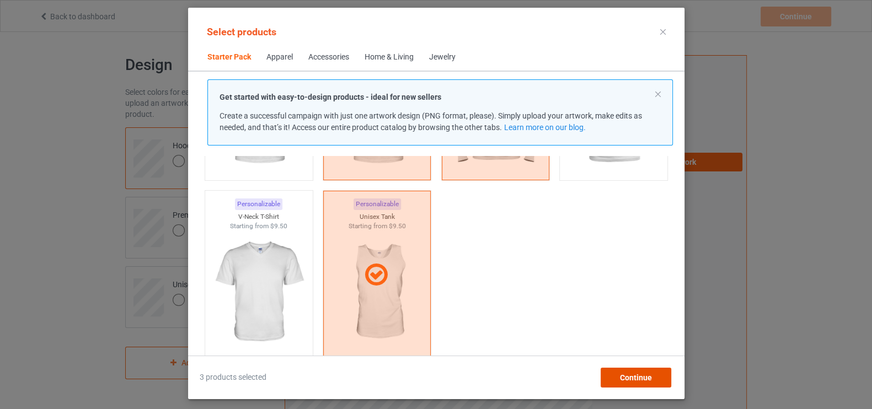
click at [623, 379] on span "Continue" at bounding box center [635, 377] width 32 height 9
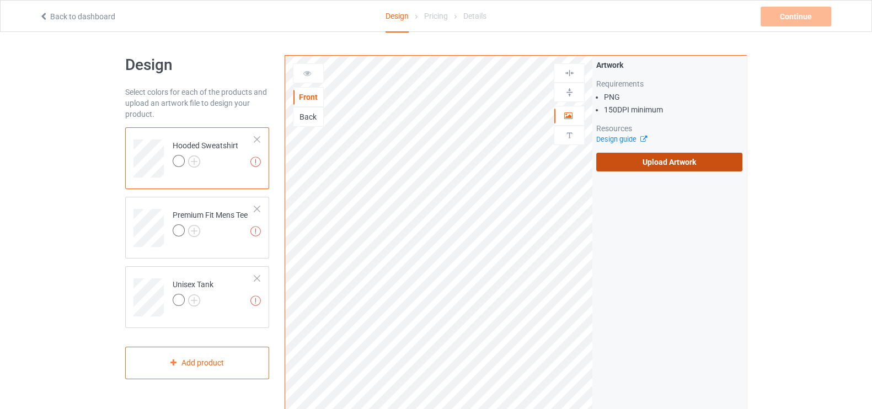
click at [640, 163] on label "Upload Artwork" at bounding box center [669, 162] width 146 height 19
click at [0, 0] on input "Upload Artwork" at bounding box center [0, 0] width 0 height 0
click at [302, 115] on div "Back" at bounding box center [308, 116] width 30 height 11
click at [639, 164] on label "Upload Artwork" at bounding box center [669, 162] width 146 height 19
click at [0, 0] on input "Upload Artwork" at bounding box center [0, 0] width 0 height 0
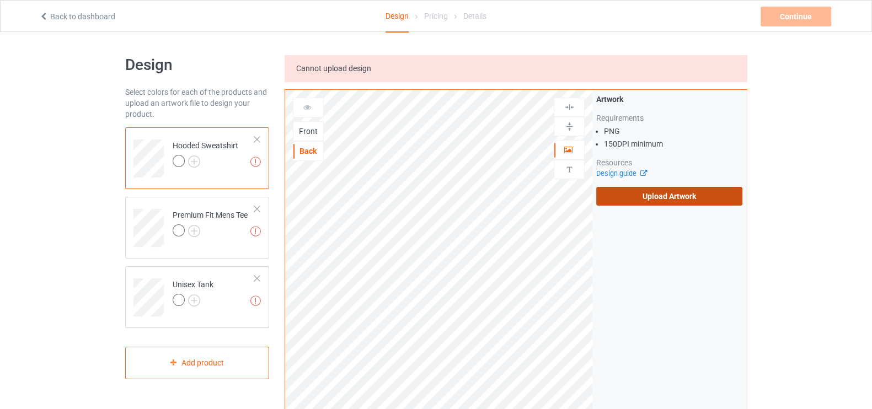
click at [673, 198] on label "Upload Artwork" at bounding box center [669, 196] width 146 height 19
click at [0, 0] on input "Upload Artwork" at bounding box center [0, 0] width 0 height 0
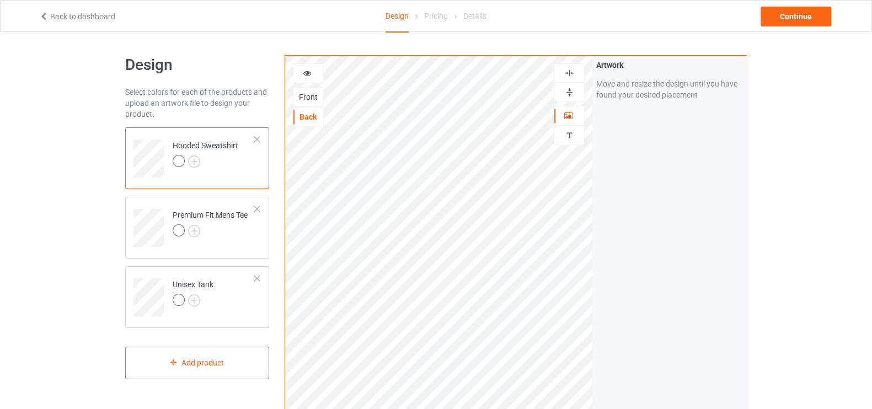
click at [308, 88] on div "Front" at bounding box center [308, 97] width 31 height 20
click at [306, 96] on div "Front" at bounding box center [308, 97] width 30 height 11
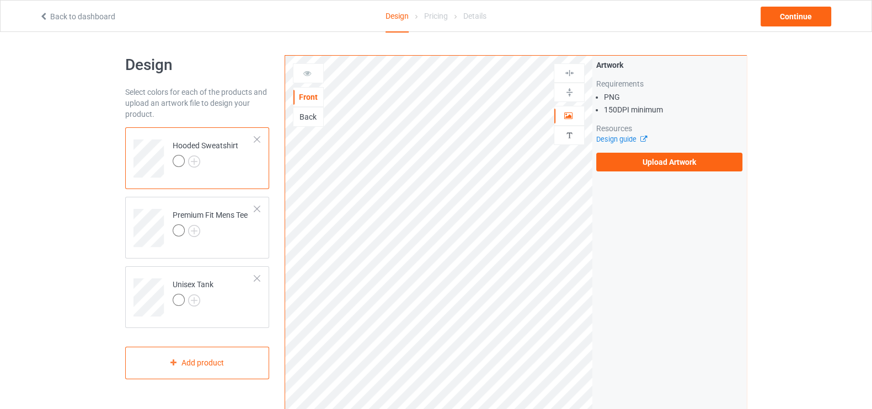
click at [306, 114] on div "Back" at bounding box center [308, 116] width 30 height 11
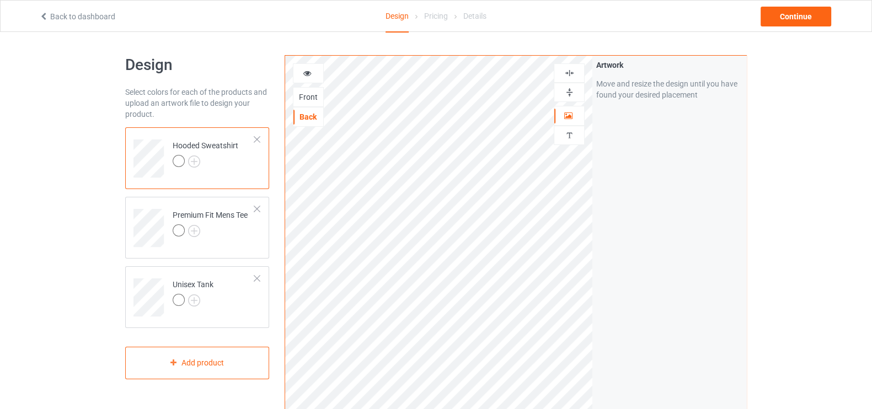
click at [311, 76] on div at bounding box center [308, 73] width 30 height 11
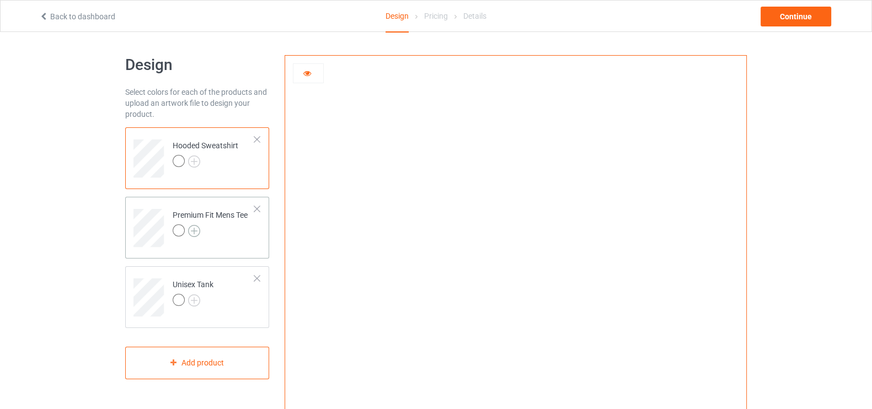
click at [188, 233] on img at bounding box center [194, 231] width 12 height 12
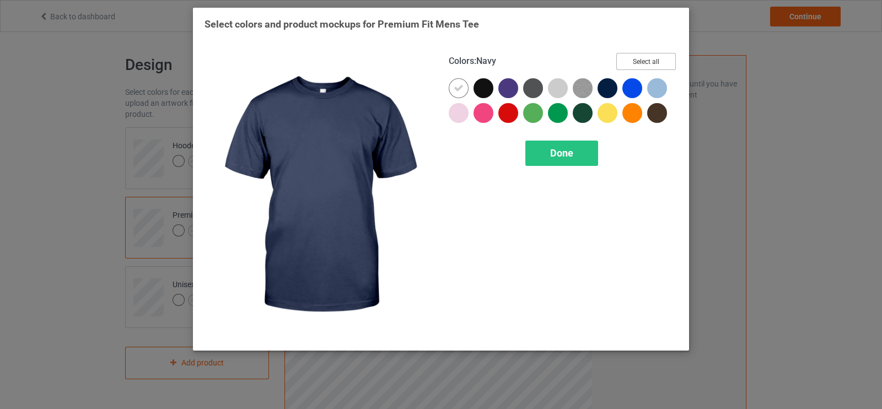
click at [639, 56] on button "Select all" at bounding box center [647, 61] width 60 height 17
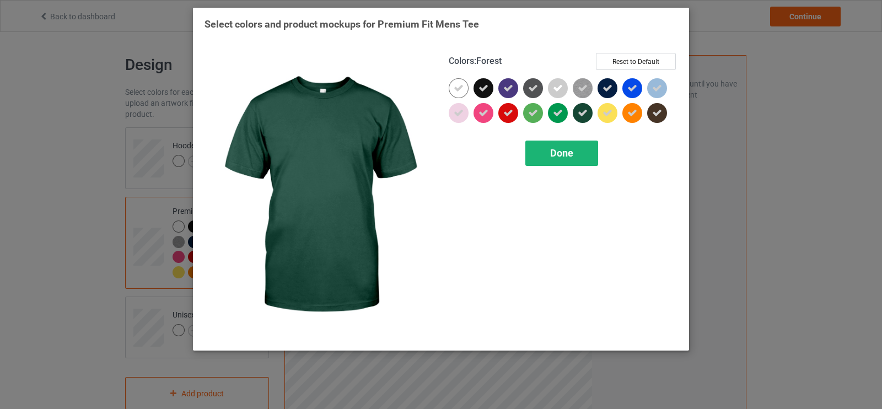
click at [569, 158] on span "Done" at bounding box center [561, 153] width 23 height 12
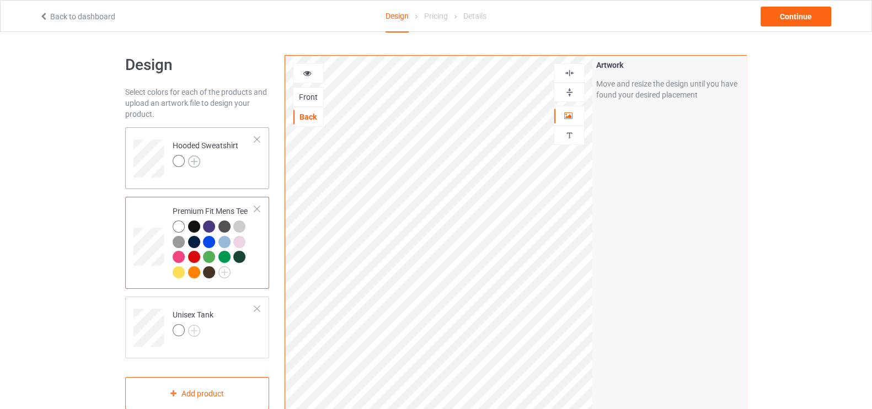
click at [197, 161] on img at bounding box center [194, 162] width 12 height 12
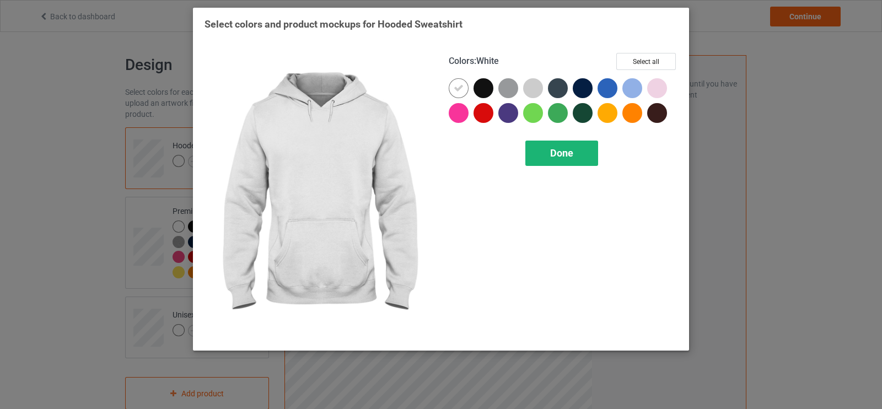
click at [575, 155] on div "Done" at bounding box center [562, 153] width 73 height 25
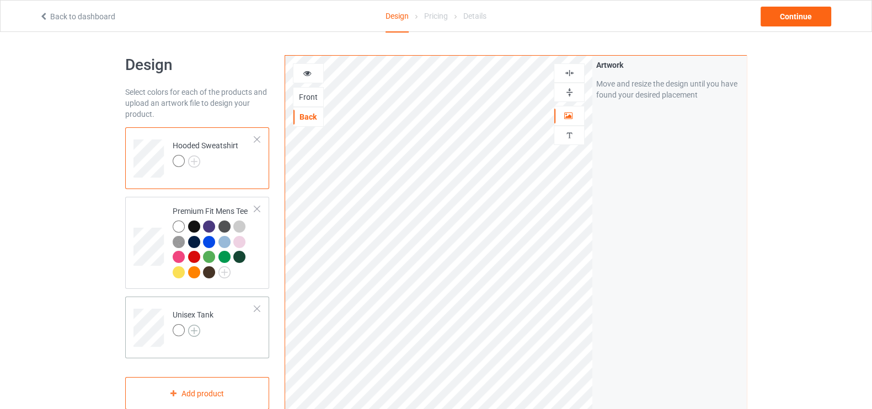
click at [194, 329] on img at bounding box center [194, 331] width 12 height 12
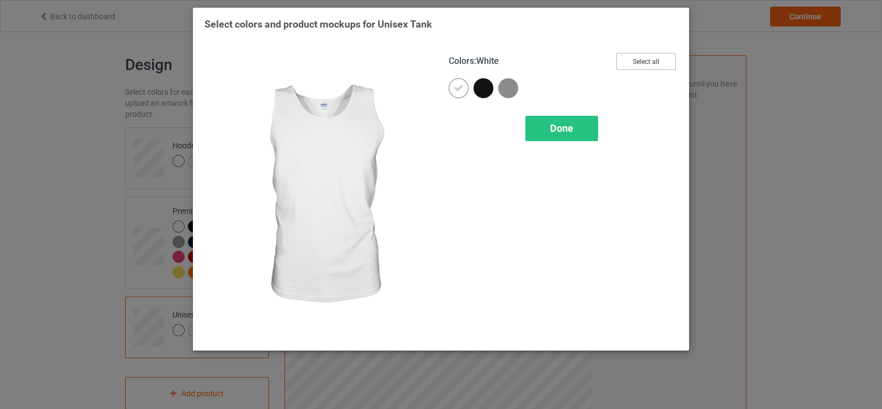
click at [656, 60] on button "Select all" at bounding box center [647, 61] width 60 height 17
click at [577, 130] on div "Done" at bounding box center [562, 128] width 73 height 25
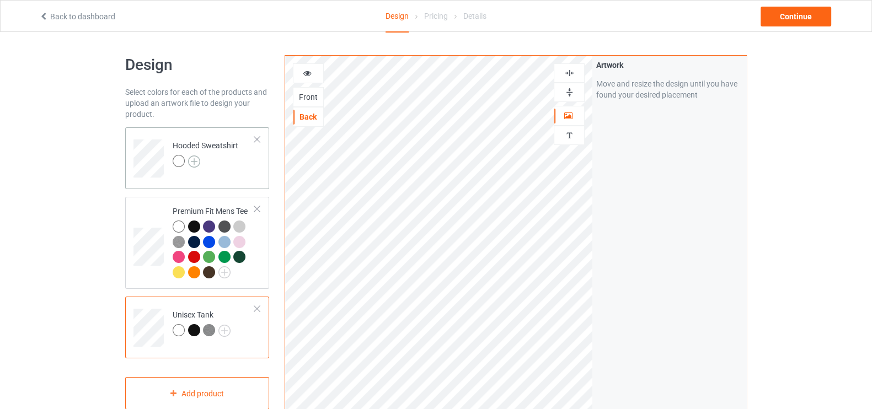
click at [193, 160] on img at bounding box center [194, 162] width 12 height 12
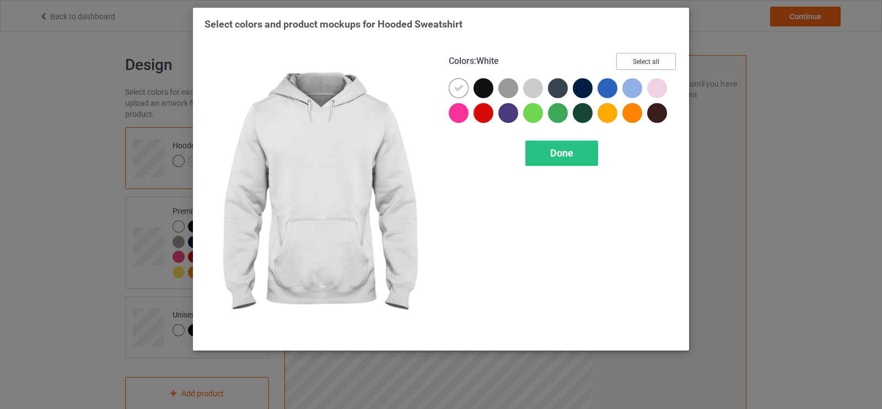
click at [654, 55] on button "Select all" at bounding box center [647, 61] width 60 height 17
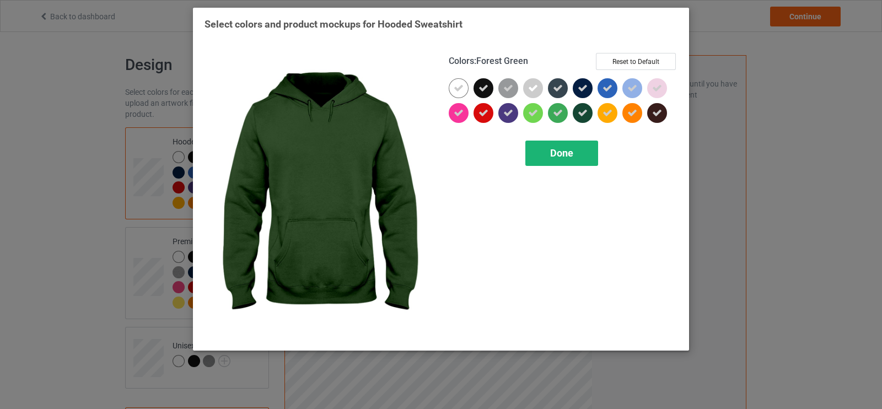
click at [572, 156] on span "Done" at bounding box center [561, 153] width 23 height 12
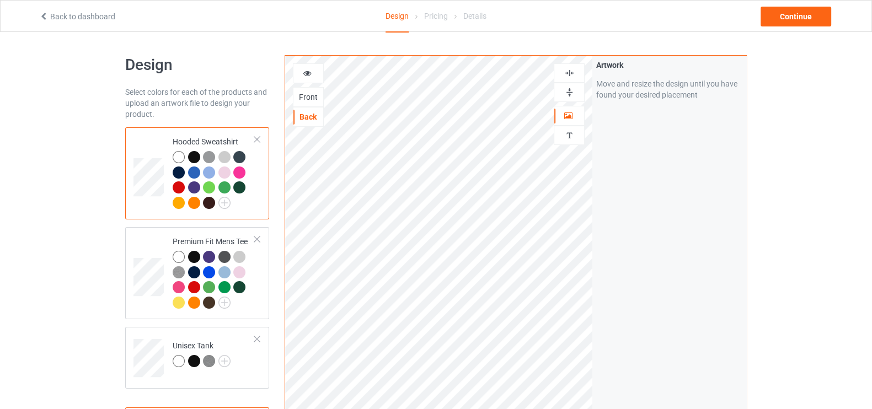
click at [191, 156] on div at bounding box center [194, 157] width 12 height 12
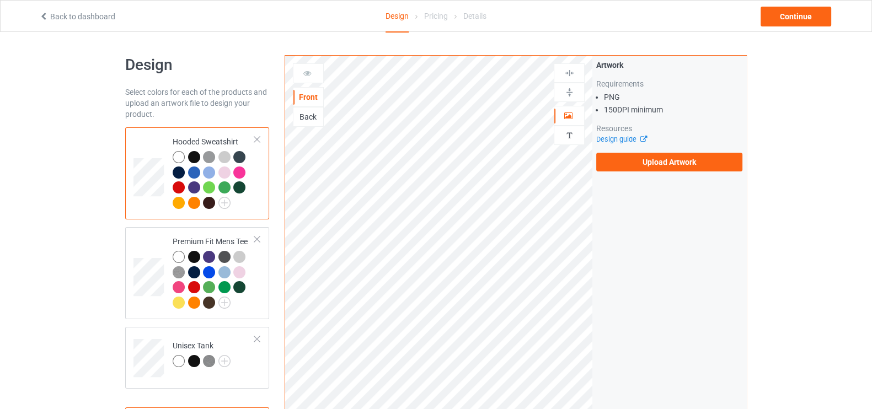
click at [298, 111] on div "Back" at bounding box center [308, 116] width 30 height 11
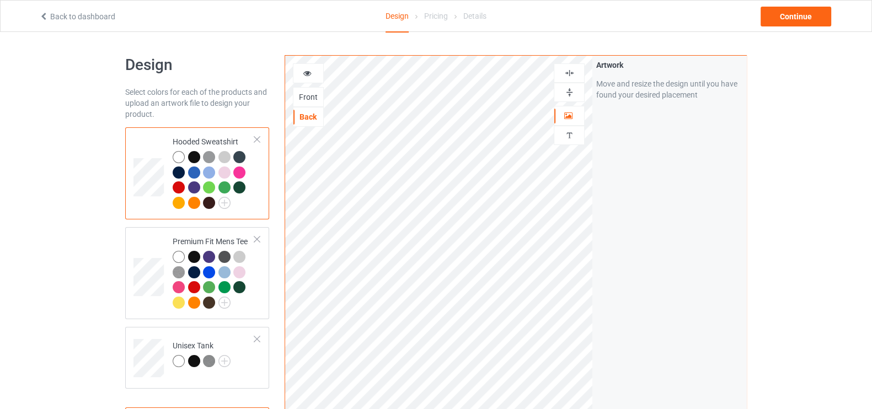
click at [306, 74] on icon at bounding box center [307, 72] width 9 height 8
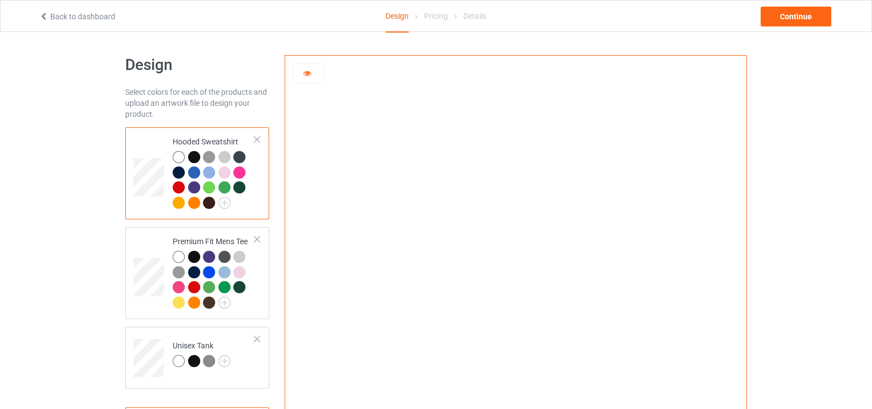
click at [299, 71] on div at bounding box center [308, 73] width 30 height 11
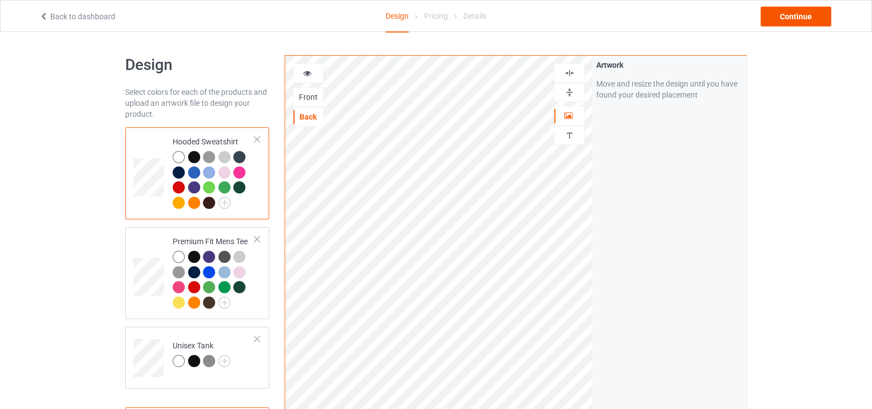
click at [797, 13] on div "Continue" at bounding box center [795, 17] width 71 height 20
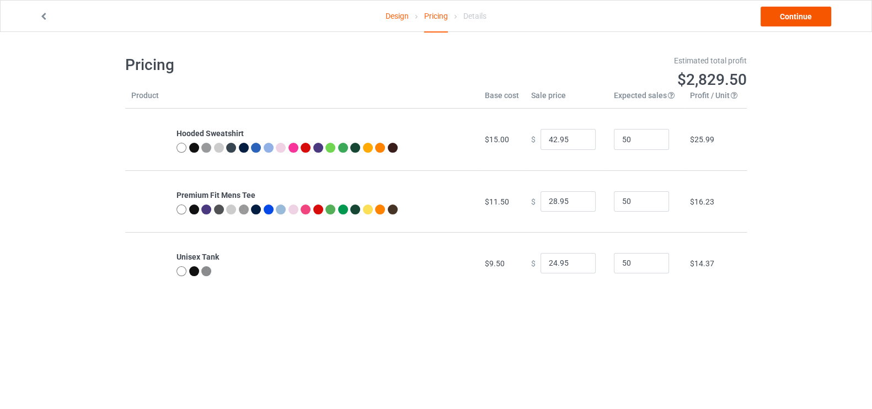
click at [800, 12] on link "Continue" at bounding box center [795, 17] width 71 height 20
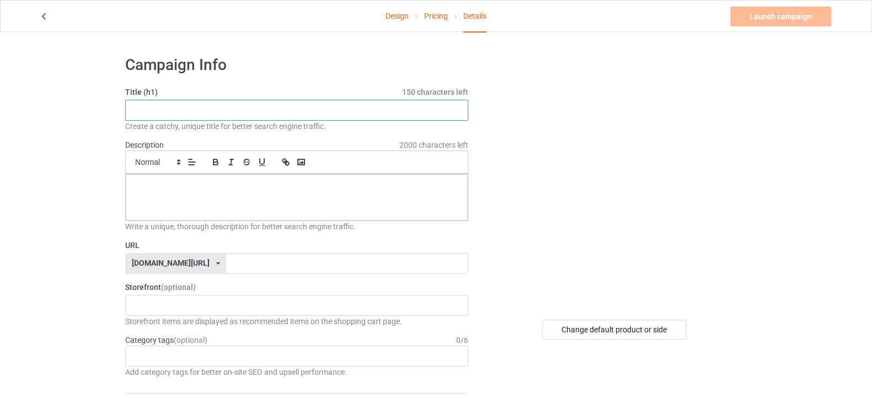
click at [273, 104] on input "text" at bounding box center [296, 110] width 343 height 21
type input "dragon"
click at [259, 189] on p at bounding box center [297, 186] width 324 height 10
click at [312, 189] on p at bounding box center [297, 186] width 324 height 10
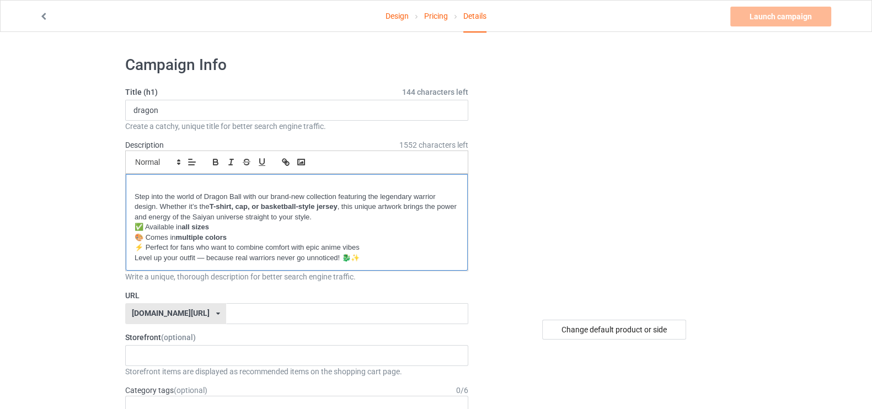
click at [135, 197] on p "Step into the world of Dragon Ball with our brand-new collection featuring the …" at bounding box center [297, 207] width 324 height 31
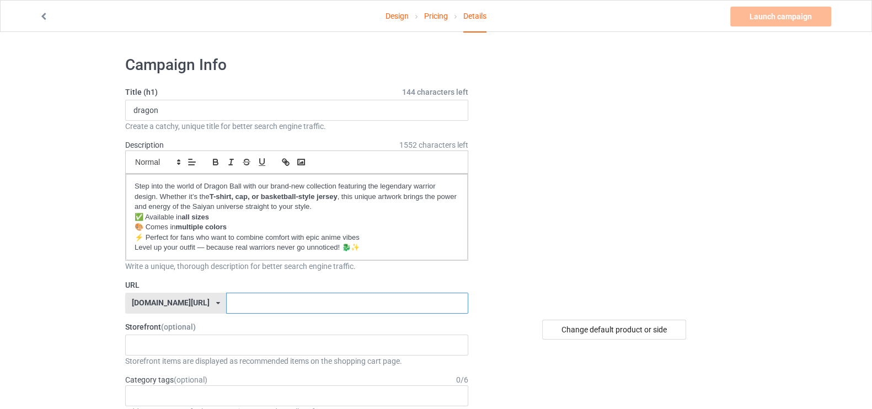
click at [250, 293] on input "text" at bounding box center [347, 303] width 242 height 21
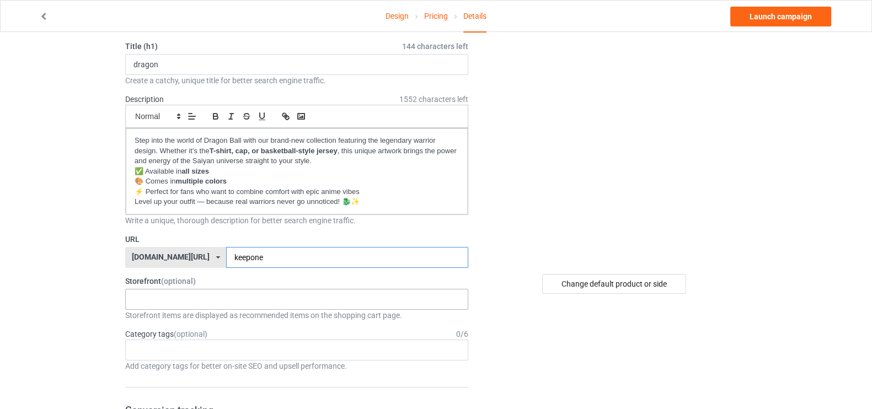
scroll to position [80, 0]
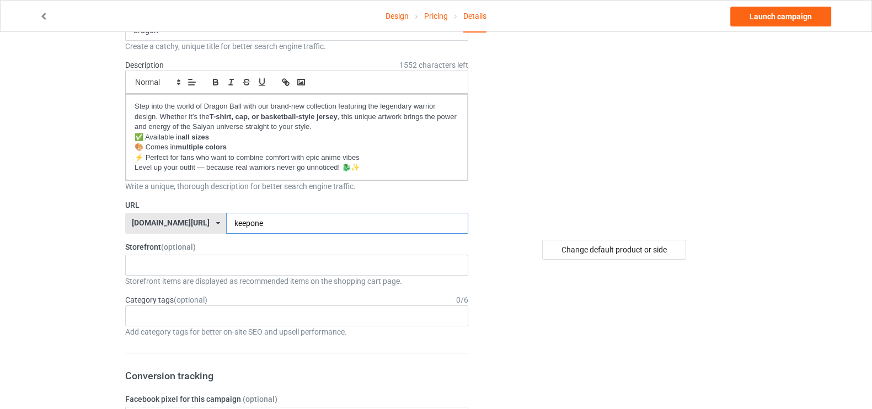
type input "keepone"
click at [329, 258] on div "No result found" at bounding box center [296, 265] width 343 height 21
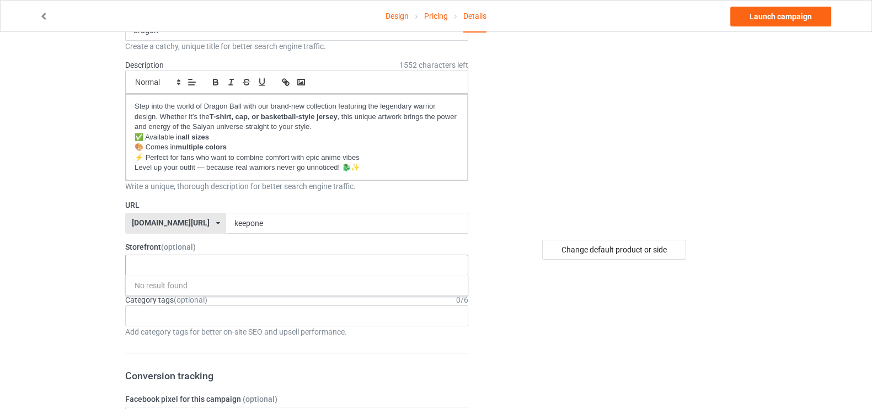
paste input "#Streetwear #StreetStyle #AnimeStreetwear #AnimeTshirt #AnimeOutfit #AnimeCap #…"
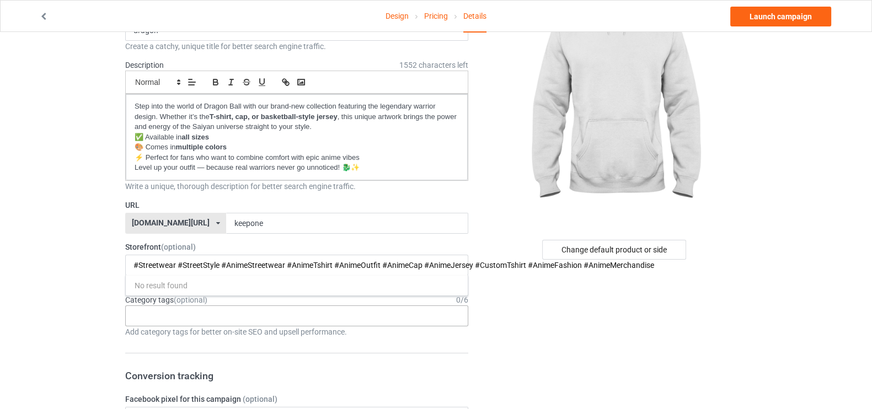
type input "#Streetwear #StreetStyle #AnimeStreetwear #AnimeTshirt #AnimeOutfit #AnimeCap #…"
click at [315, 313] on div "Age > 1-19 > 1 Age > 1-12 Months > 1 Month Age > 1-12 Months Age > 1-19 Age > 1…" at bounding box center [296, 316] width 343 height 21
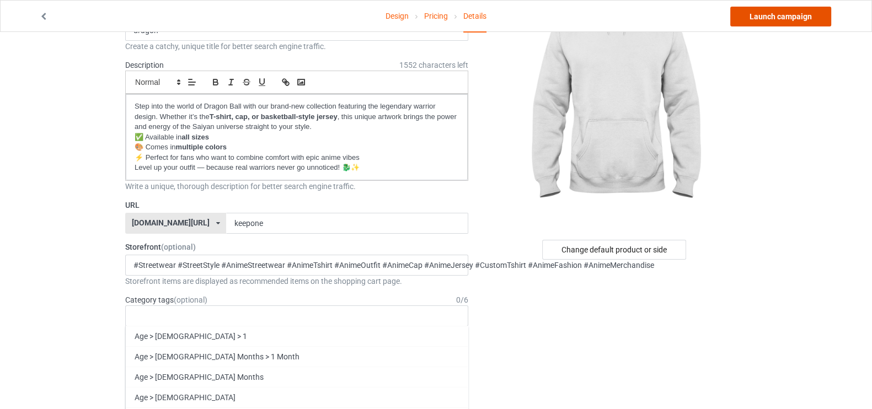
click at [786, 19] on link "Launch campaign" at bounding box center [780, 17] width 101 height 20
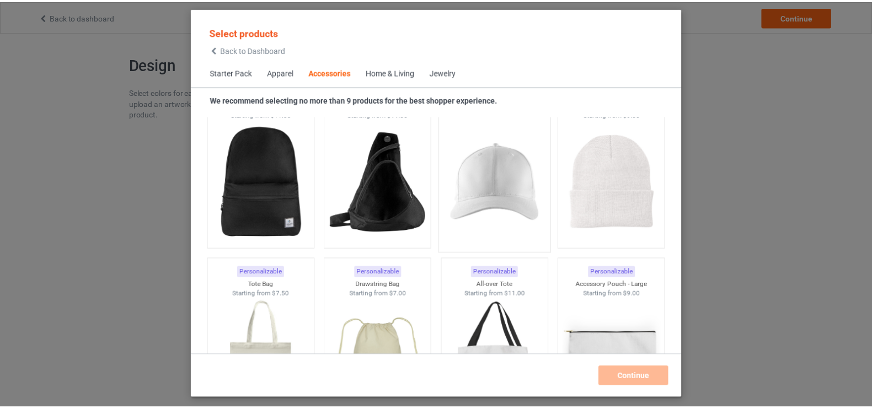
scroll to position [3168, 0]
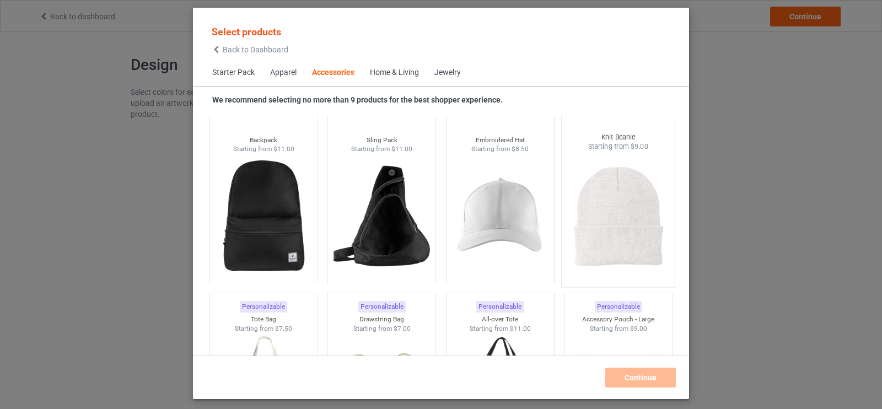
click at [630, 196] on img at bounding box center [619, 217] width 104 height 130
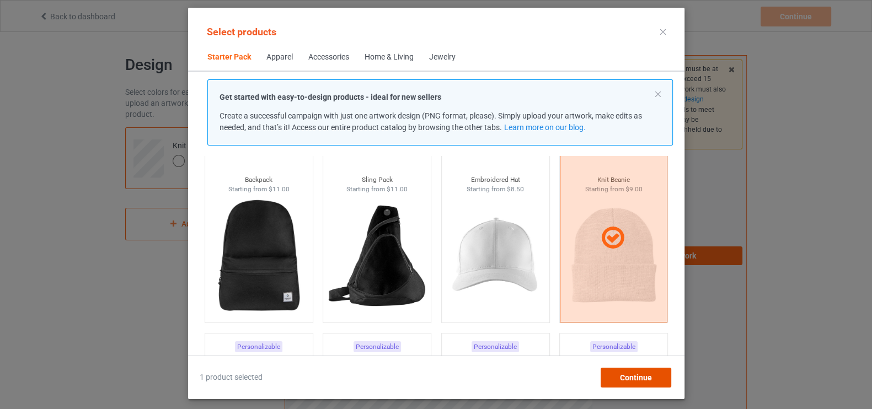
click at [620, 376] on span "Continue" at bounding box center [635, 377] width 32 height 9
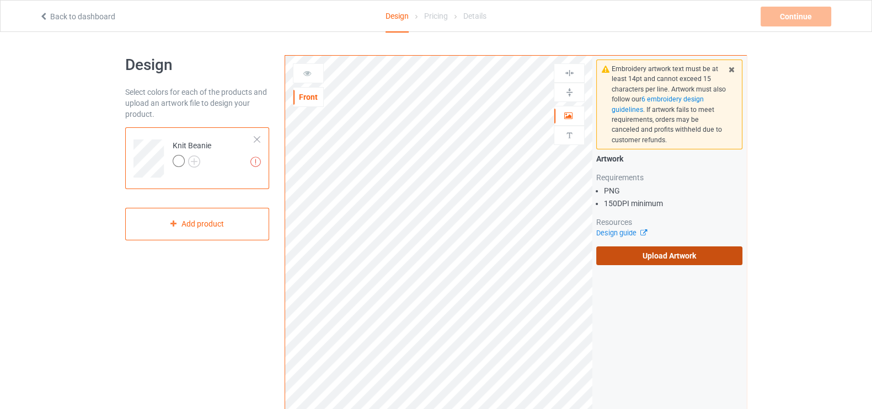
click at [624, 253] on label "Upload Artwork" at bounding box center [669, 256] width 146 height 19
click at [0, 0] on input "Upload Artwork" at bounding box center [0, 0] width 0 height 0
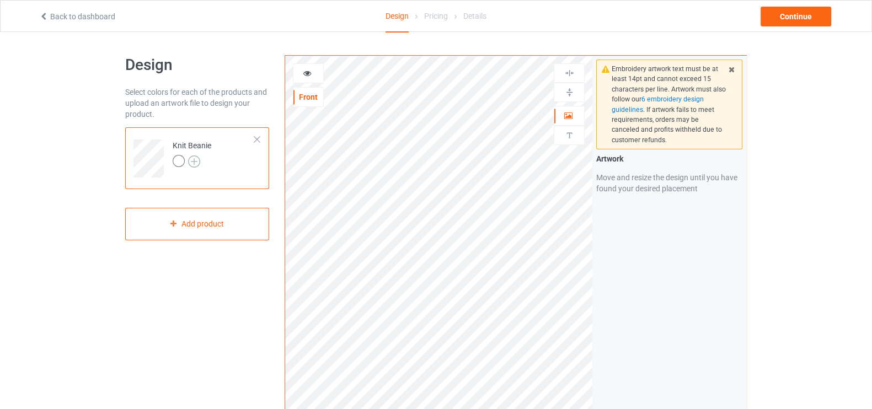
click at [191, 159] on img at bounding box center [194, 162] width 12 height 12
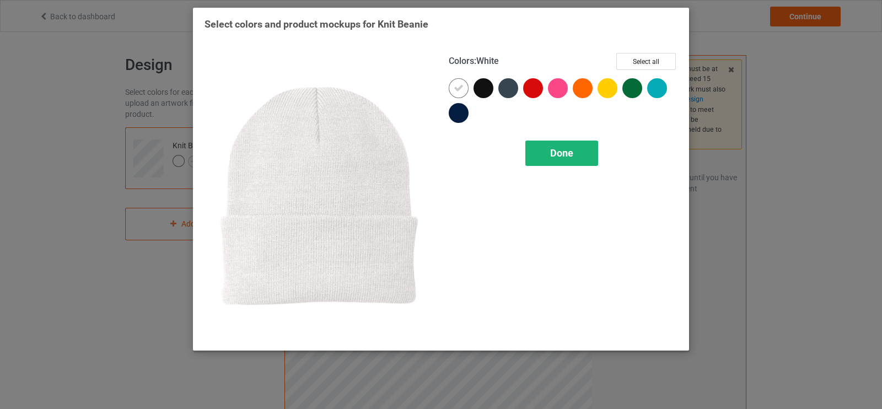
click at [565, 158] on span "Done" at bounding box center [561, 153] width 23 height 12
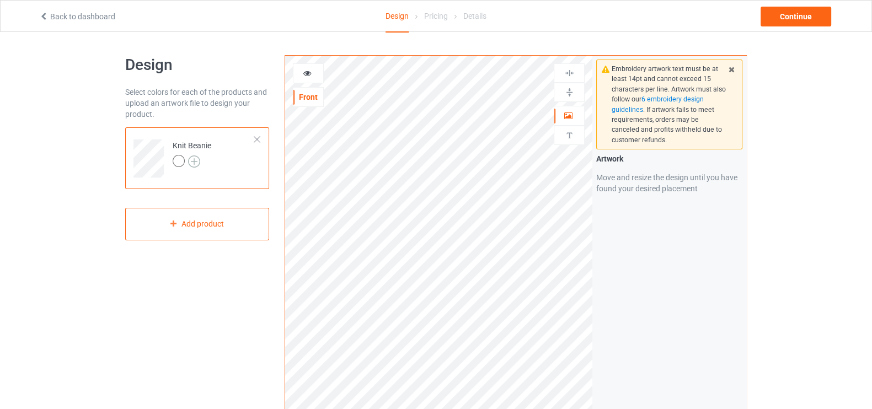
click at [197, 159] on img at bounding box center [194, 162] width 12 height 12
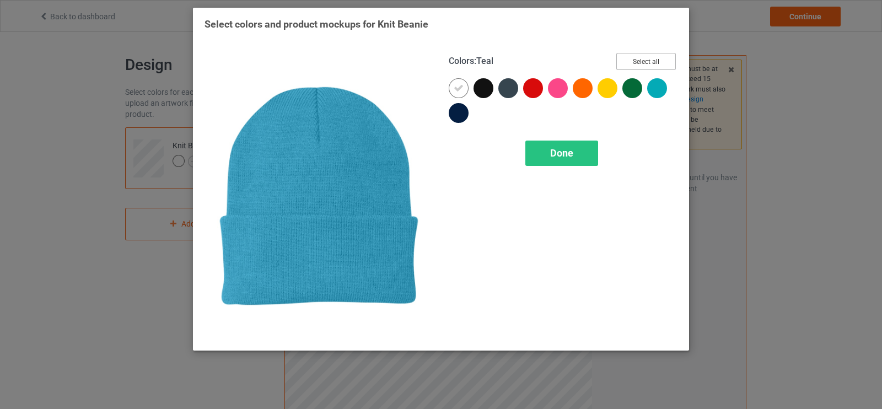
click at [649, 58] on button "Select all" at bounding box center [647, 61] width 60 height 17
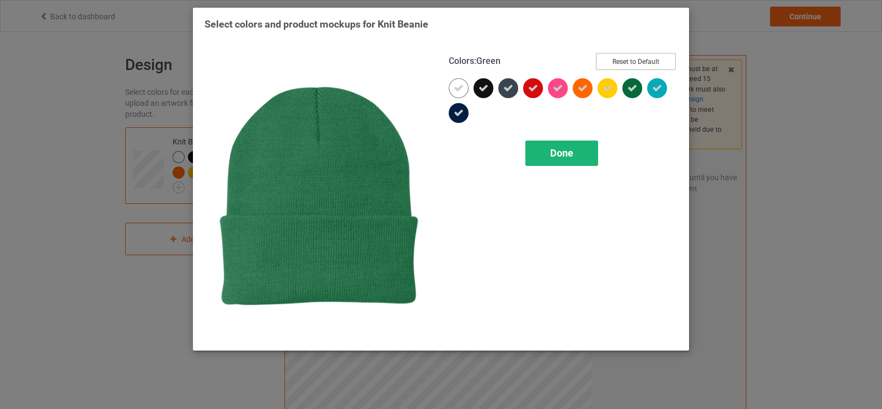
click at [585, 156] on div "Done" at bounding box center [562, 153] width 73 height 25
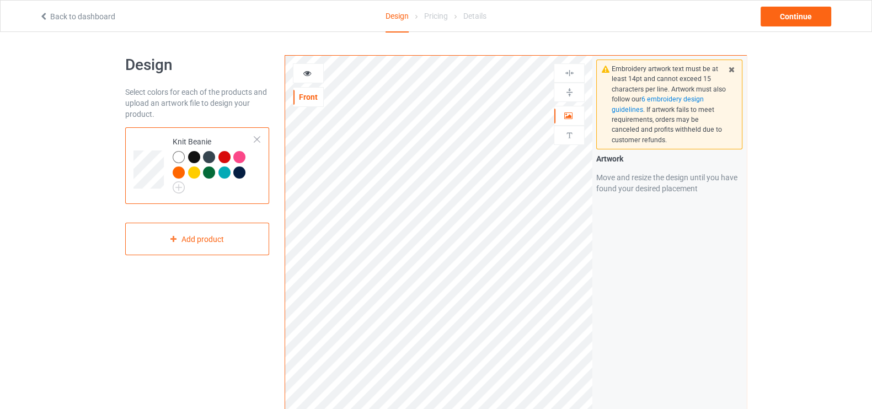
click at [731, 68] on icon at bounding box center [731, 68] width 9 height 8
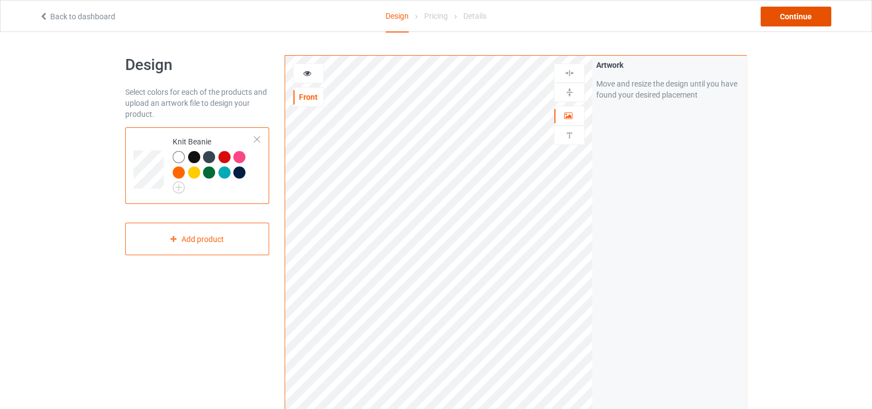
click at [778, 18] on div "Continue" at bounding box center [795, 17] width 71 height 20
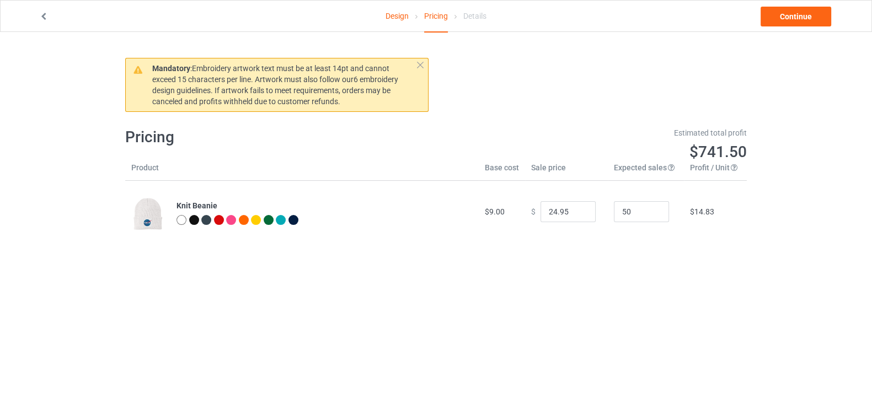
click at [795, 4] on div "Design Pricing Details Continue" at bounding box center [435, 16] width 809 height 31
click at [791, 15] on link "Continue" at bounding box center [795, 17] width 71 height 20
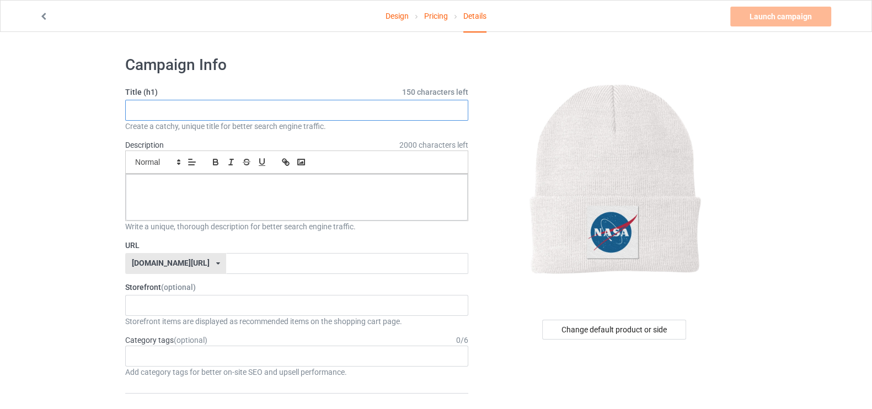
click at [418, 106] on input "text" at bounding box center [296, 110] width 343 height 21
click at [253, 184] on p at bounding box center [297, 186] width 324 height 10
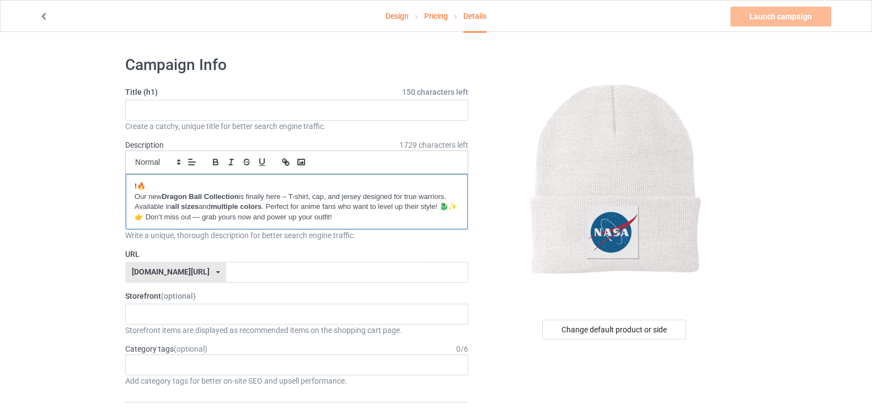
click at [135, 185] on strong "!" at bounding box center [136, 186] width 2 height 8
click at [135, 195] on p "Our new Dragon Ball Collection is finally here – T-shirt, cap, and jersey desig…" at bounding box center [297, 202] width 324 height 20
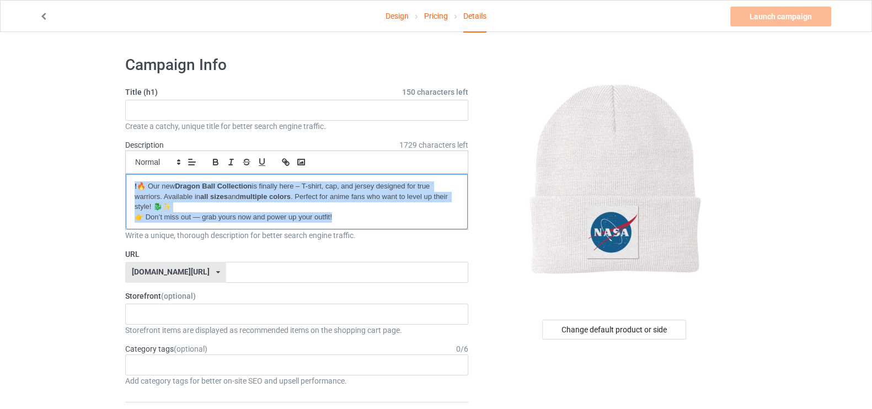
drag, startPoint x: 353, startPoint y: 219, endPoint x: 124, endPoint y: 186, distance: 231.2
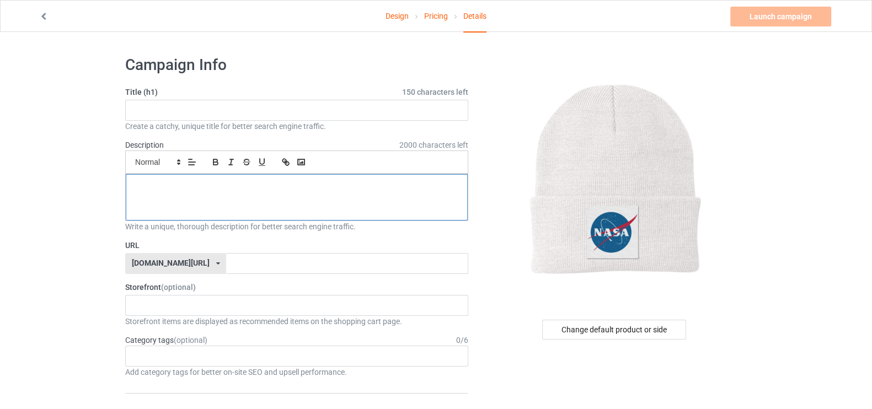
click at [313, 192] on div at bounding box center [297, 197] width 342 height 46
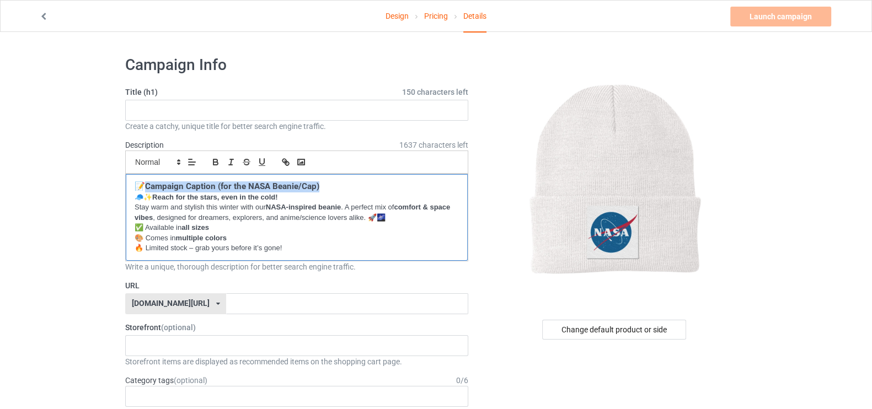
drag, startPoint x: 148, startPoint y: 187, endPoint x: 324, endPoint y: 187, distance: 175.4
click at [324, 187] on h3 "📝 Campaign Caption (for the NASA Beanie/Cap)" at bounding box center [297, 186] width 324 height 11
copy strong "Campaign Caption (for the NASA Beanie/Cap)"
click at [258, 114] on input "text" at bounding box center [296, 110] width 343 height 21
paste input "Campaign Caption (for the NASA Beanie/Cap)"
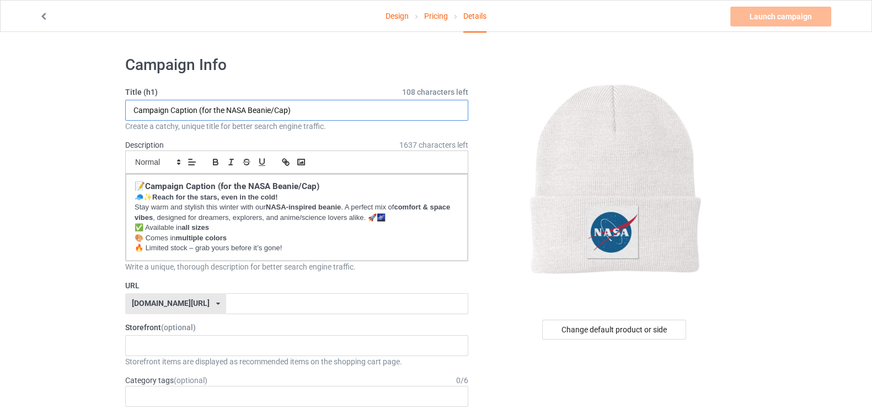
scroll to position [23, 0]
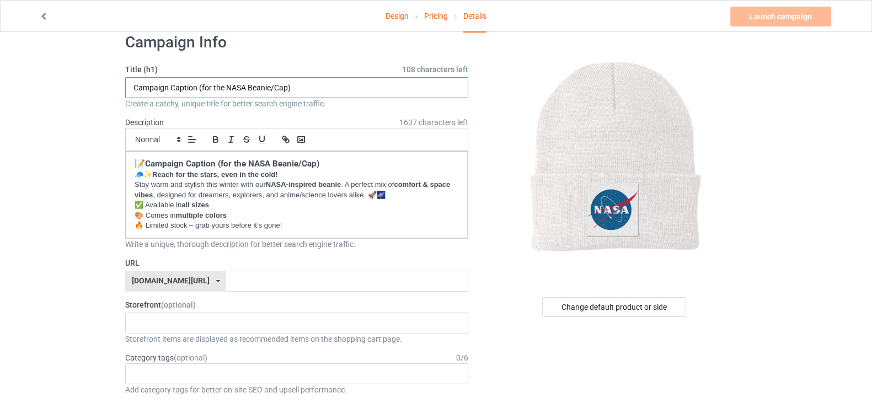
type input "Campaign Caption (for the NASA Beanie/Cap)"
click at [270, 271] on input "text" at bounding box center [347, 281] width 242 height 21
paste input "Campaign Caption (for the NASA Beanie/Cap)"
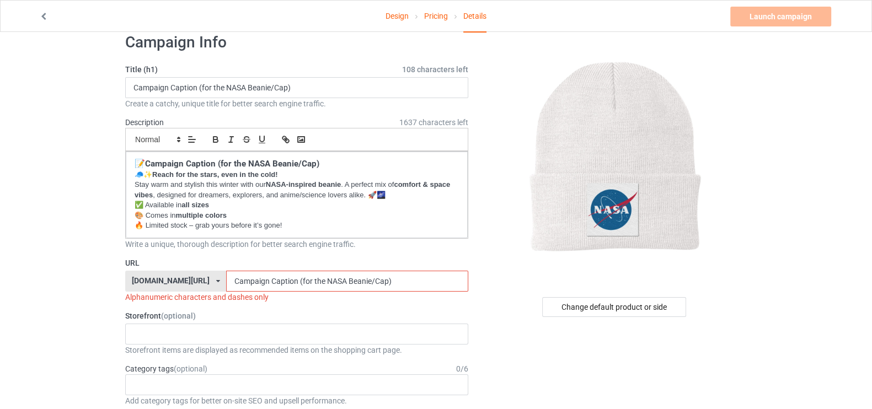
click at [240, 281] on input "Campaign Caption (for the NASA Beanie/Cap)" at bounding box center [347, 281] width 242 height 21
click at [238, 281] on input "Campaign Caption (for the NASA Beanie/Cap)" at bounding box center [347, 281] width 242 height 21
drag, startPoint x: 262, startPoint y: 279, endPoint x: 439, endPoint y: 282, distance: 176.5
click at [439, 282] on input "CampaignCaption (for the NASA Beanie/Cap)" at bounding box center [347, 281] width 242 height 21
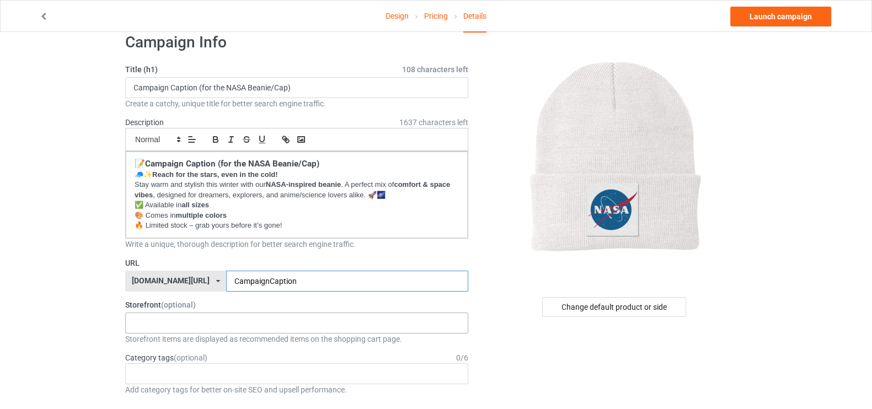
type input "CampaignCaption"
click at [310, 317] on div "No result found" at bounding box center [296, 323] width 343 height 21
click at [349, 329] on div "No result found" at bounding box center [296, 323] width 343 height 21
paste input "#NASA #SpaceStyle #CosmicVibes #ReachForTheStars #ExploreTheUniverse #SpaceLove…"
type input "#NASA #SpaceStyle #CosmicVibes #ReachForTheStars #ExploreTheUniverse #SpaceLove…"
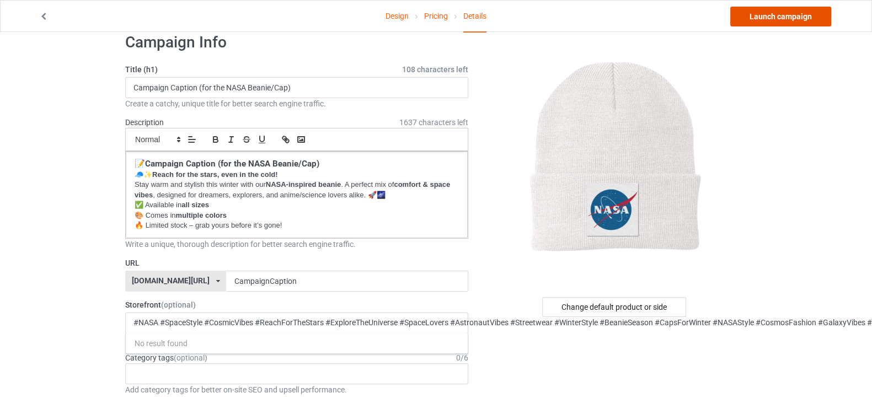
click at [773, 10] on link "Launch campaign" at bounding box center [780, 17] width 101 height 20
